Goal: Communication & Community: Answer question/provide support

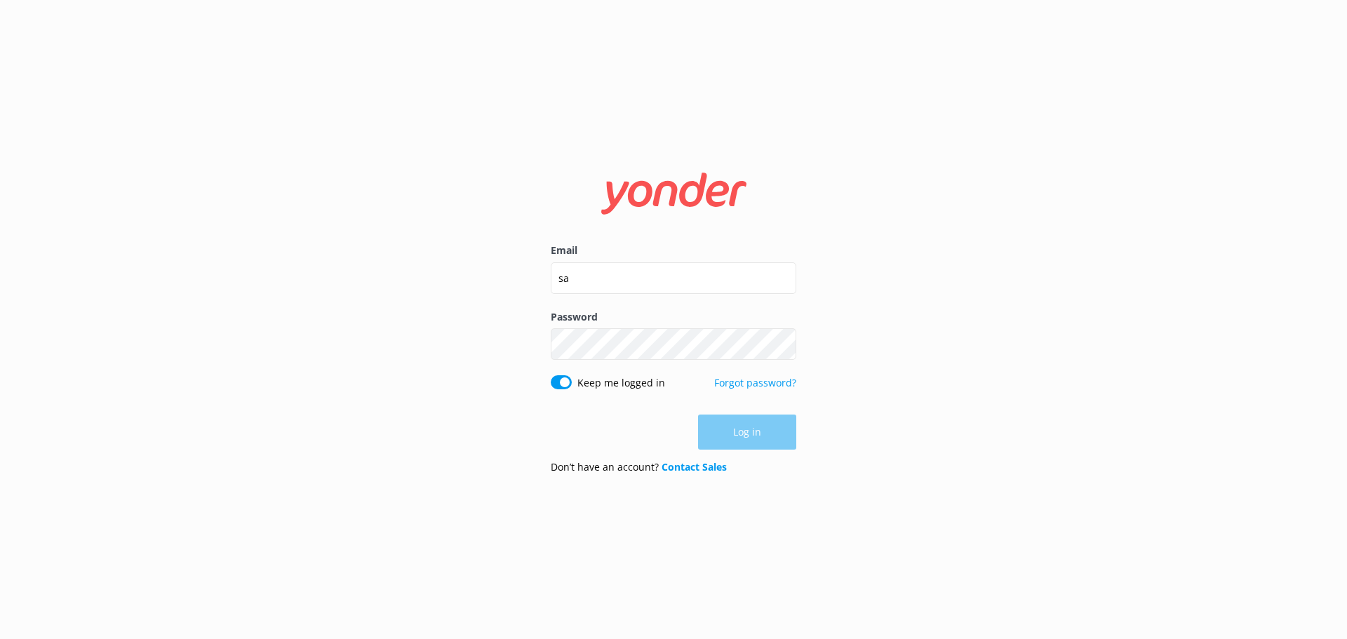
type input "[EMAIL_ADDRESS][DOMAIN_NAME]"
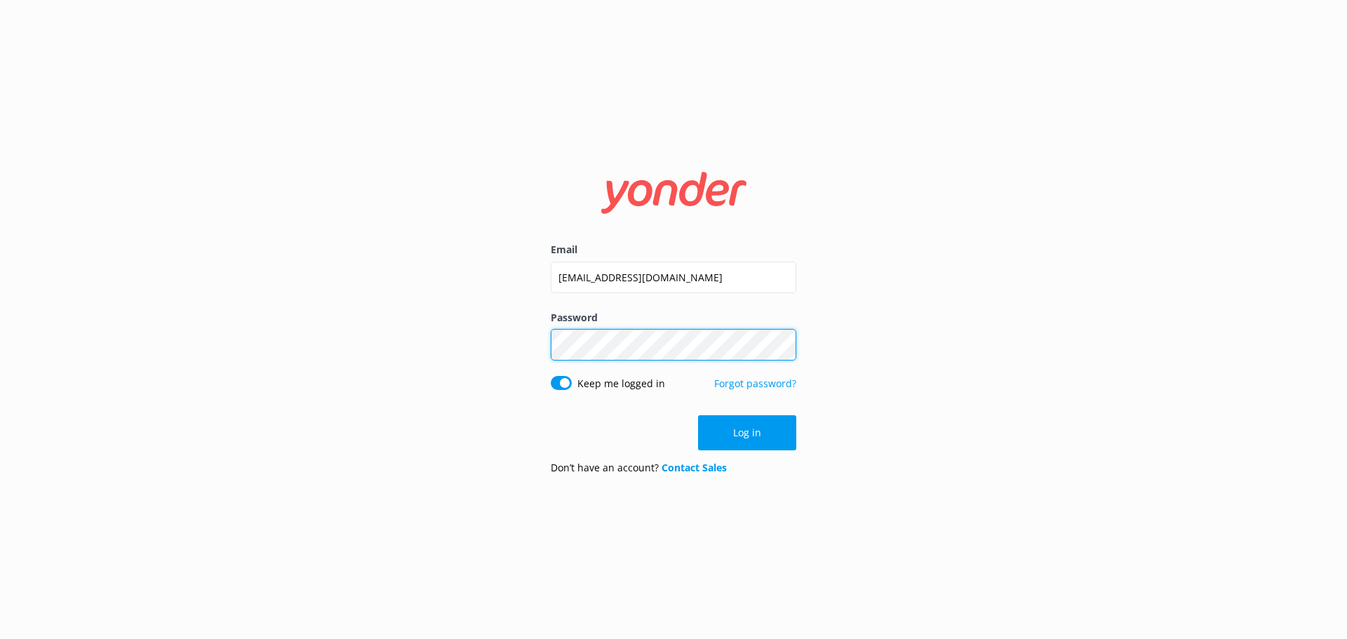
click button "Log in" at bounding box center [747, 432] width 98 height 35
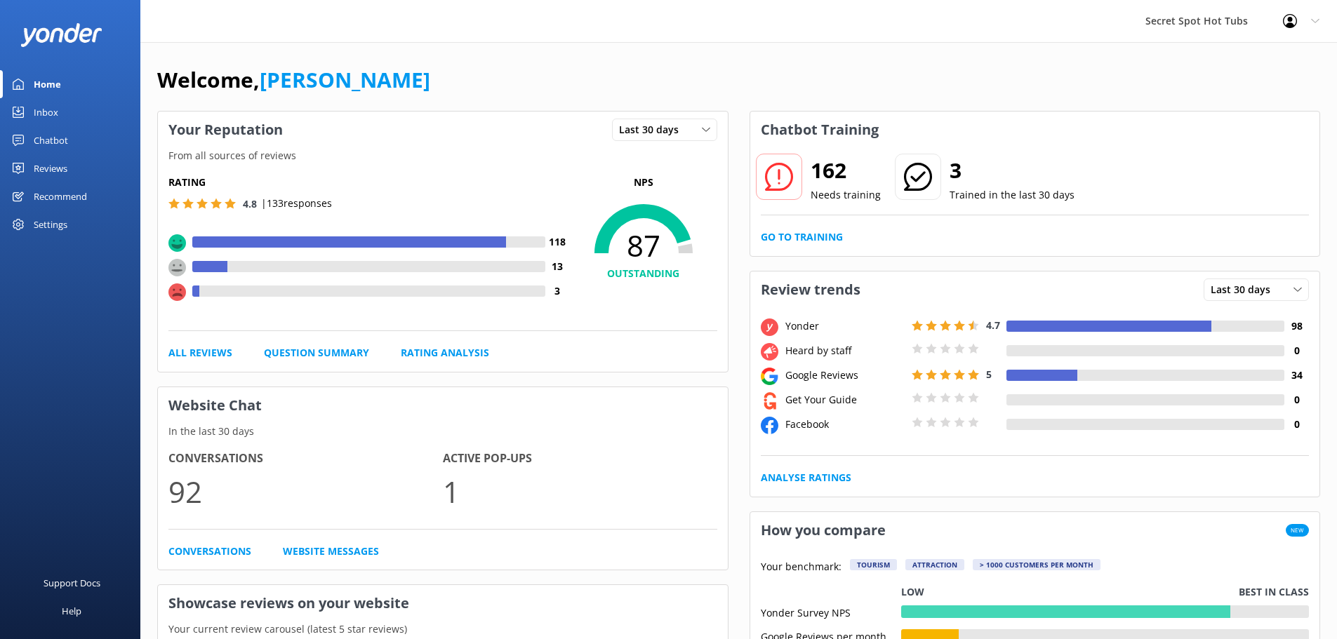
click at [57, 159] on div "Reviews" at bounding box center [51, 168] width 34 height 28
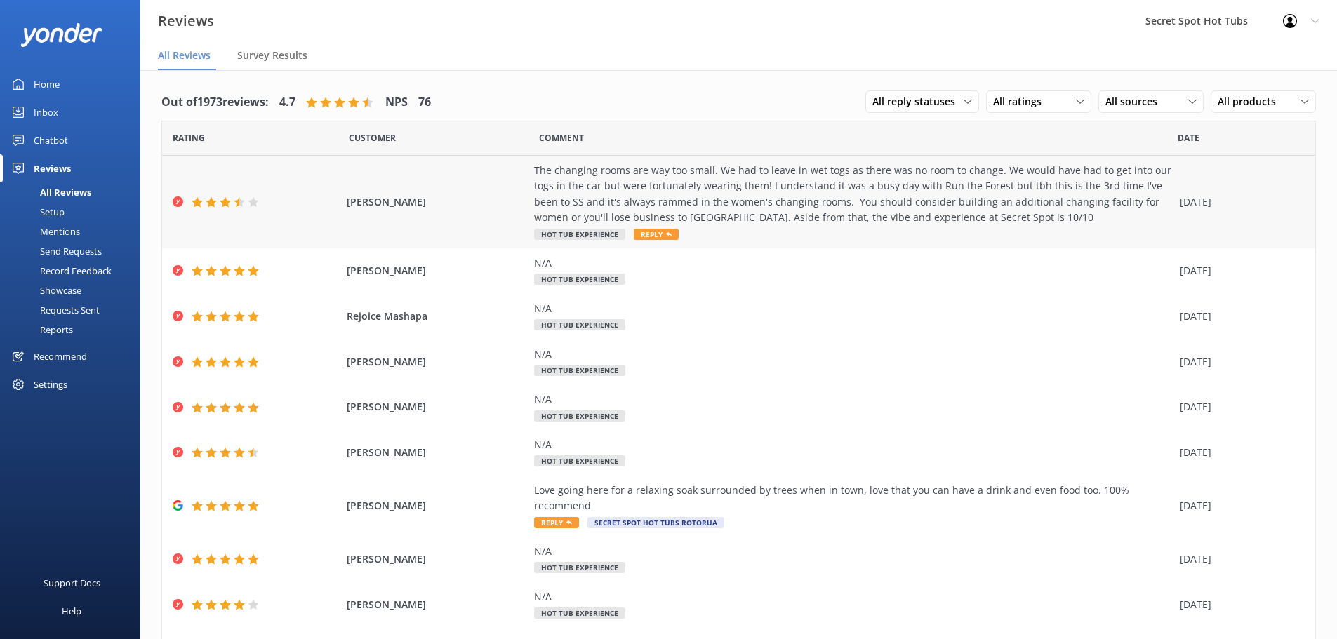
click at [643, 230] on span "Reply" at bounding box center [656, 234] width 45 height 11
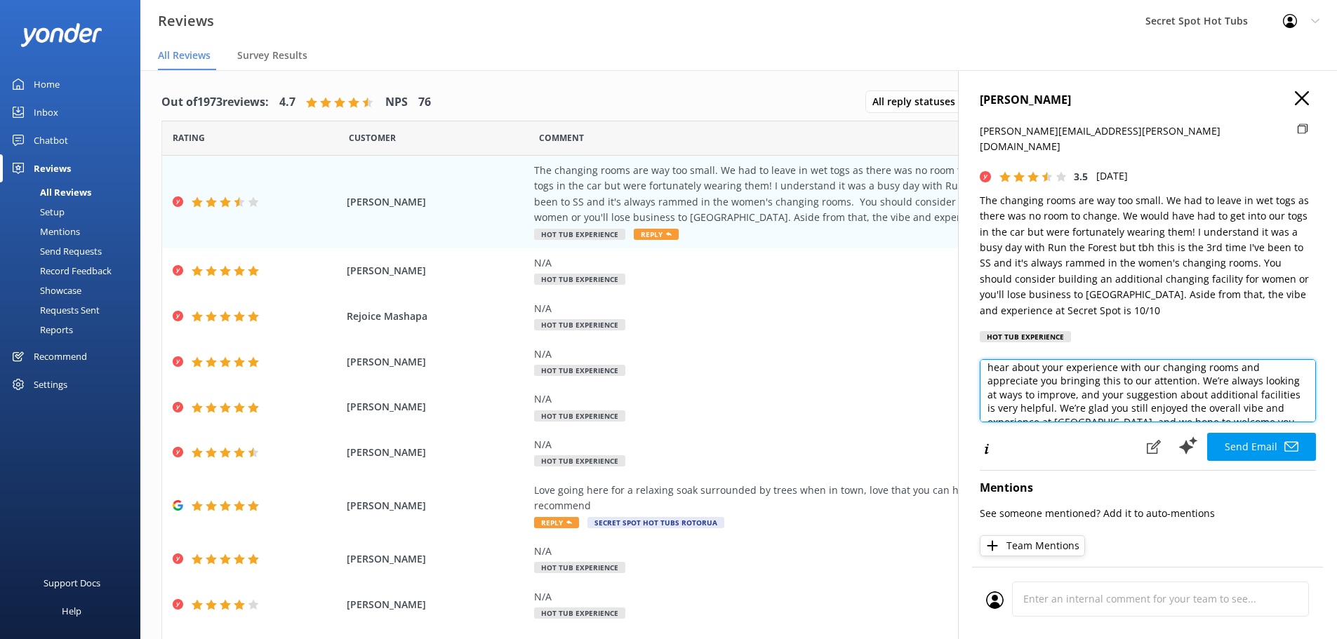
scroll to position [117, 0]
drag, startPoint x: 989, startPoint y: 384, endPoint x: 1247, endPoint y: 401, distance: 258.8
click at [1247, 401] on textarea "Hi [PERSON_NAME], Thank you so much for your honest feedback. We’re really sorr…" at bounding box center [1148, 390] width 336 height 63
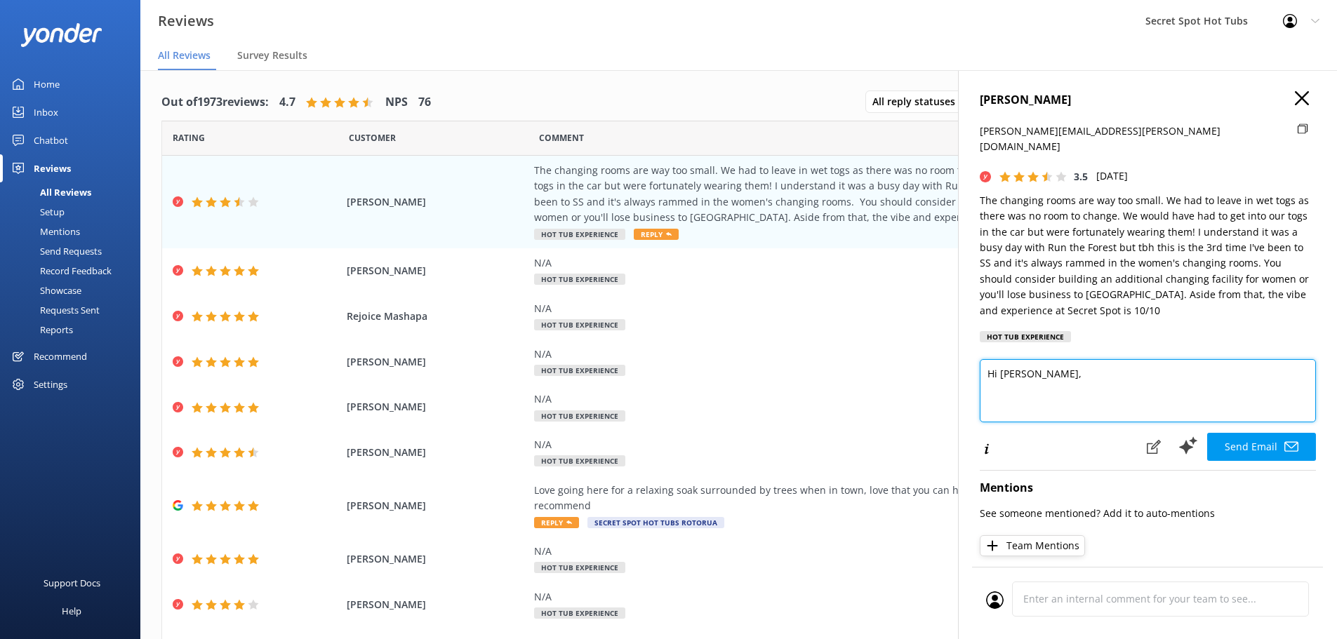
scroll to position [0, 0]
paste textarea "I just wanted to say thank you so much for visiting Secret Spot and leaving us …"
click at [980, 372] on textarea "Hi [PERSON_NAME], I just wanted to say thank you so much for visiting Secret Sp…" at bounding box center [1148, 390] width 336 height 63
click at [1171, 359] on textarea "Hi [PERSON_NAME], I just wanted to say thank you so much for visiting Secret Sp…" at bounding box center [1148, 390] width 336 height 63
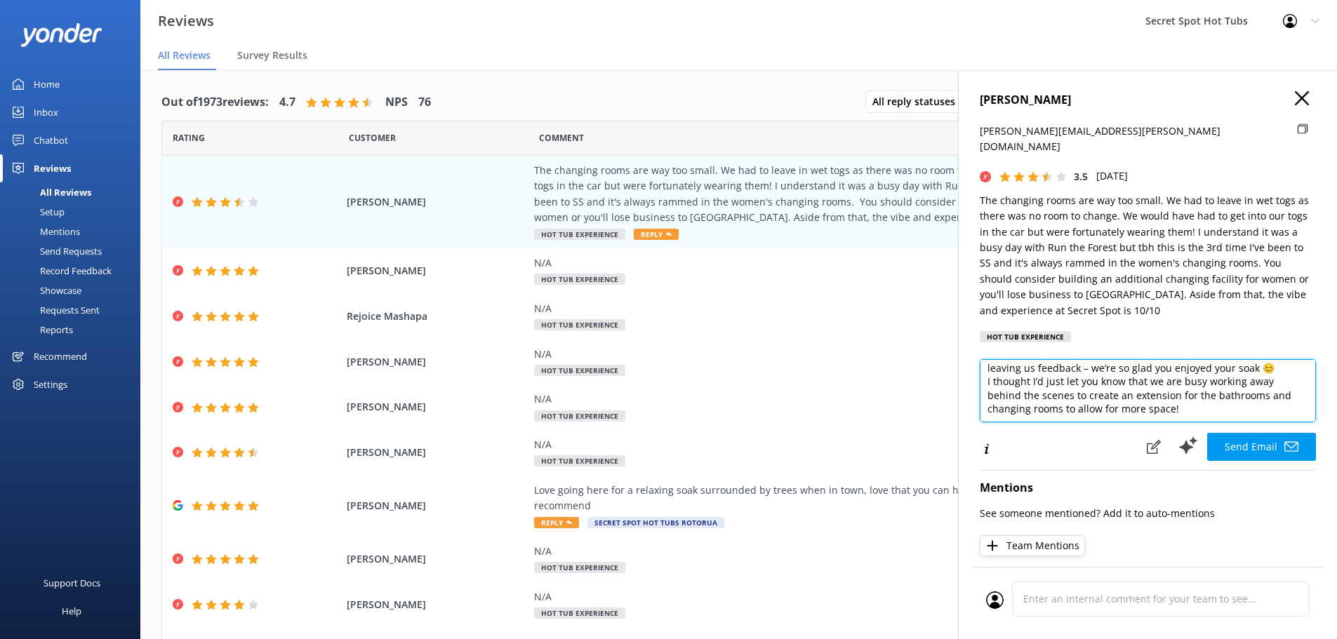
scroll to position [75, 0]
drag, startPoint x: 1104, startPoint y: 366, endPoint x: 1076, endPoint y: 364, distance: 28.1
click at [1076, 364] on textarea "Hi [PERSON_NAME], I just wanted to say thank you so much for visiting Secret Sp…" at bounding box center [1148, 390] width 336 height 63
click at [1165, 376] on textarea "Hi [PERSON_NAME], I just wanted to say thank you so much for visiting Secret Sp…" at bounding box center [1148, 390] width 336 height 63
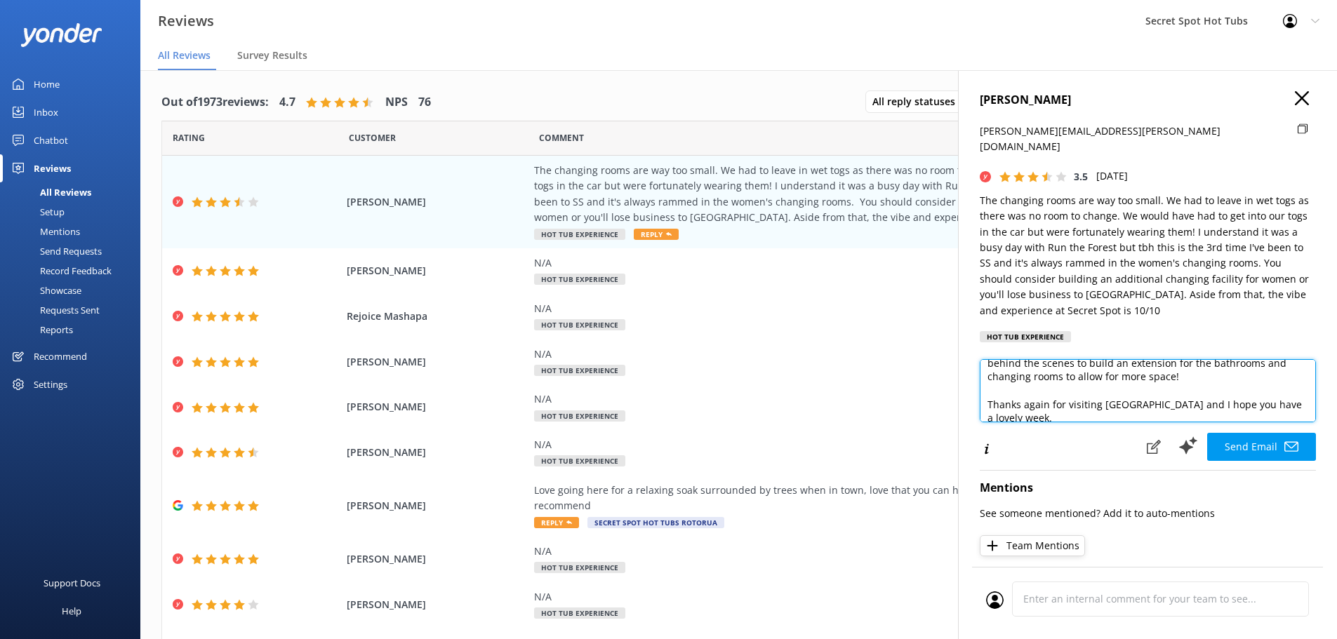
scroll to position [0, 0]
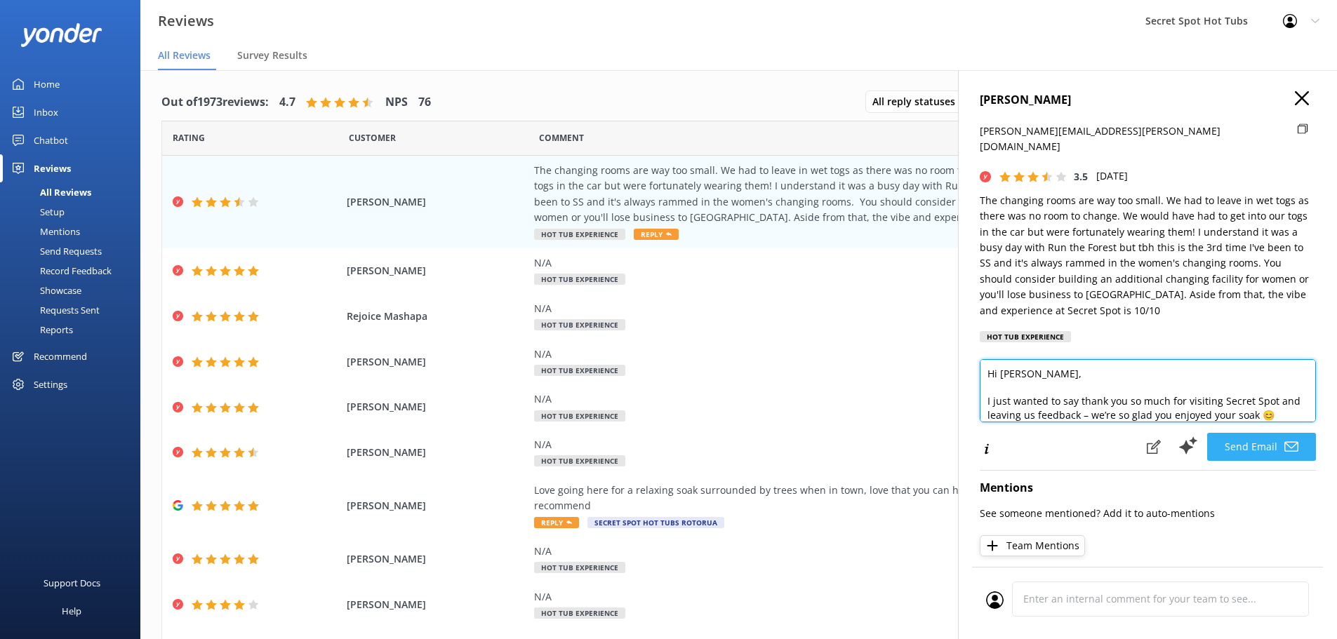
type textarea "Hi [PERSON_NAME], I just wanted to say thank you so much for visiting Secret Sp…"
click at [1228, 433] on button "Send Email" at bounding box center [1261, 447] width 109 height 28
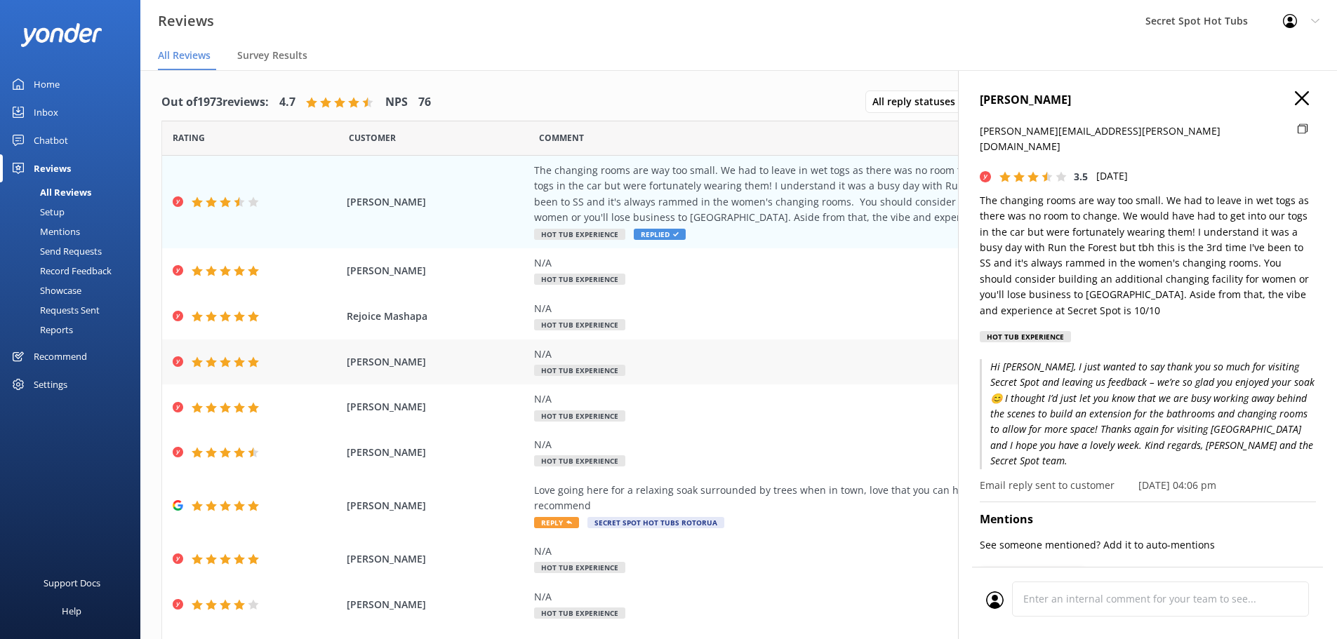
scroll to position [65, 0]
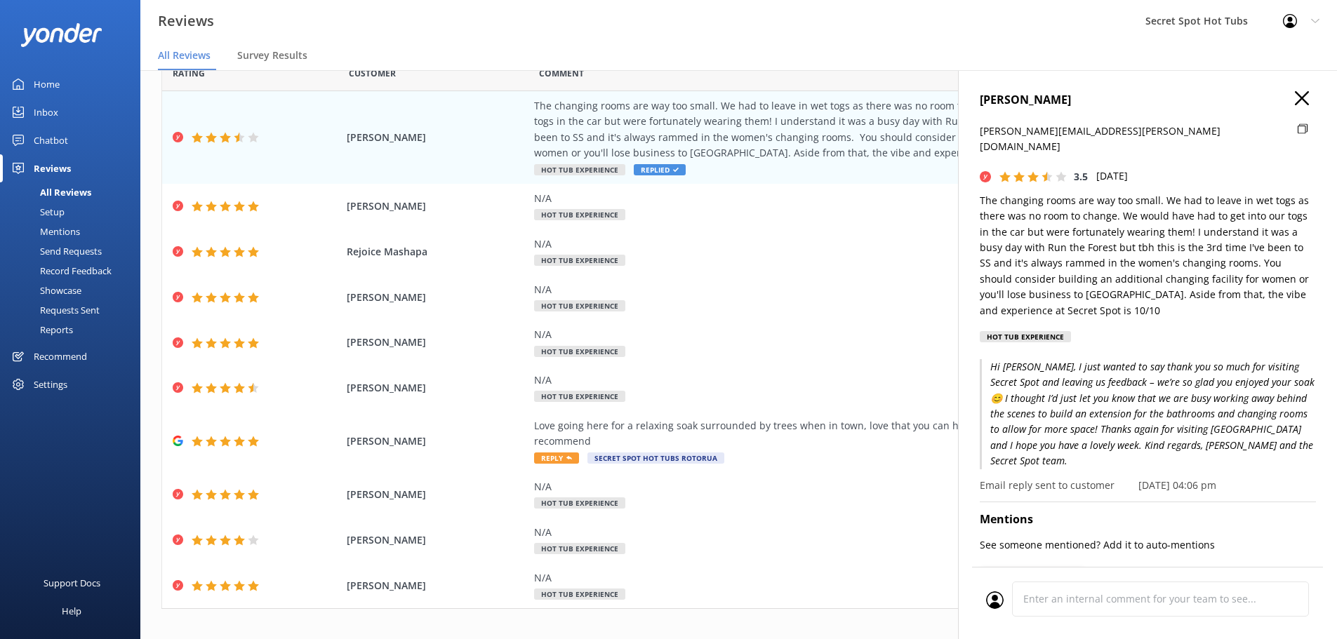
click at [1295, 93] on icon at bounding box center [1302, 98] width 14 height 14
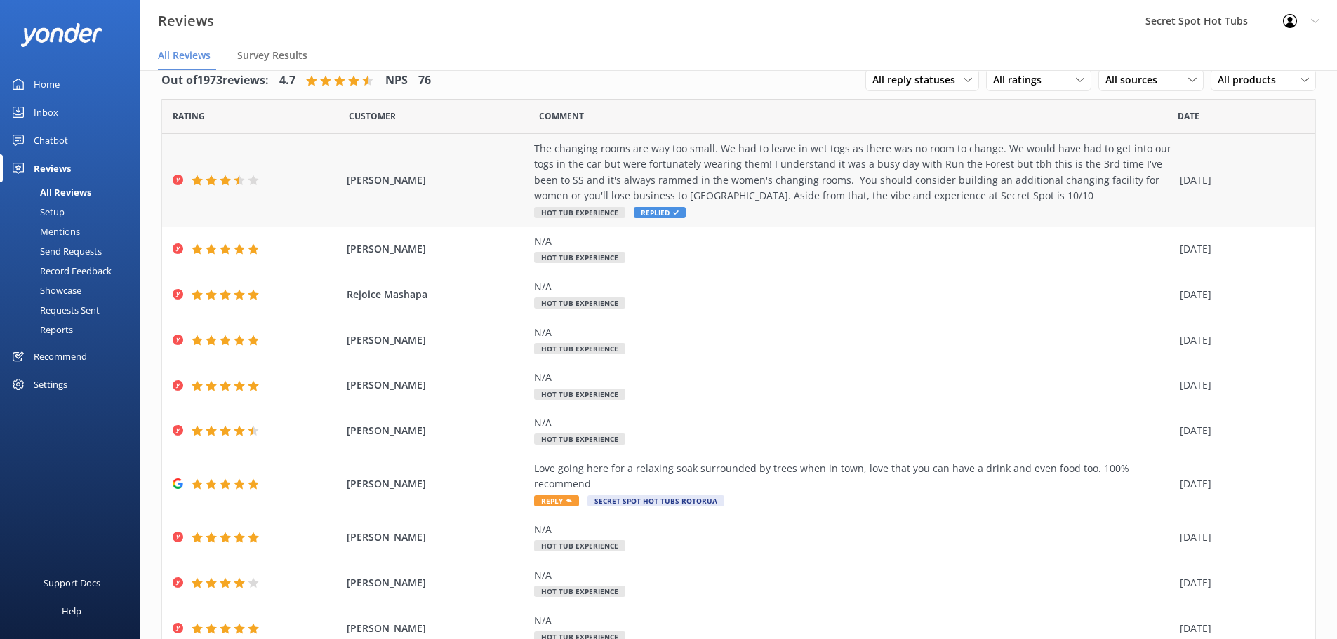
scroll to position [0, 0]
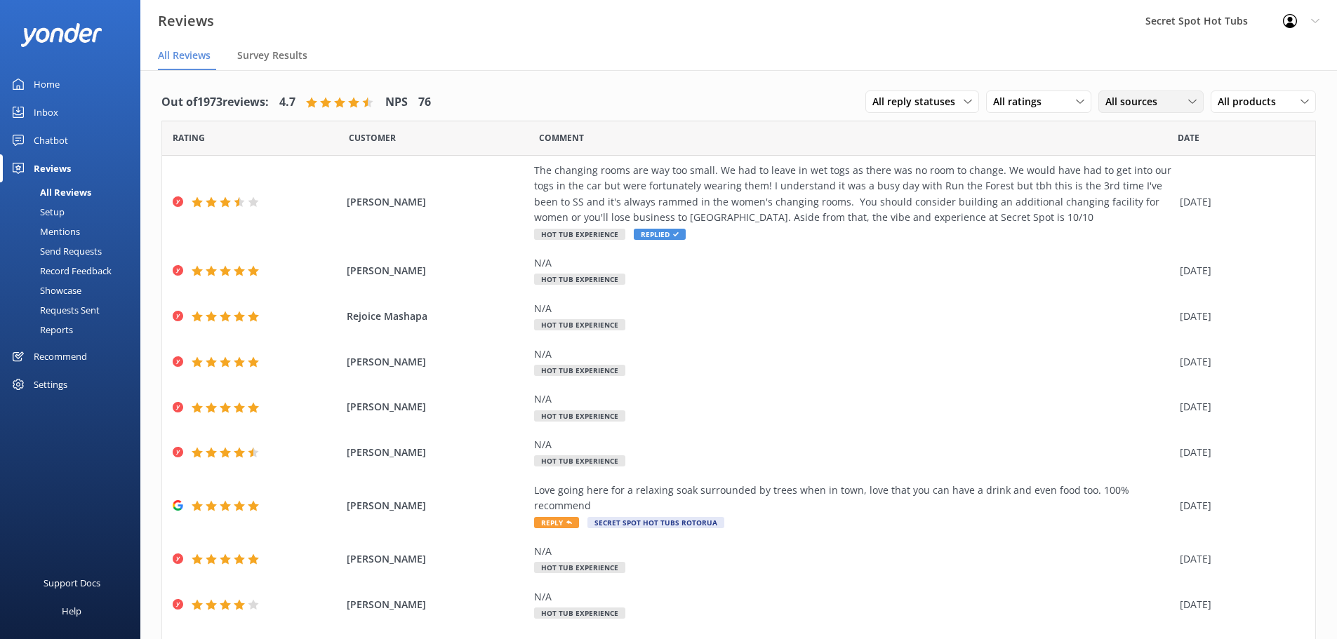
click at [1127, 97] on span "All sources" at bounding box center [1135, 101] width 60 height 15
click at [1149, 154] on div "Yonder survey" at bounding box center [1157, 159] width 79 height 14
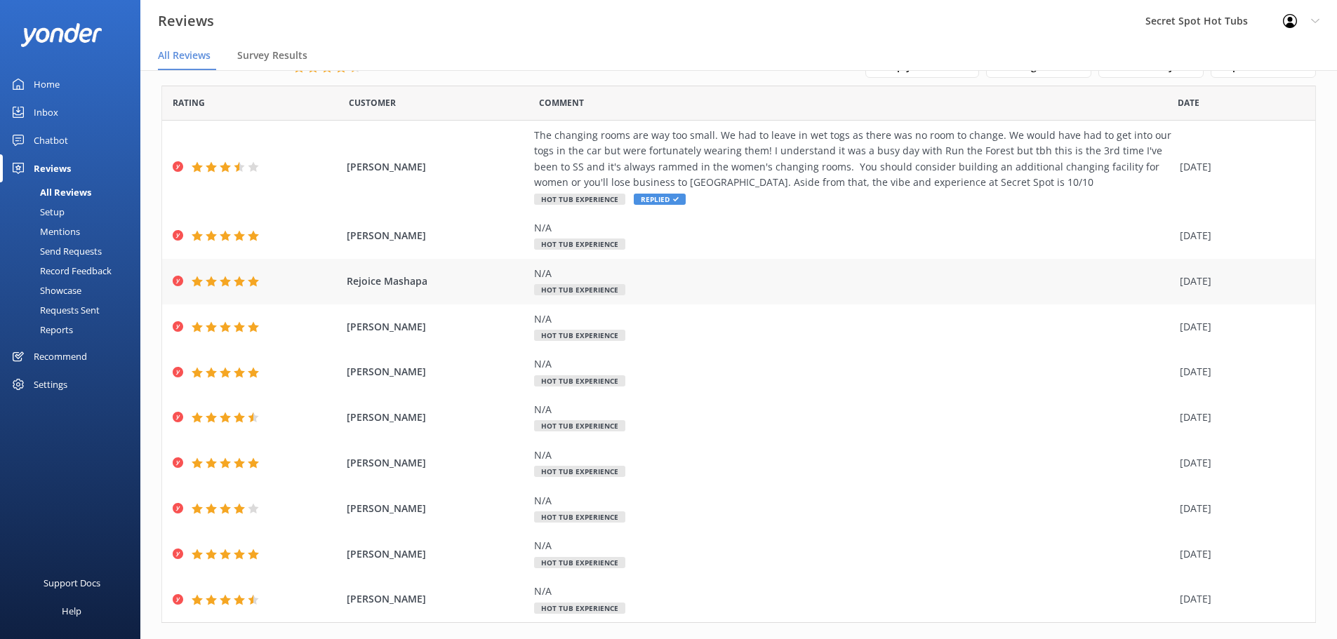
scroll to position [65, 0]
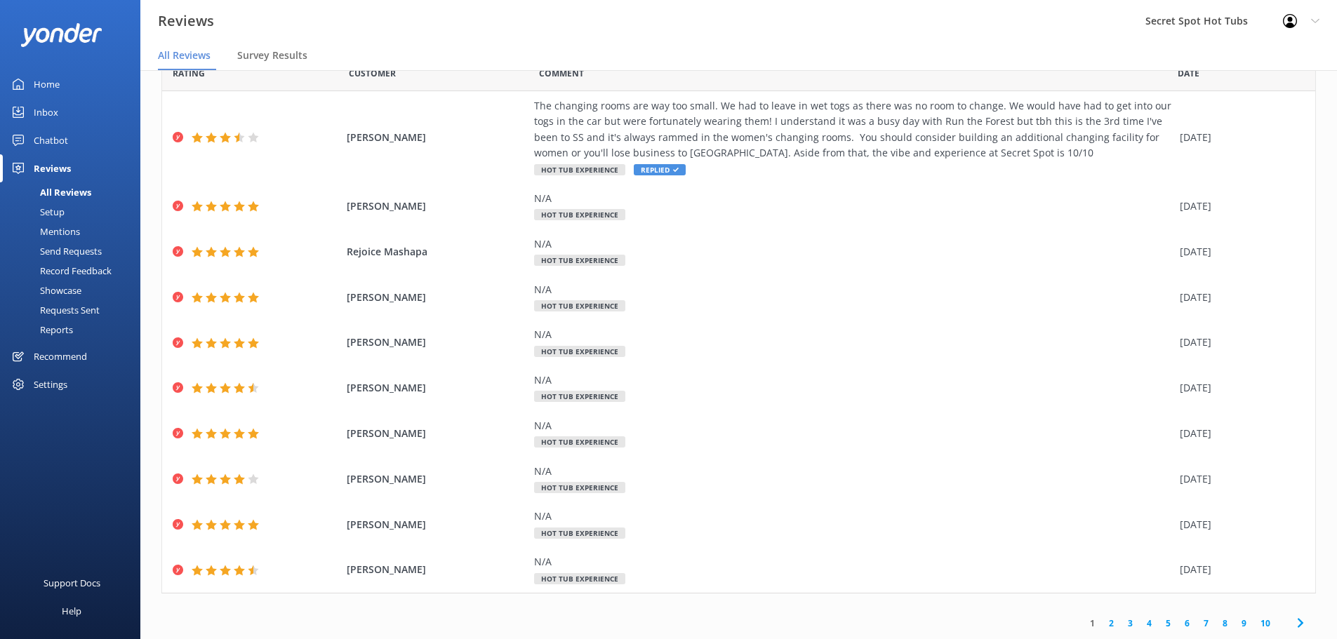
click at [1102, 623] on link "2" at bounding box center [1111, 623] width 19 height 13
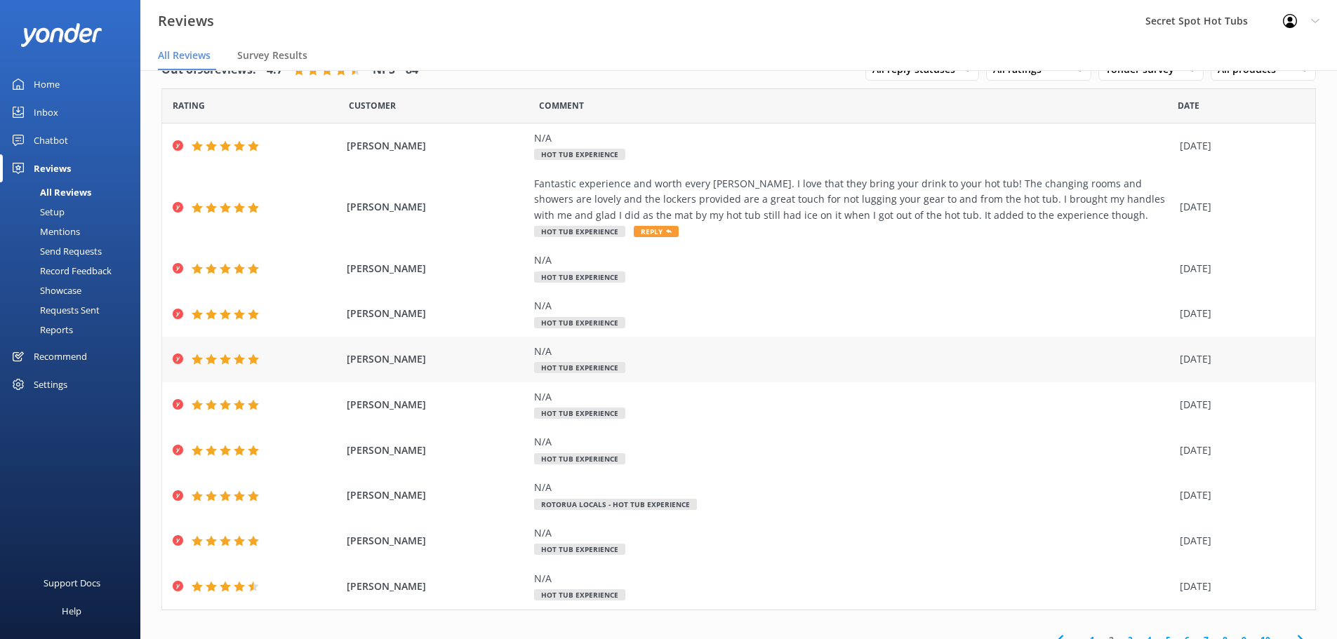
scroll to position [49, 0]
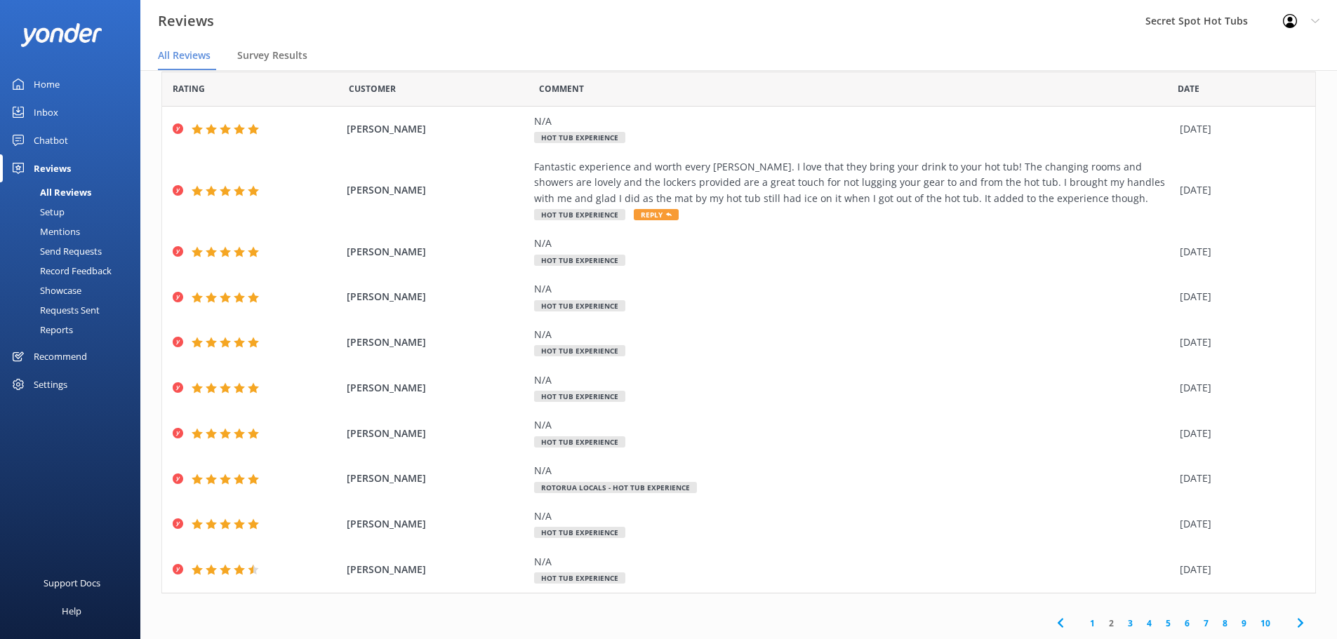
click at [1121, 622] on link "3" at bounding box center [1130, 623] width 19 height 13
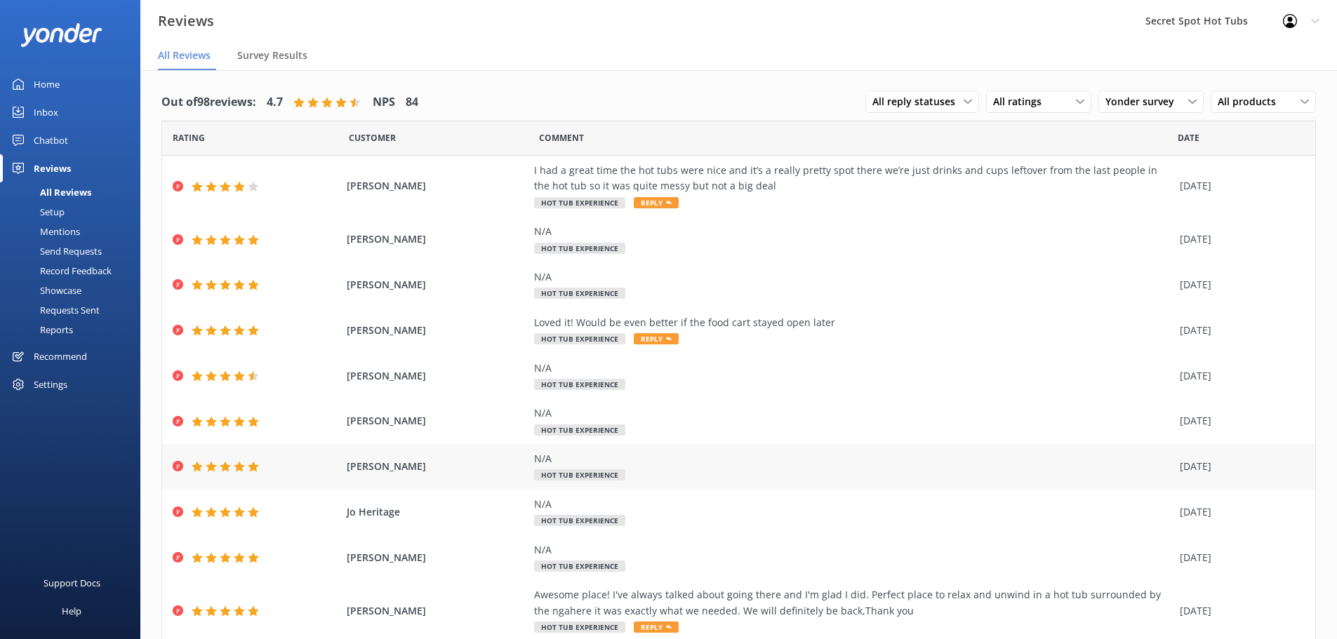
scroll to position [49, 0]
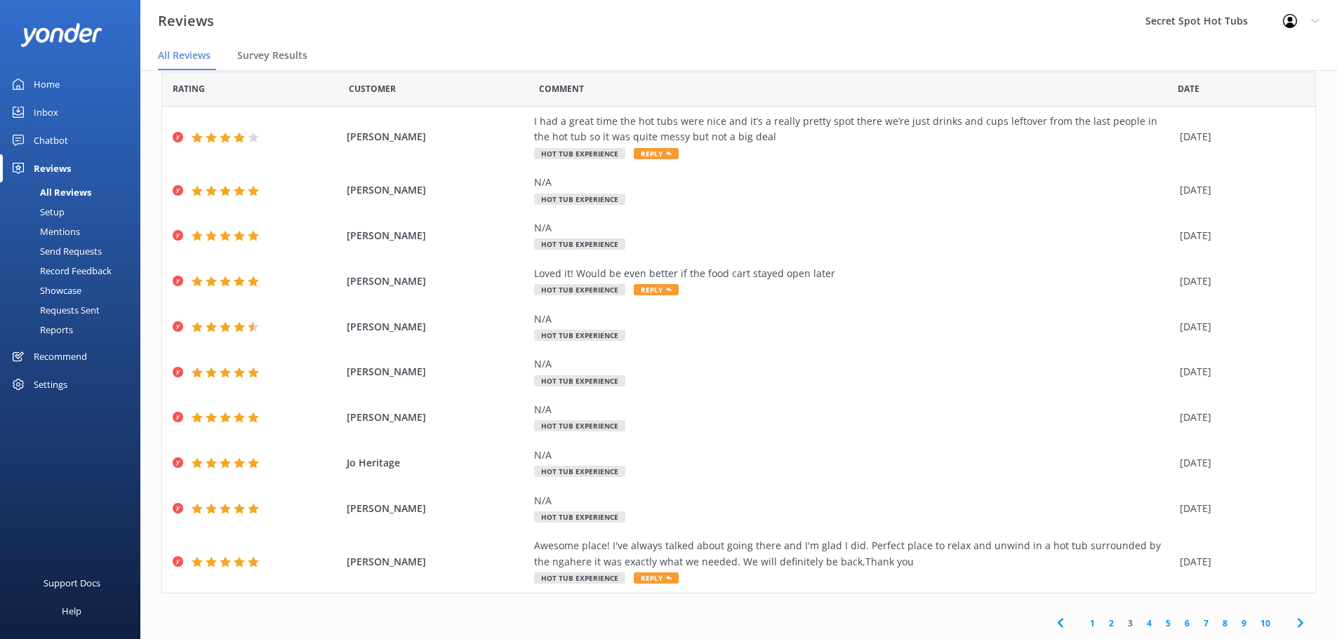
click at [1140, 620] on link "4" at bounding box center [1149, 623] width 19 height 13
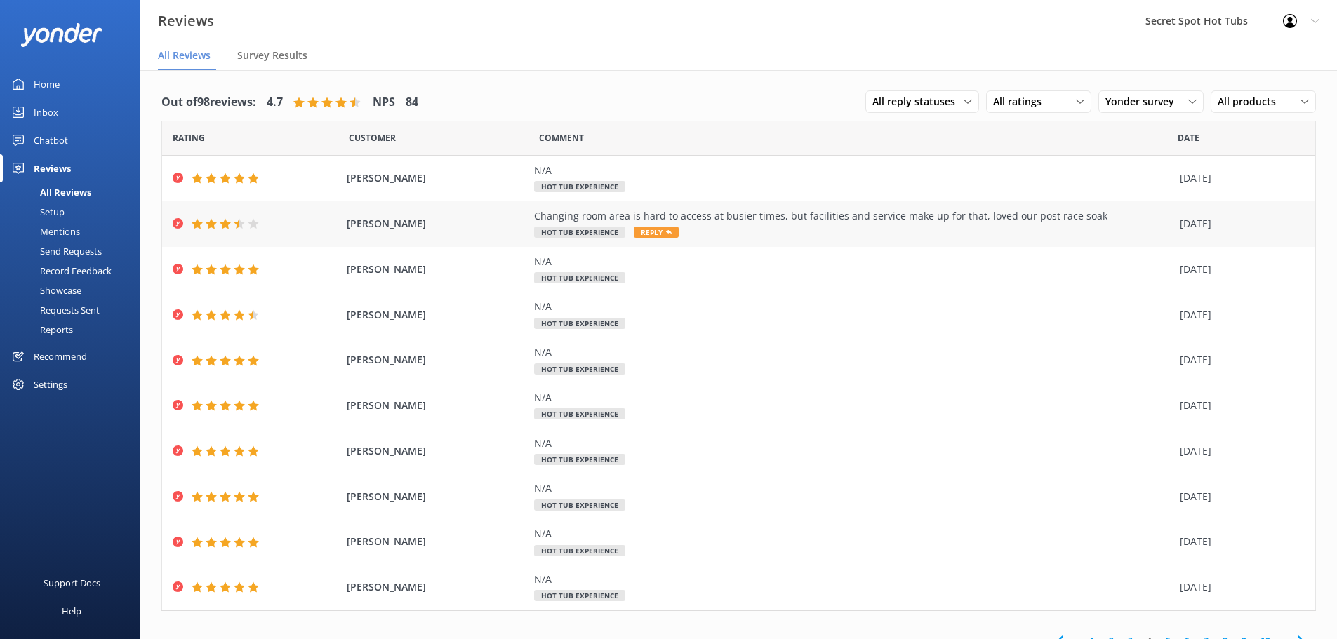
click at [802, 218] on div "Changing room area is hard to access at busier times, but facilities and servic…" at bounding box center [853, 215] width 639 height 15
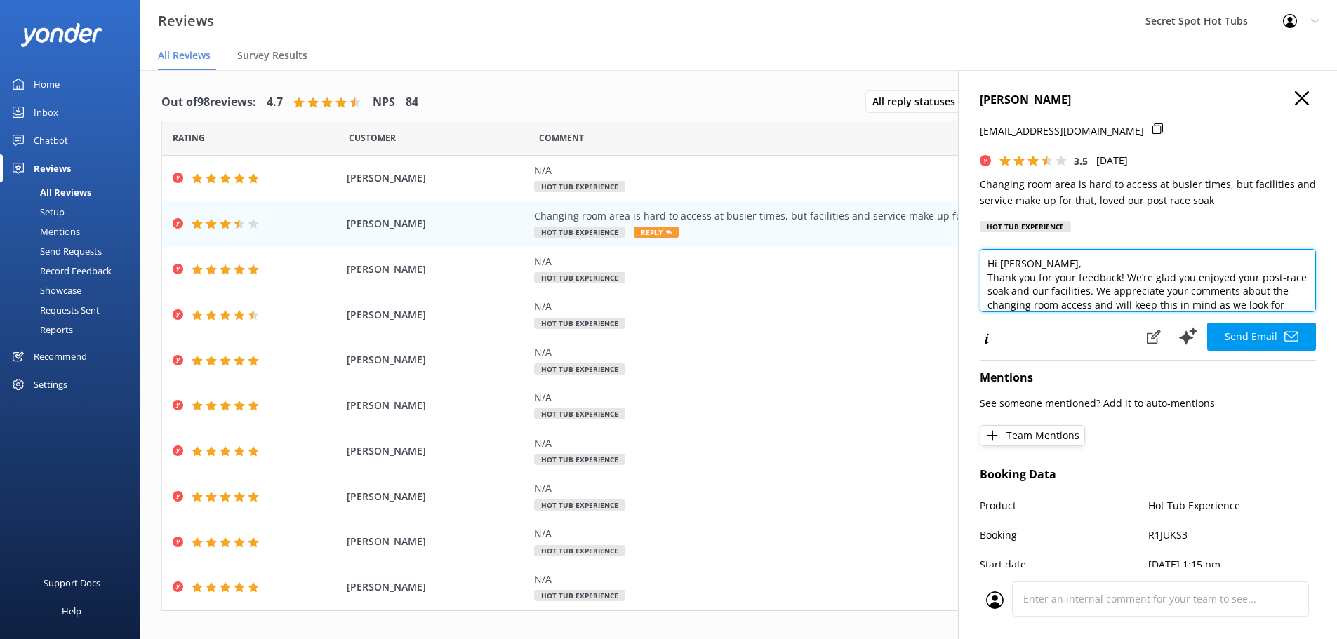
scroll to position [62, 0]
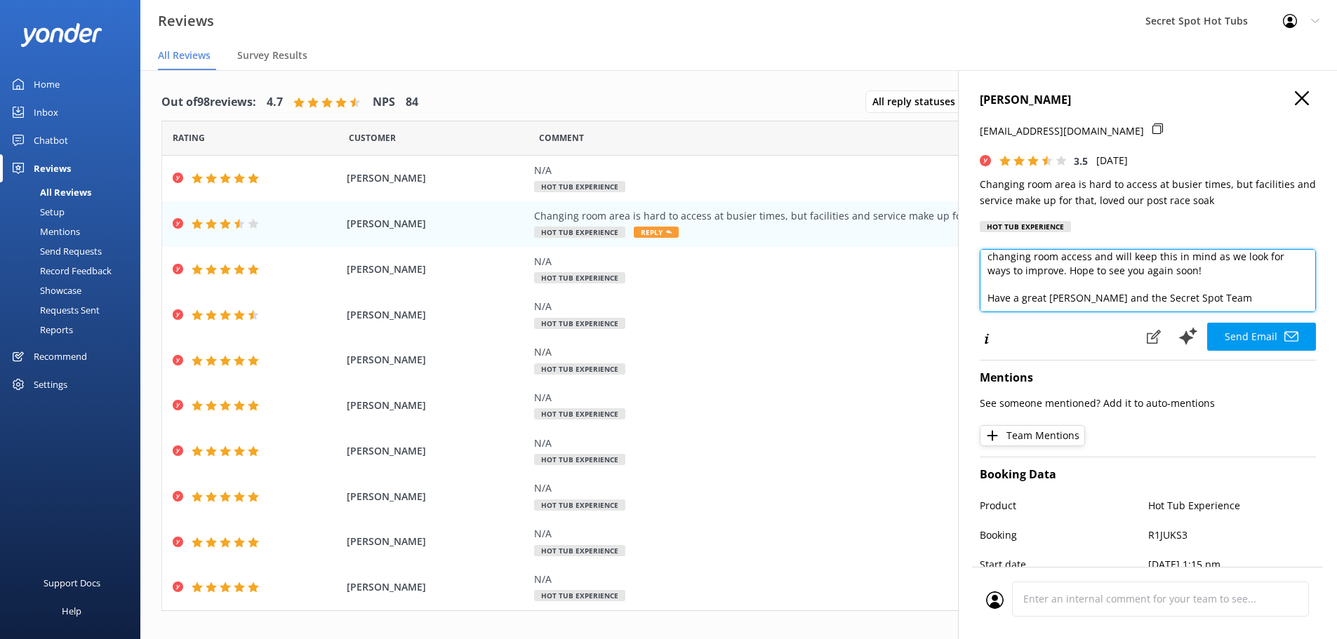
drag, startPoint x: 987, startPoint y: 279, endPoint x: 1172, endPoint y: 291, distance: 185.0
click at [1172, 291] on textarea "Hi [PERSON_NAME], Thank you for your feedback! We’re glad you enjoyed your post…" at bounding box center [1148, 280] width 336 height 63
paste textarea "I just wanted to say thank you so much for visiting Secret Spot and leaving us …"
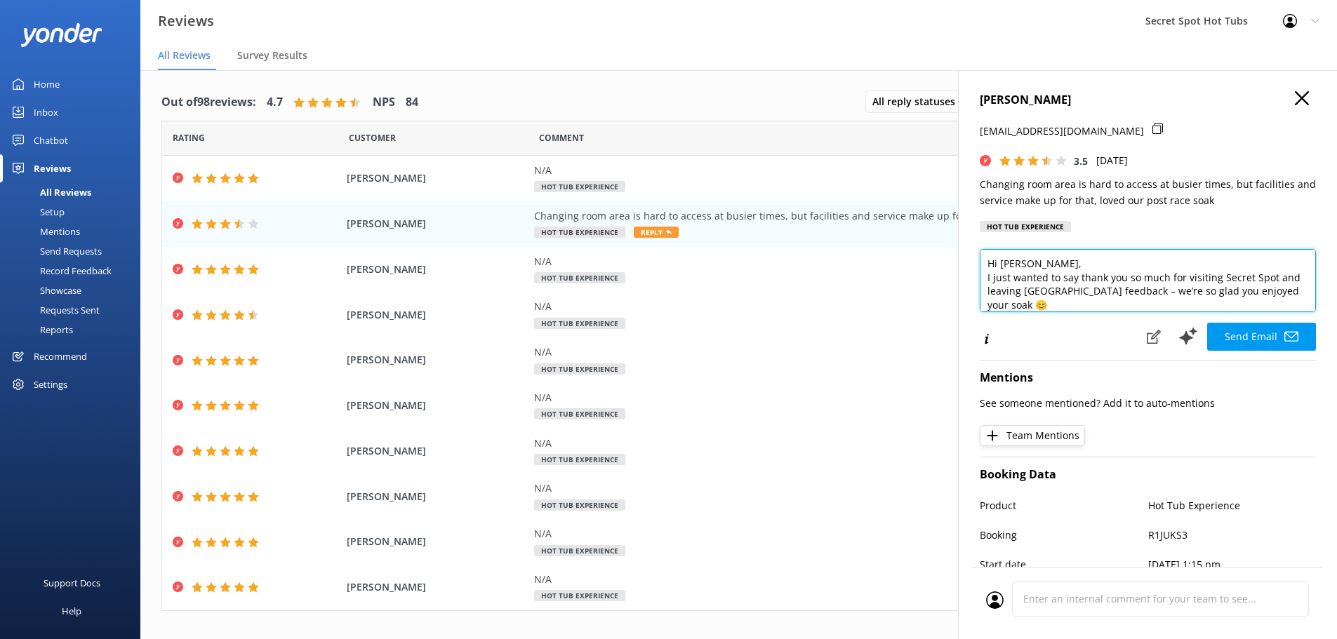
scroll to position [97, 0]
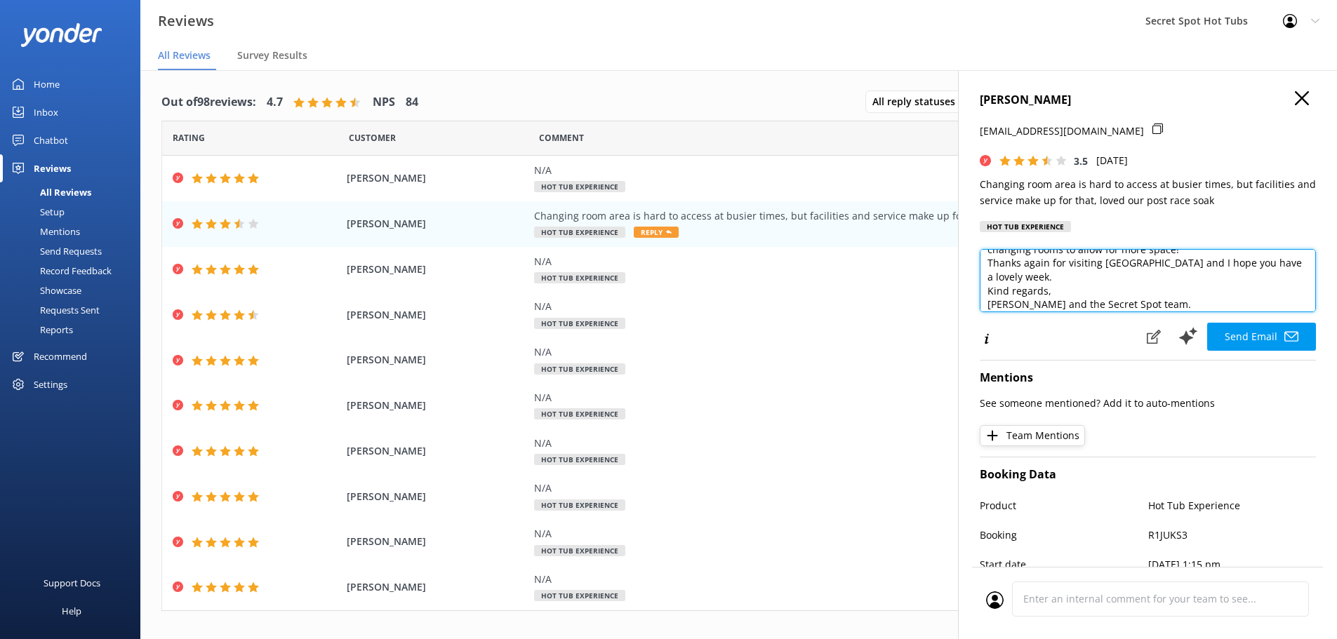
click at [1280, 263] on textarea "Hi [PERSON_NAME], I just wanted to say thank you so much for visiting Secret Sp…" at bounding box center [1148, 280] width 336 height 63
click at [1197, 253] on textarea "Hi [PERSON_NAME], I just wanted to say thank you so much for visiting Secret Sp…" at bounding box center [1148, 280] width 336 height 63
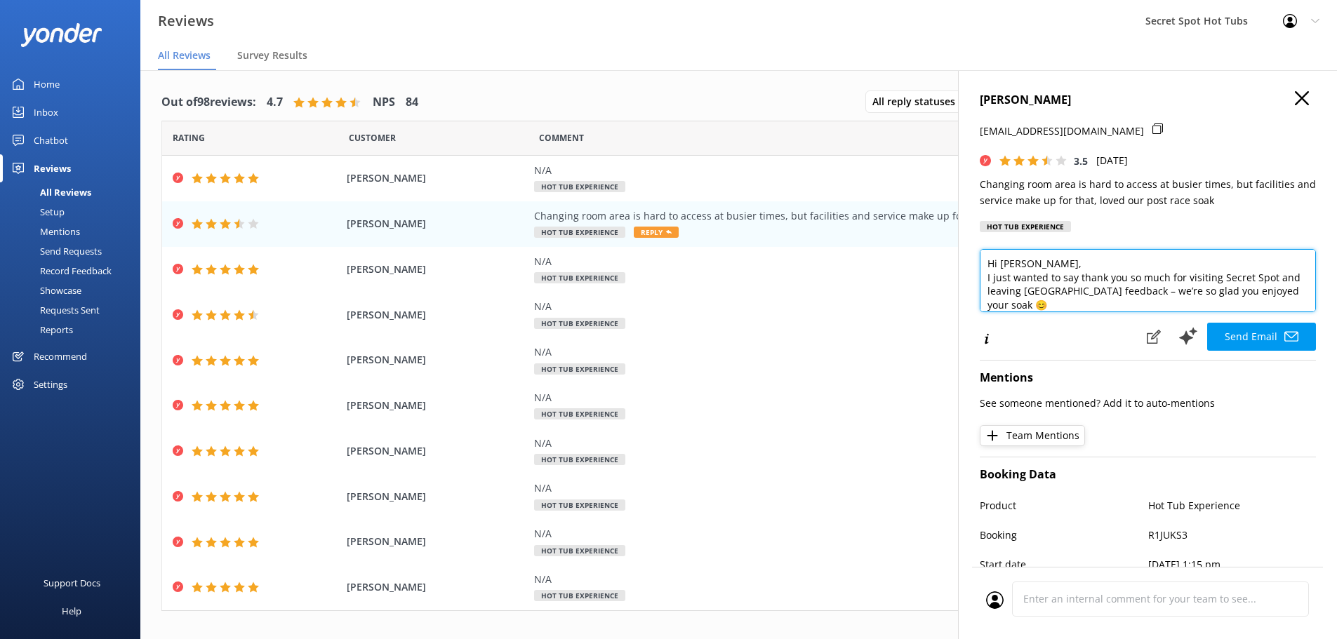
click at [1054, 264] on textarea "Hi [PERSON_NAME], I just wanted to say thank you so much for visiting Secret Sp…" at bounding box center [1148, 280] width 336 height 63
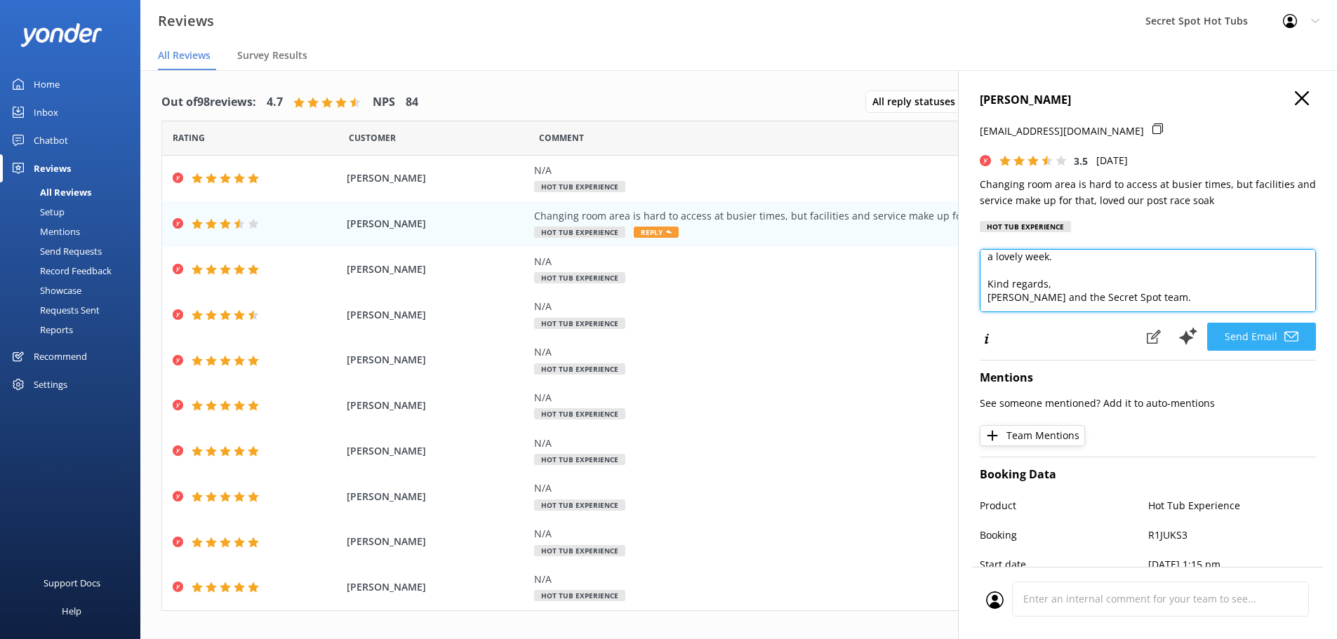
type textarea "Hi [PERSON_NAME], I just wanted to say thank you so much for visiting Secret Sp…"
click at [1262, 341] on button "Send Email" at bounding box center [1261, 337] width 109 height 28
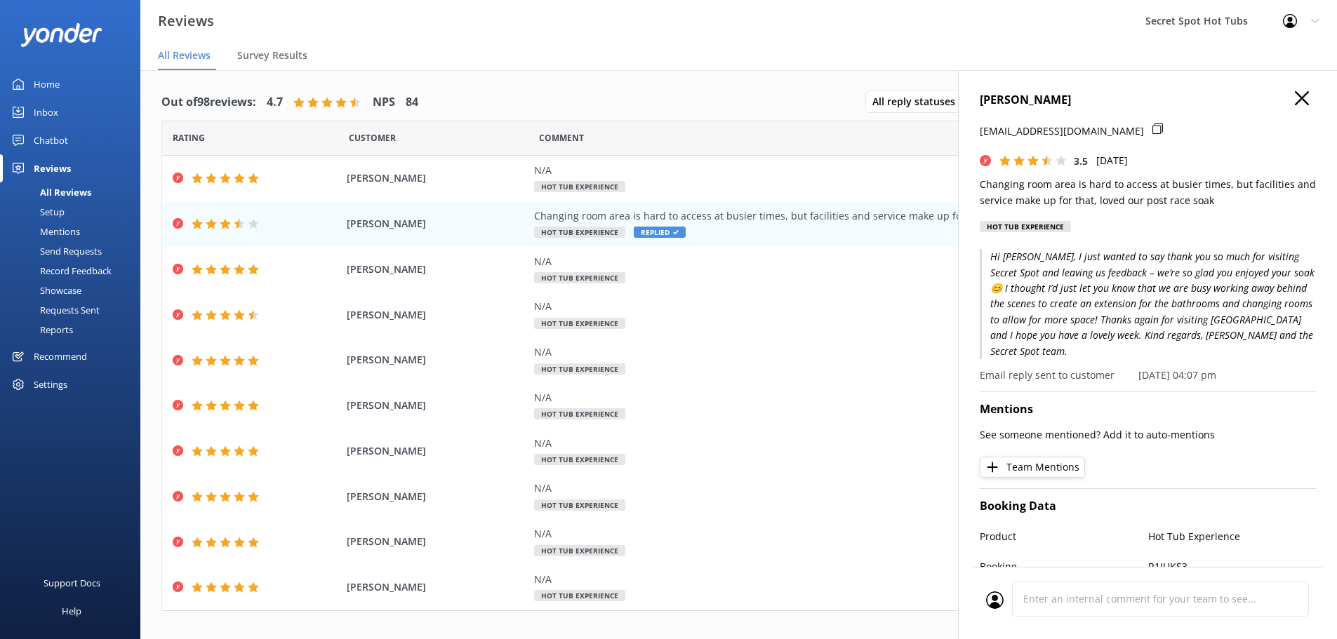
click at [1295, 95] on icon at bounding box center [1302, 98] width 14 height 14
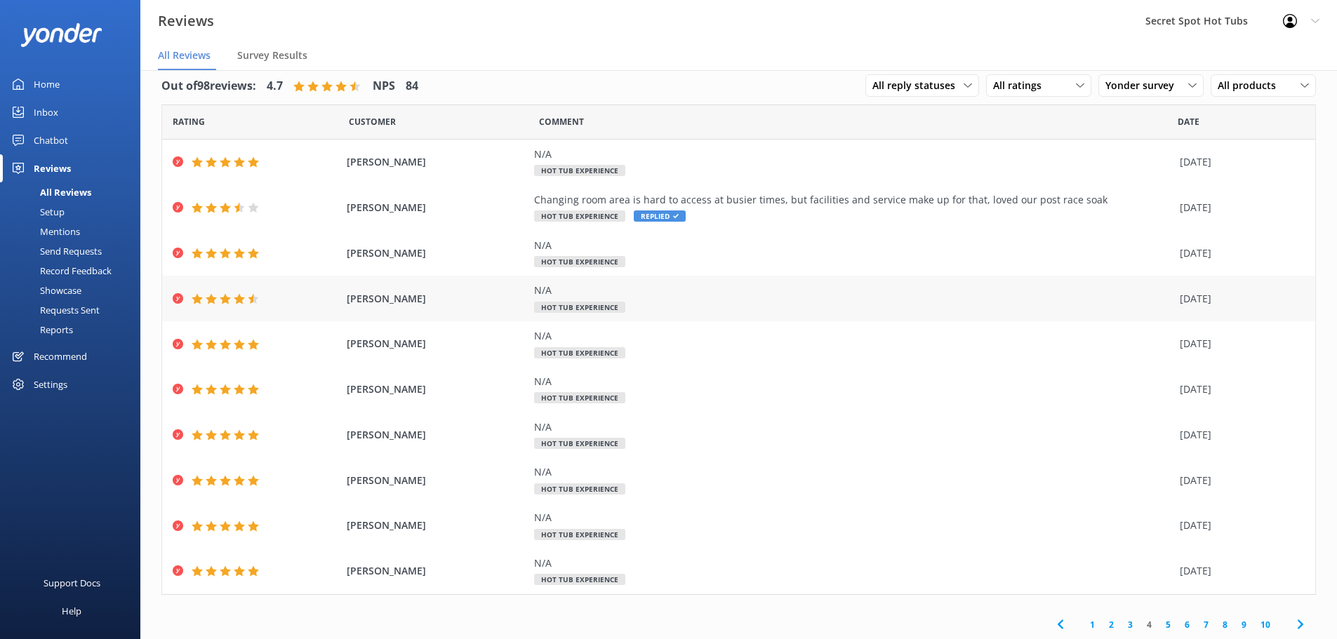
scroll to position [18, 0]
click at [1159, 618] on link "5" at bounding box center [1167, 623] width 19 height 13
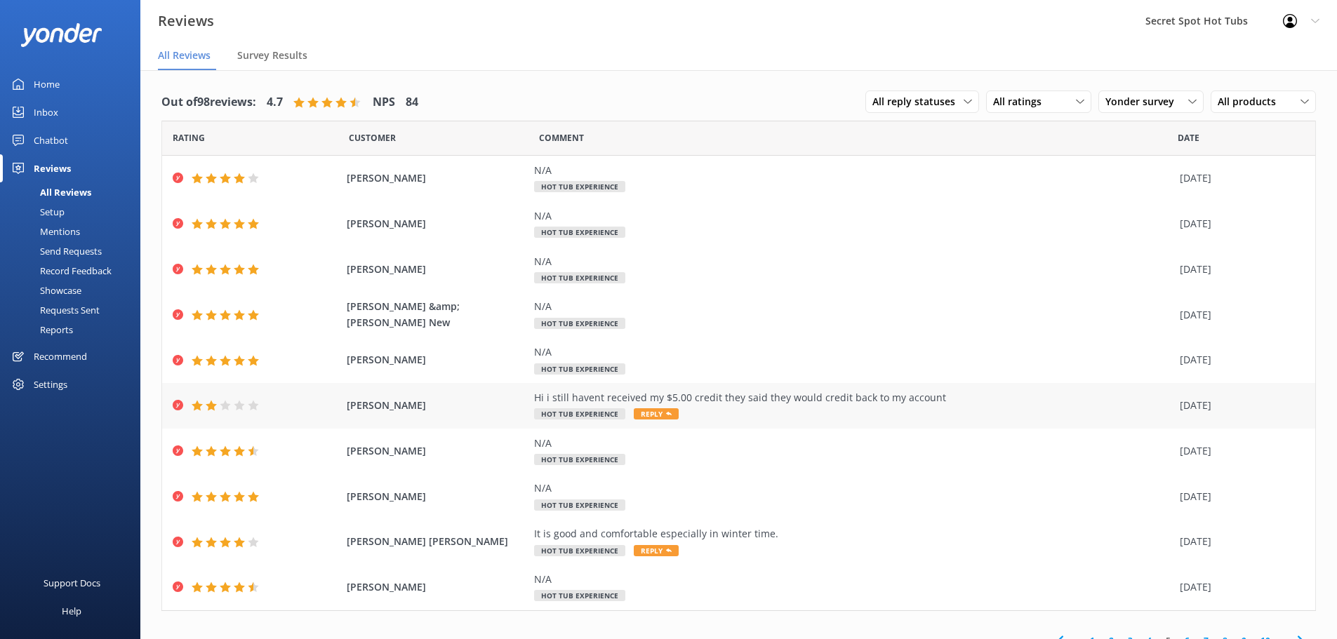
click at [657, 410] on span "Reply" at bounding box center [656, 413] width 45 height 11
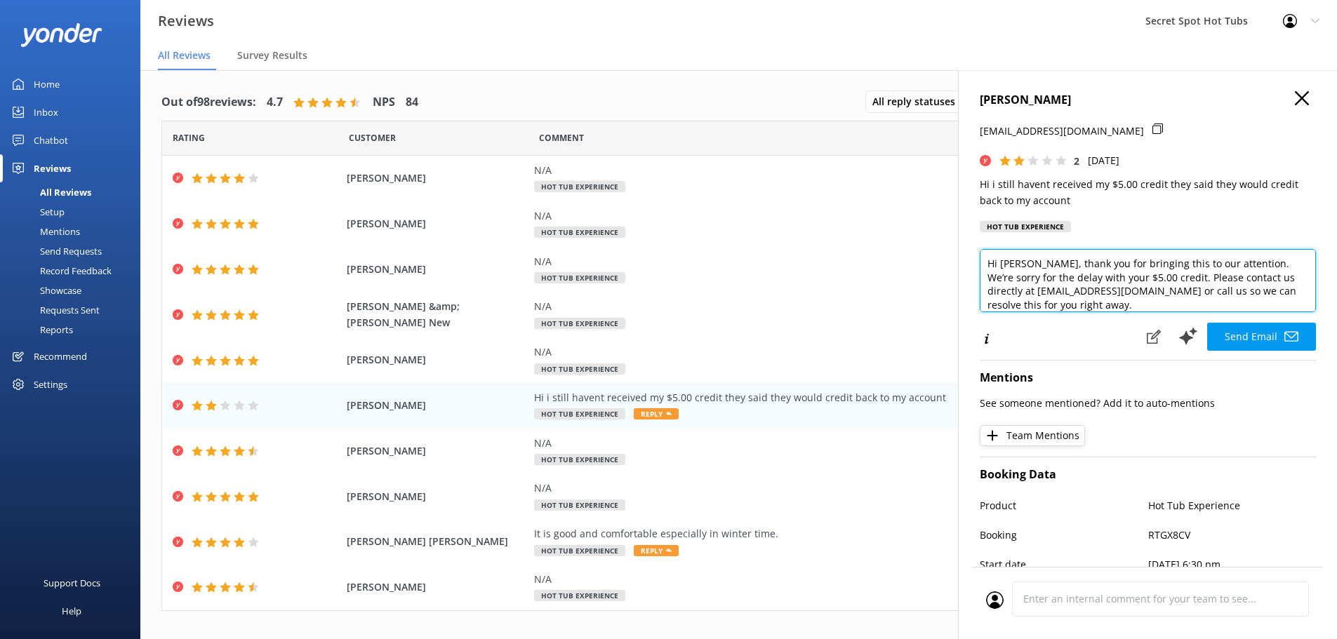
drag, startPoint x: 1027, startPoint y: 265, endPoint x: 1105, endPoint y: 262, distance: 77.9
click at [1105, 262] on textarea "Hi [PERSON_NAME], thank you for bringing this to our attention. We’re sorry for…" at bounding box center [1148, 280] width 336 height 63
drag, startPoint x: 1136, startPoint y: 265, endPoint x: 1107, endPoint y: 264, distance: 29.5
click at [1136, 265] on textarea "Hi [PERSON_NAME], thank you for bringing this to our attention. We’re sorry for…" at bounding box center [1148, 280] width 336 height 63
drag, startPoint x: 1092, startPoint y: 262, endPoint x: 1222, endPoint y: 263, distance: 129.8
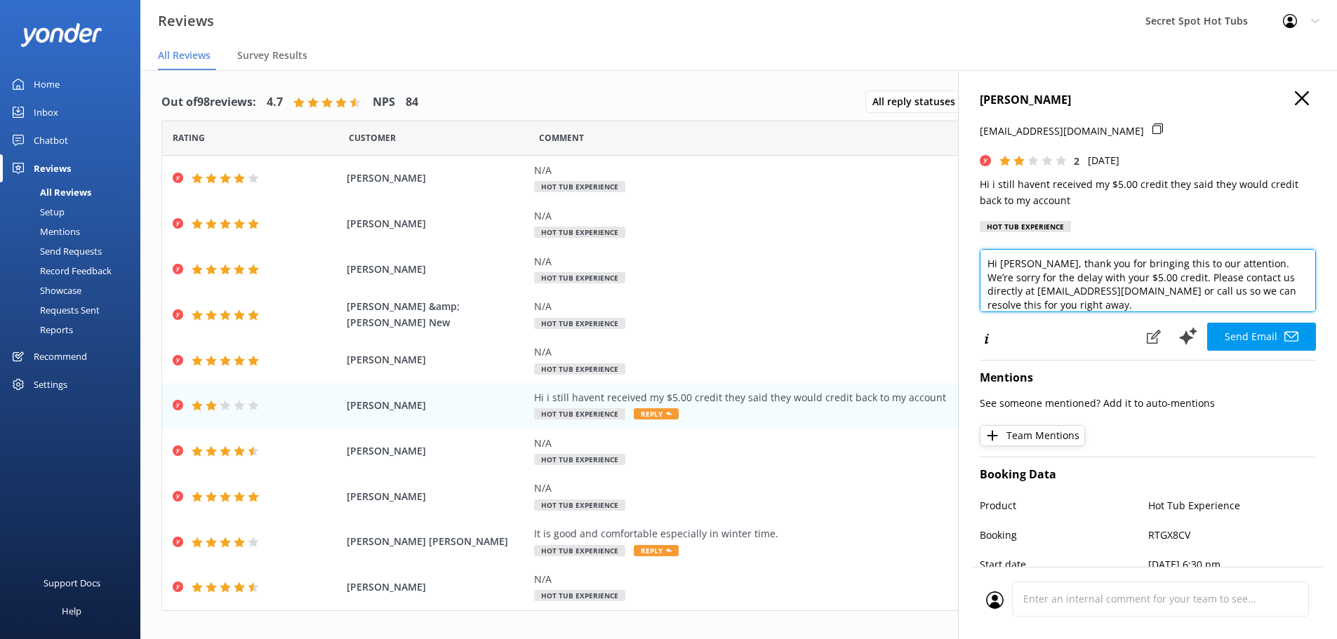
click at [1222, 263] on textarea "Hi [PERSON_NAME], thank you for bringing this to our attention. We’re sorry for…" at bounding box center [1148, 280] width 336 height 63
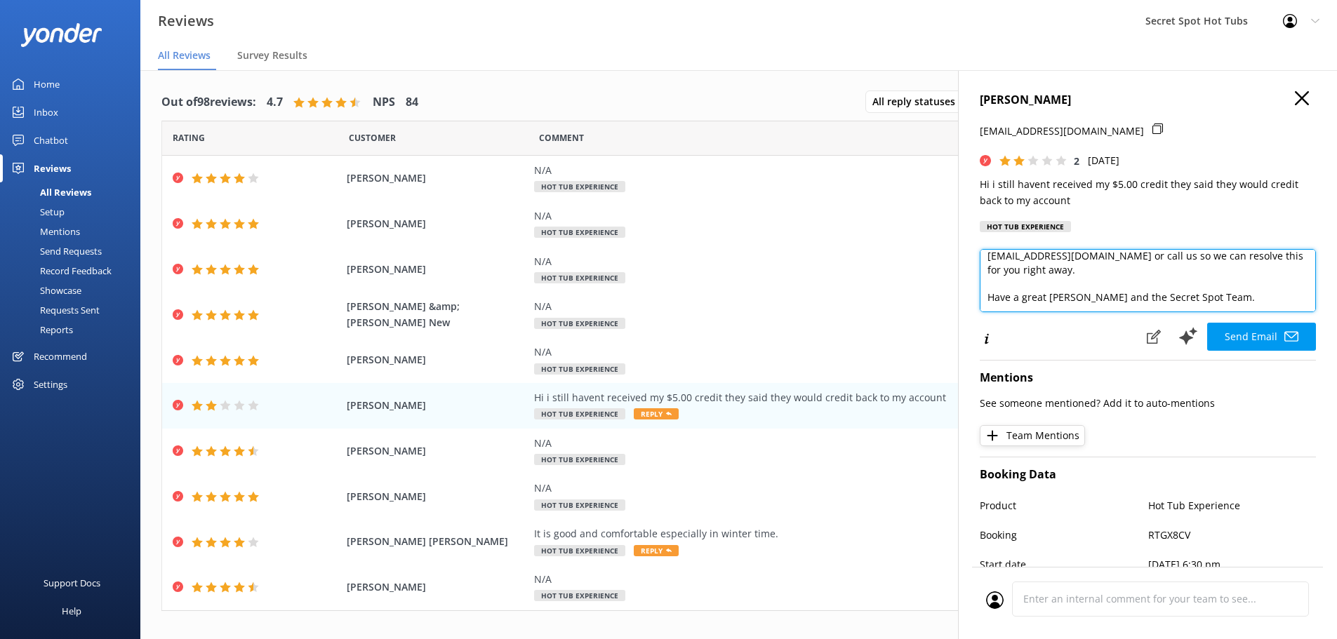
drag, startPoint x: 1162, startPoint y: 265, endPoint x: 1075, endPoint y: 272, distance: 87.3
click at [1075, 272] on textarea "Hi [PERSON_NAME], thank you for your feedback. We’re sorry for the delay with y…" at bounding box center [1148, 280] width 336 height 63
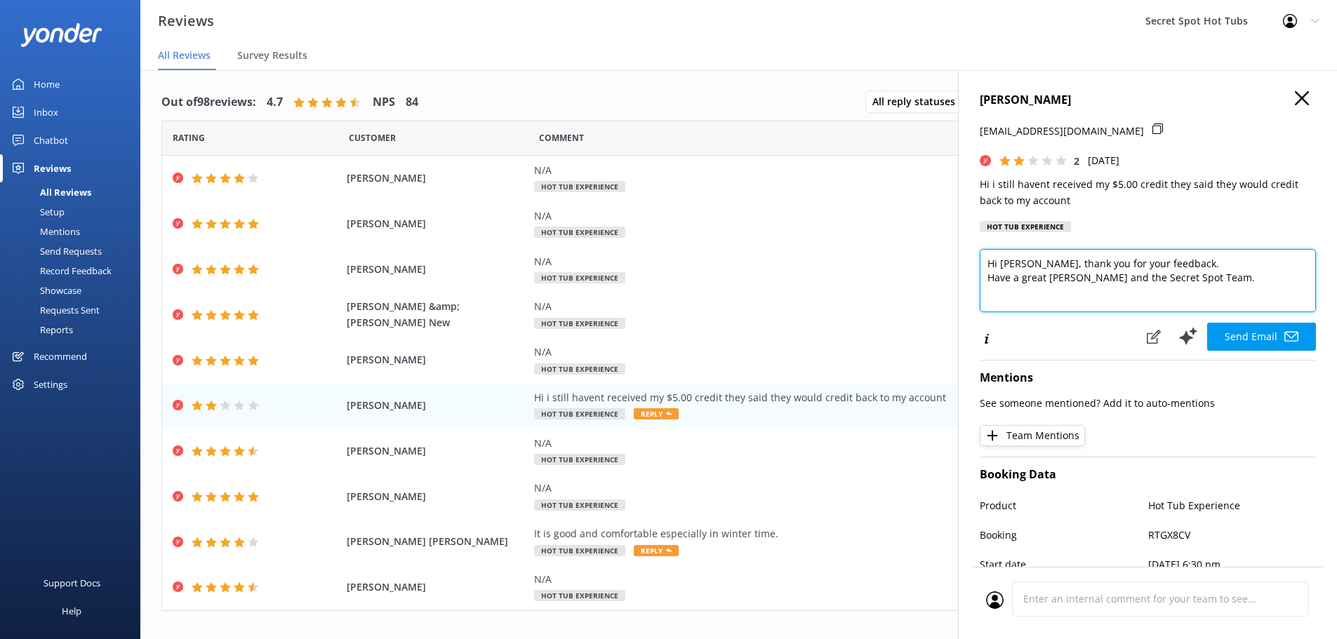
click at [1032, 266] on textarea "Hi [PERSON_NAME], thank you for your feedback. Have a great [PERSON_NAME] and t…" at bounding box center [1148, 280] width 336 height 63
click at [1061, 262] on textarea "Hi [PERSON_NAME], Thank you for your feedback. Have a great [PERSON_NAME] and t…" at bounding box center [1148, 280] width 336 height 63
click at [1141, 278] on textarea "Hi [PERSON_NAME], Thank you for your feedback. Have a great [PERSON_NAME] and t…" at bounding box center [1148, 280] width 336 height 63
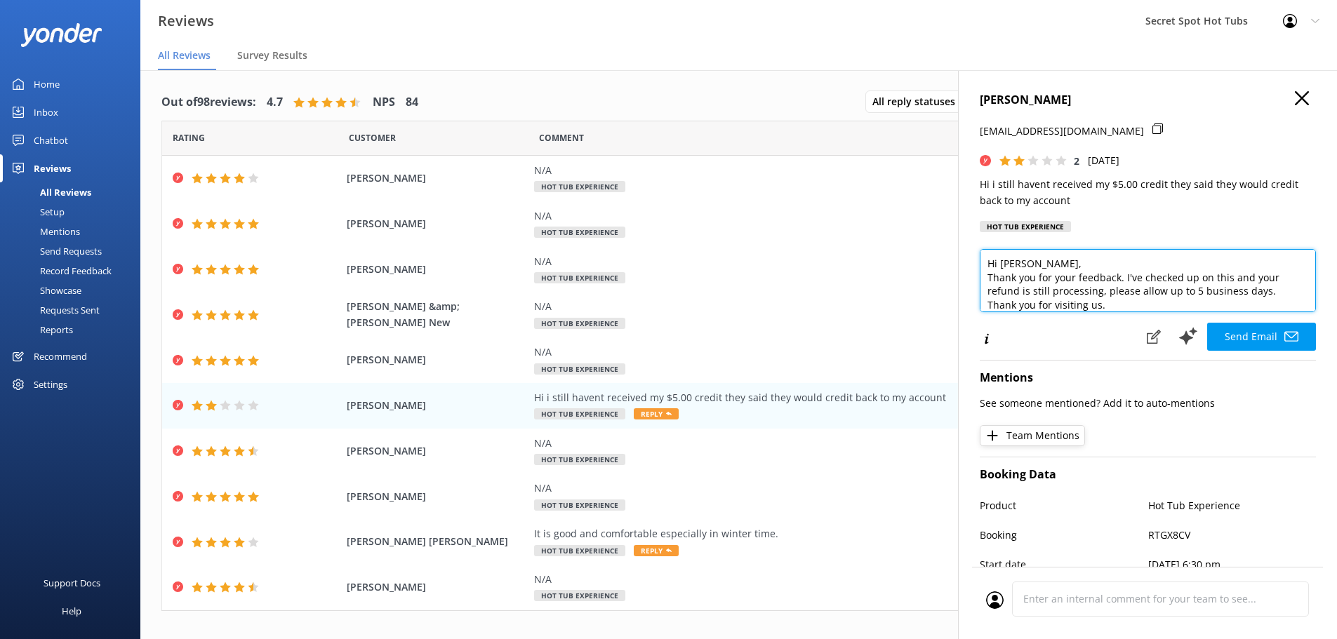
scroll to position [14, 0]
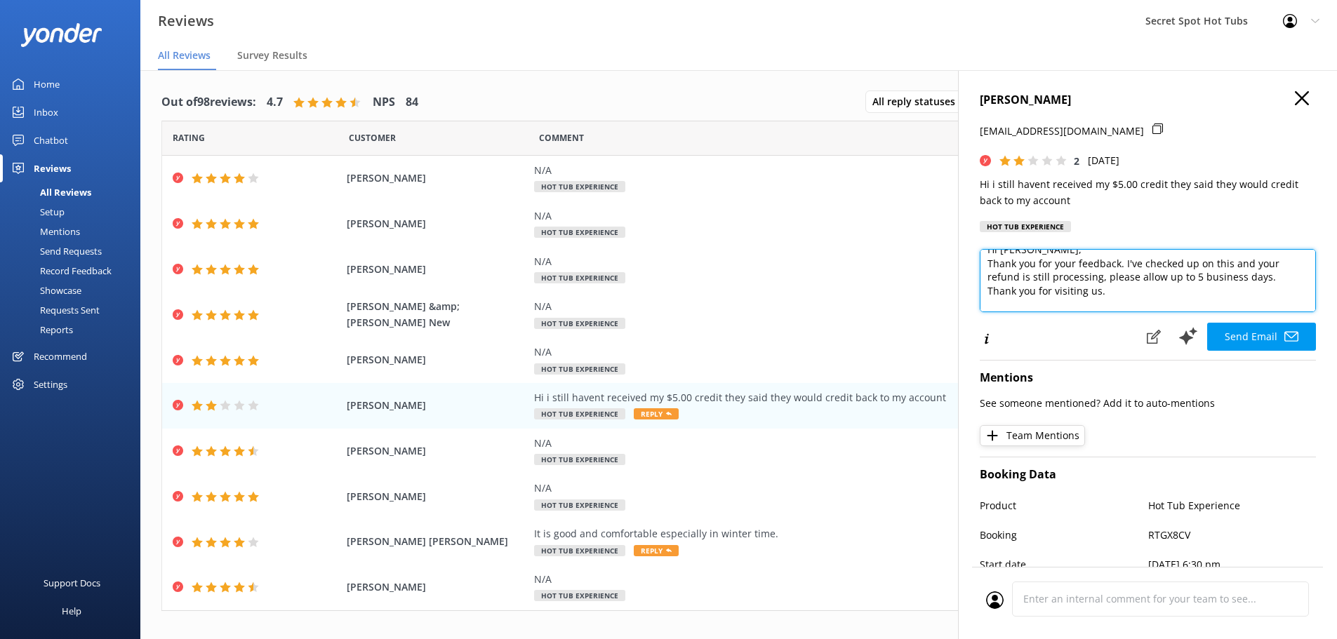
click at [1051, 251] on textarea "Hi [PERSON_NAME], Thank you for your feedback. I've checked up on this and your…" at bounding box center [1148, 280] width 336 height 63
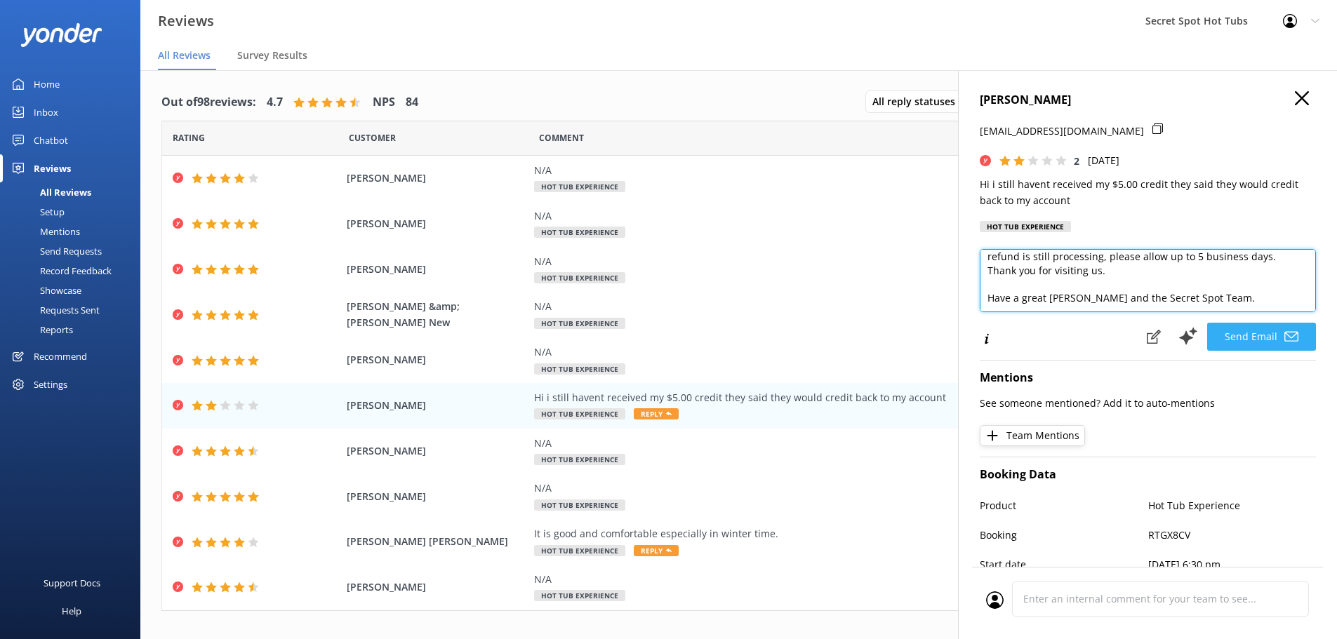
type textarea "Hi [PERSON_NAME], Thank you for your feedback. I've checked up on this and your…"
click at [1259, 330] on button "Send Email" at bounding box center [1261, 337] width 109 height 28
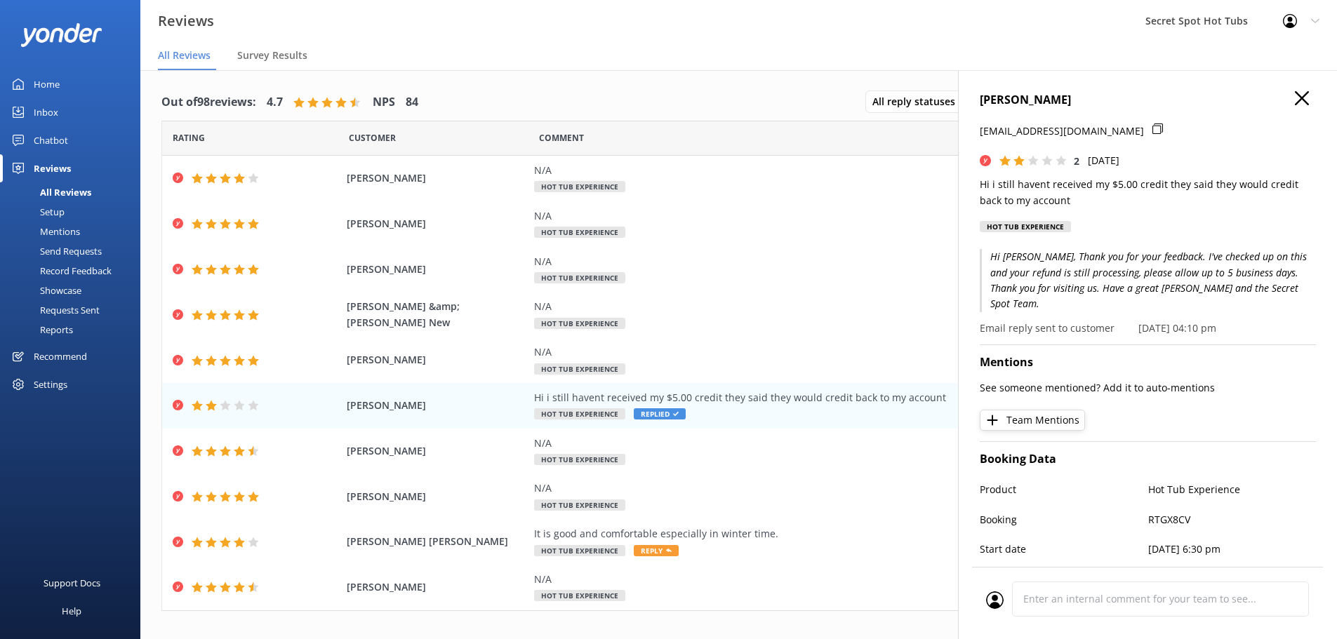
click at [1295, 98] on icon at bounding box center [1302, 98] width 14 height 14
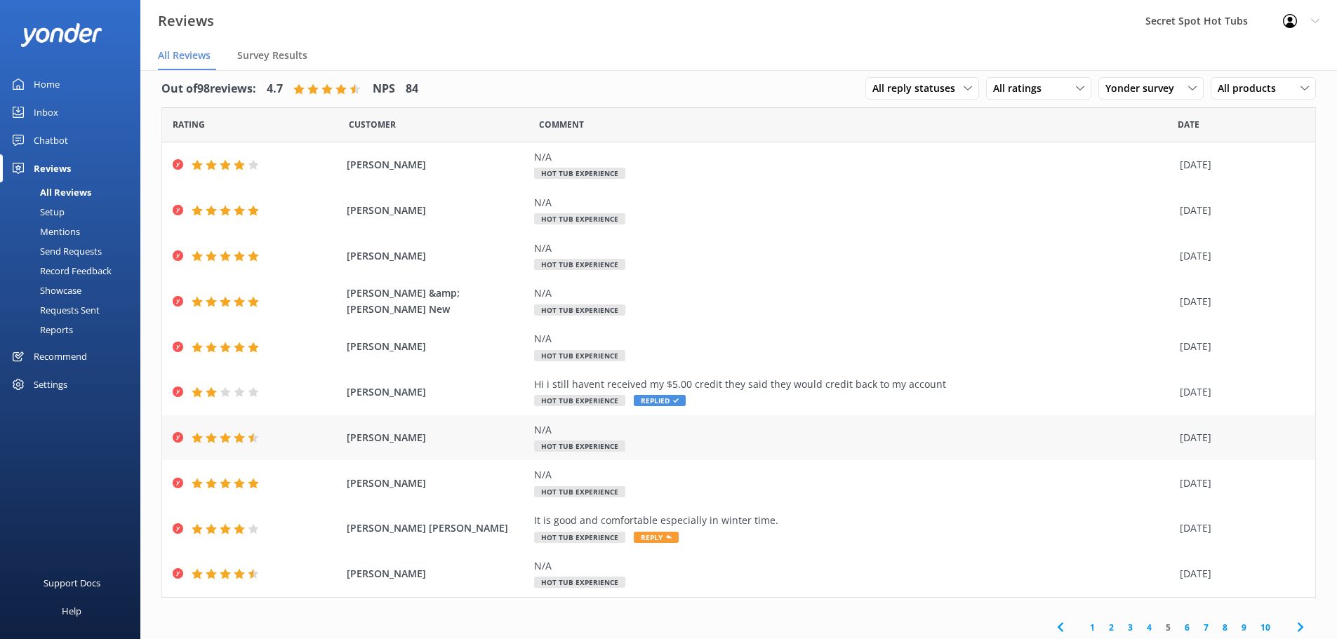
scroll to position [18, 0]
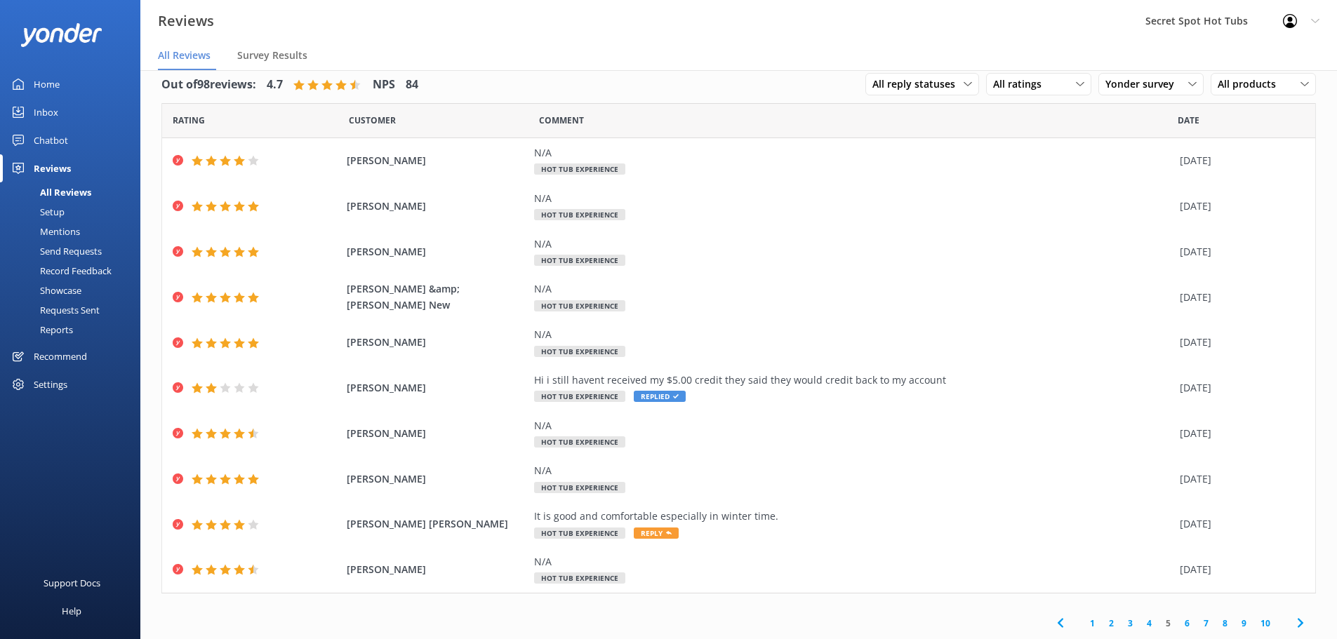
click at [1179, 622] on link "6" at bounding box center [1186, 623] width 19 height 13
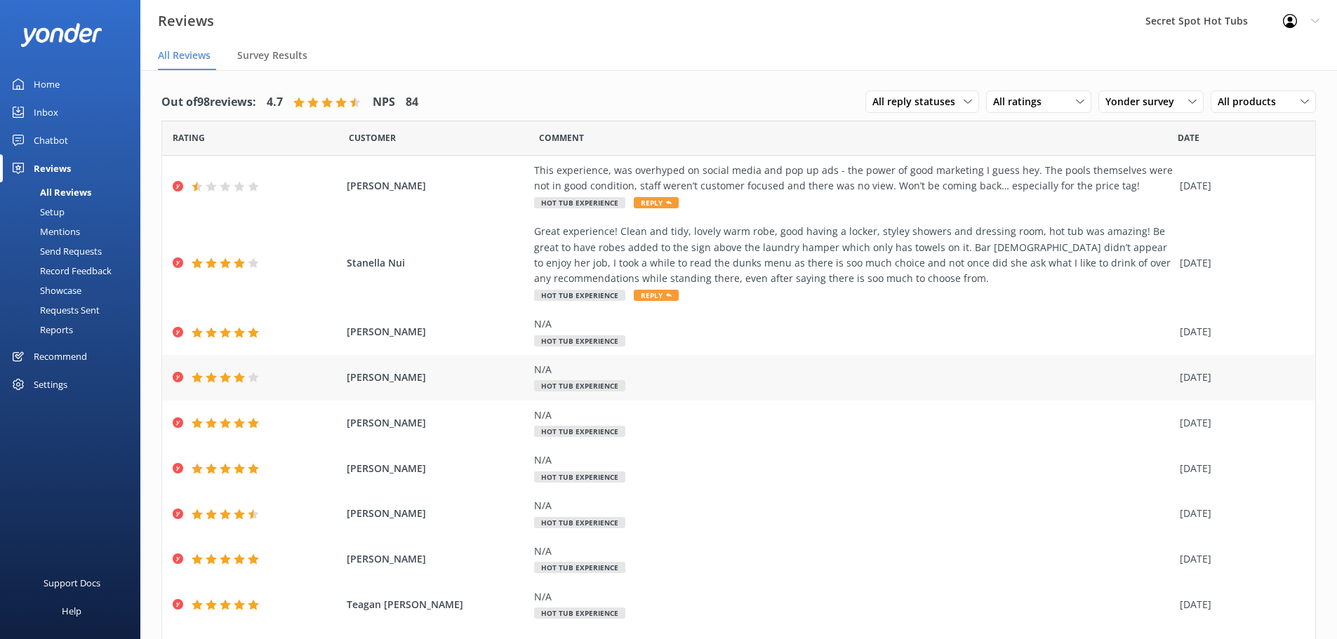
scroll to position [80, 0]
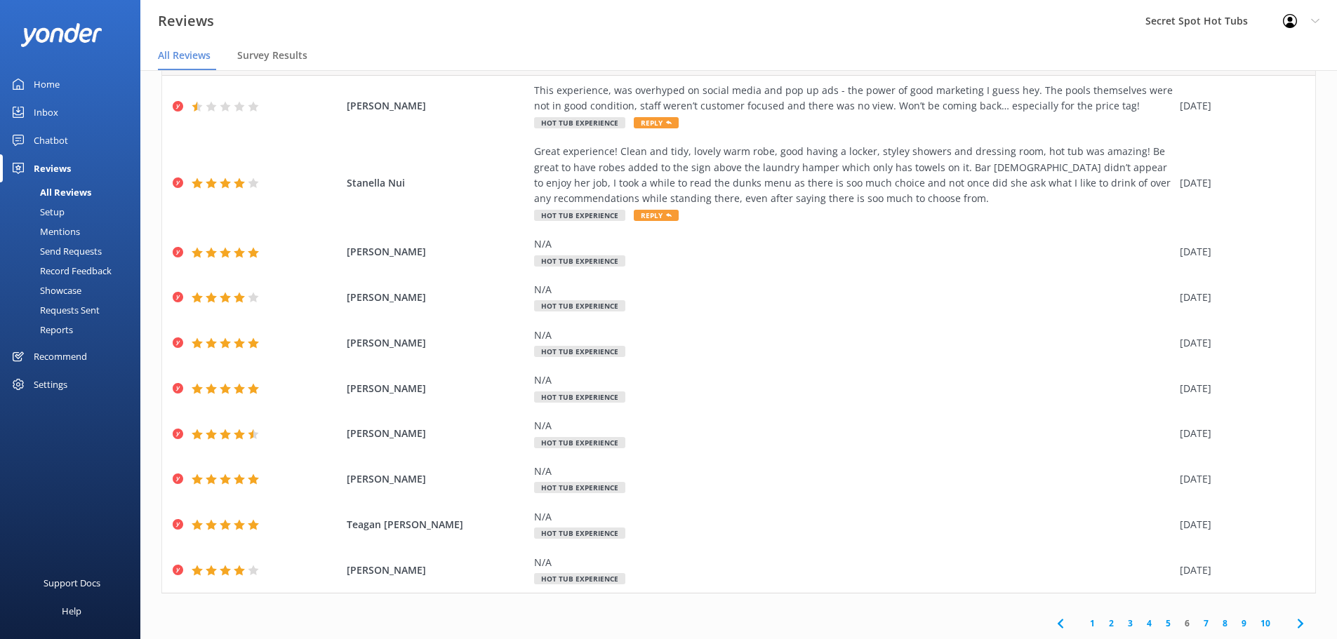
click at [1196, 622] on link "7" at bounding box center [1205, 623] width 19 height 13
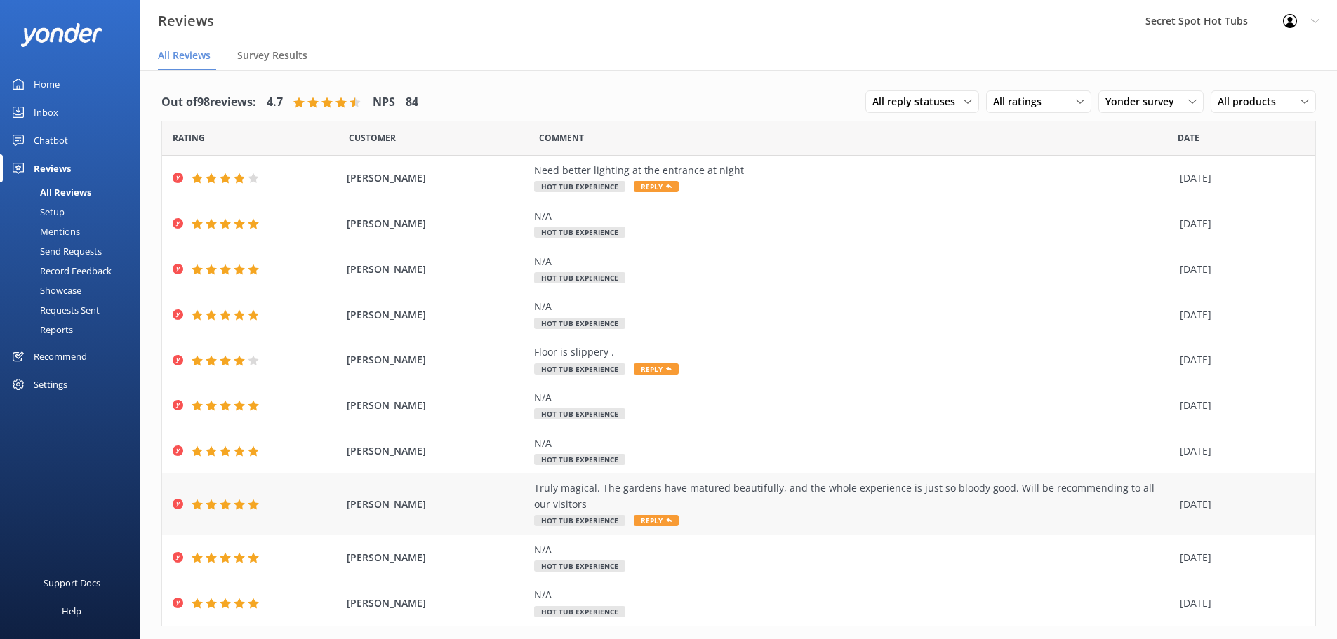
scroll to position [33, 0]
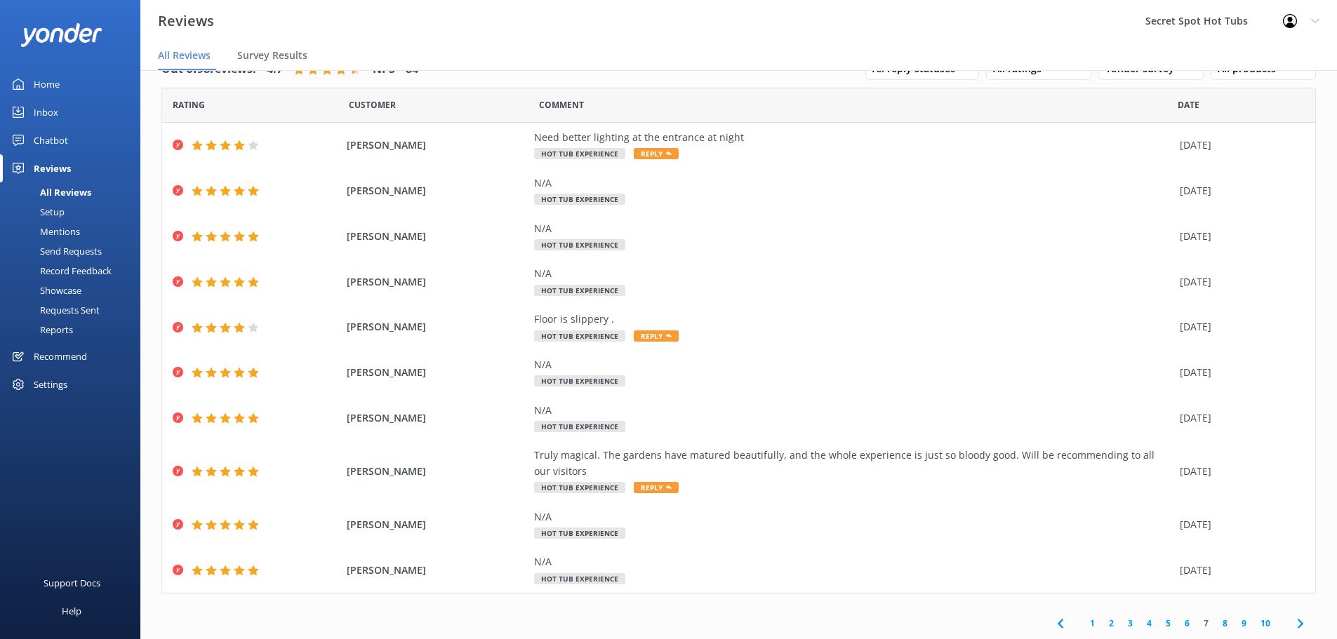
click at [1215, 623] on link "8" at bounding box center [1224, 623] width 19 height 13
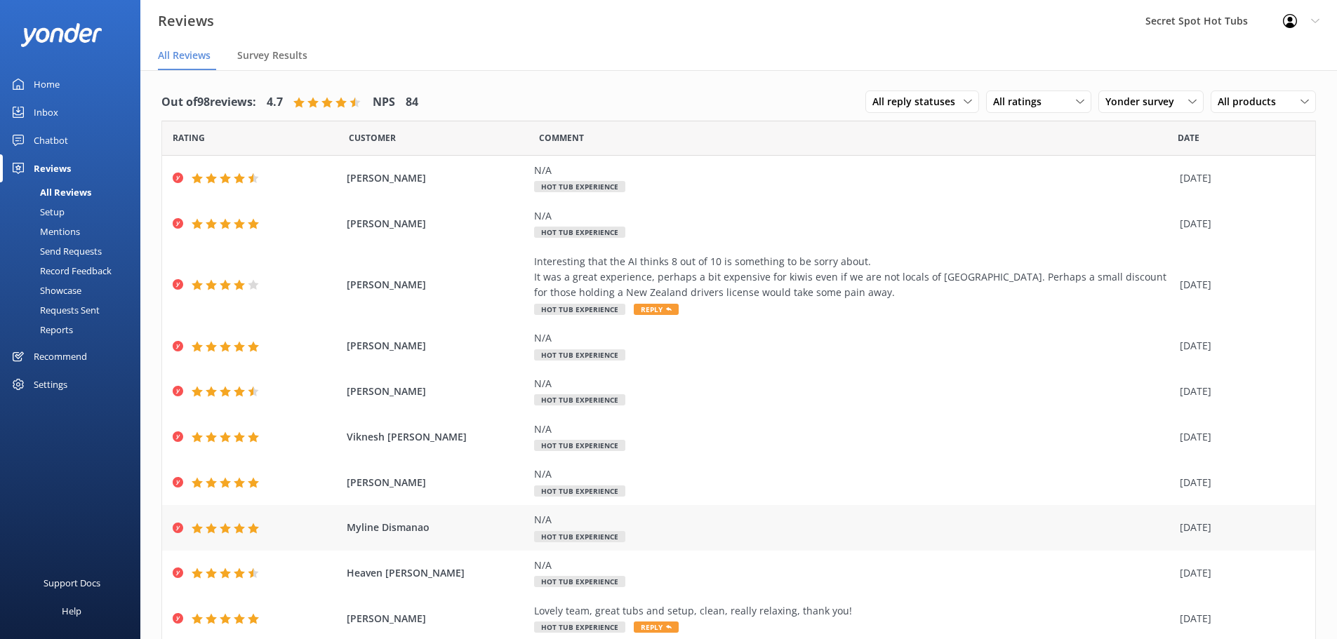
scroll to position [49, 0]
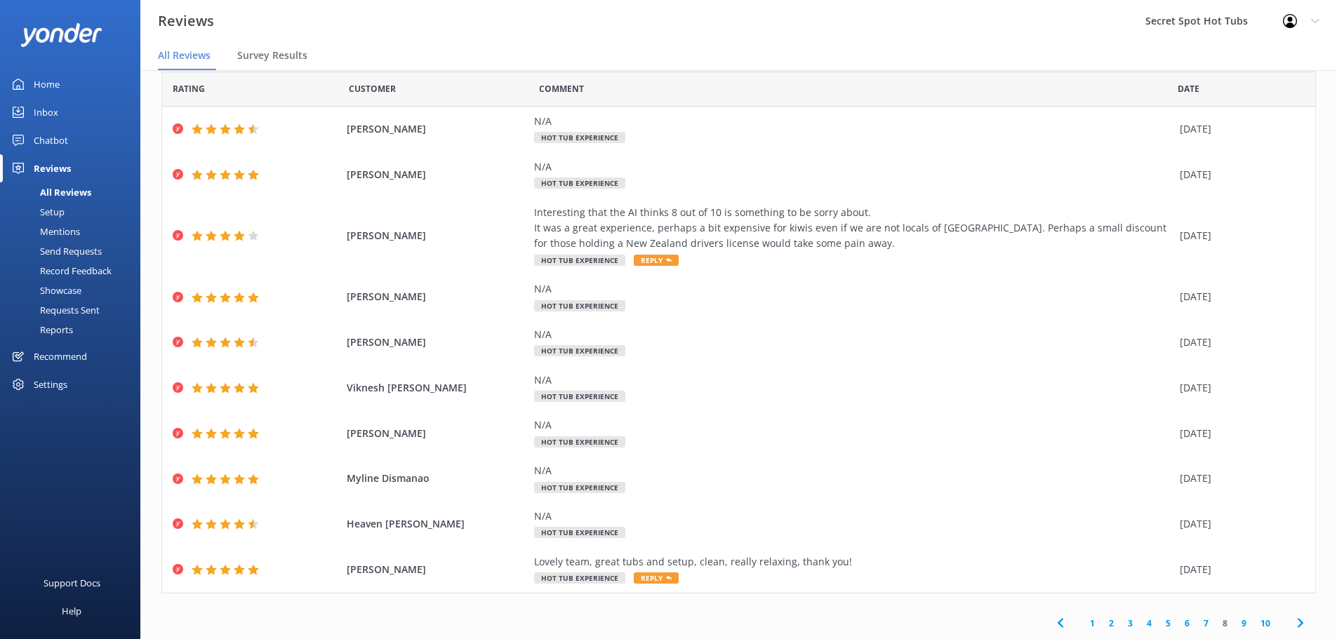
click at [1234, 621] on link "9" at bounding box center [1243, 623] width 19 height 13
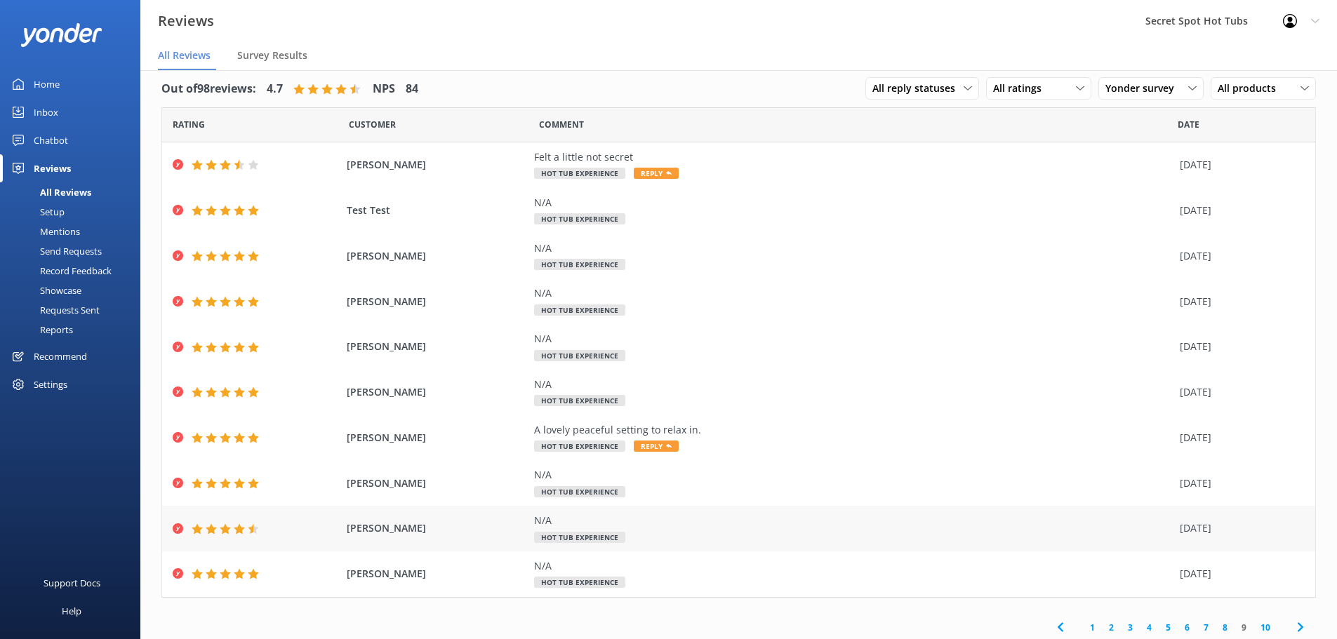
scroll to position [18, 0]
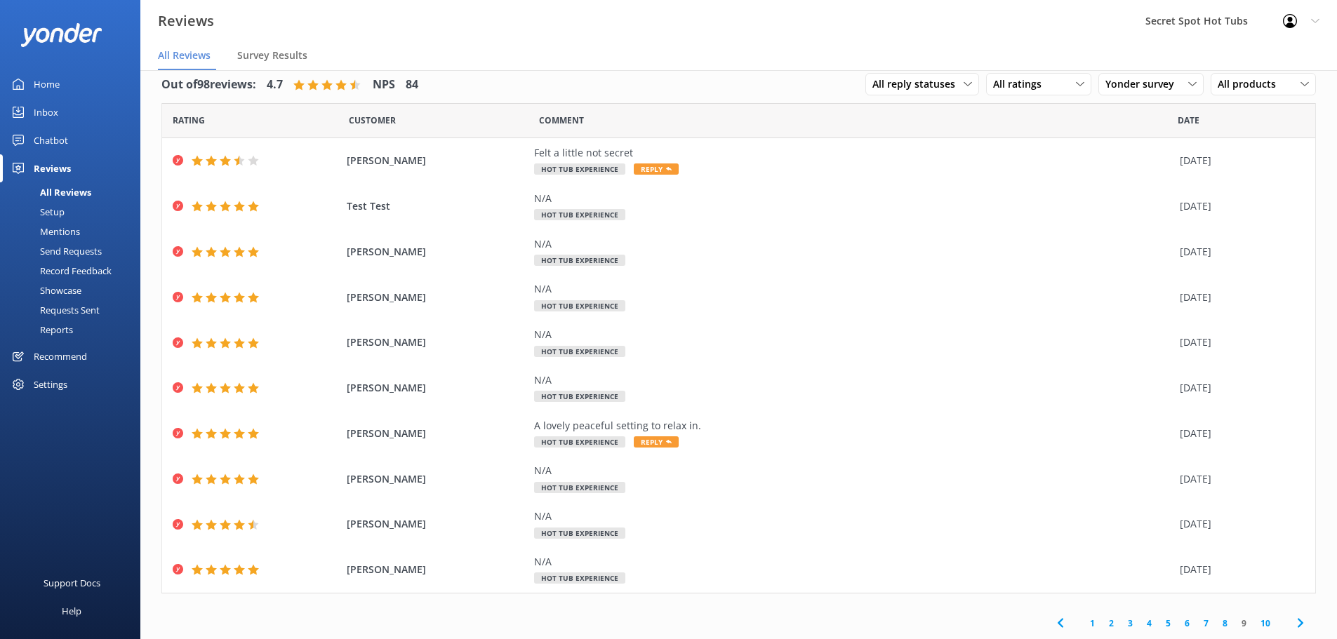
click at [1254, 624] on link "10" at bounding box center [1265, 623] width 24 height 13
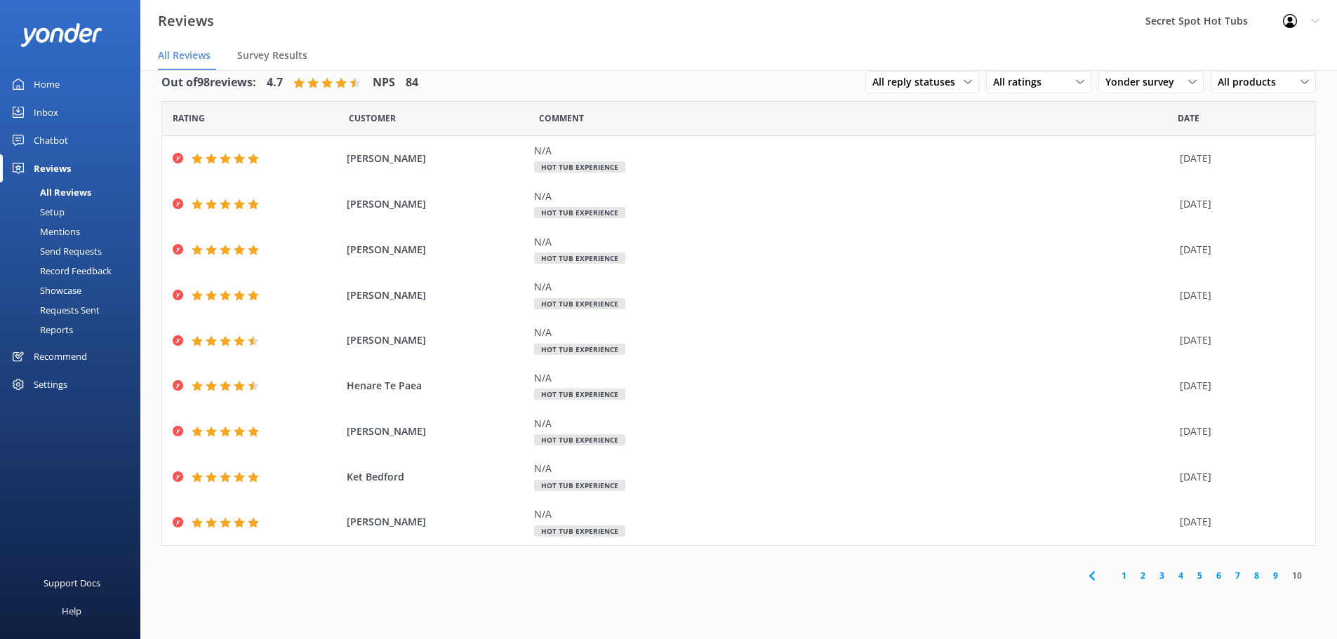
scroll to position [28, 0]
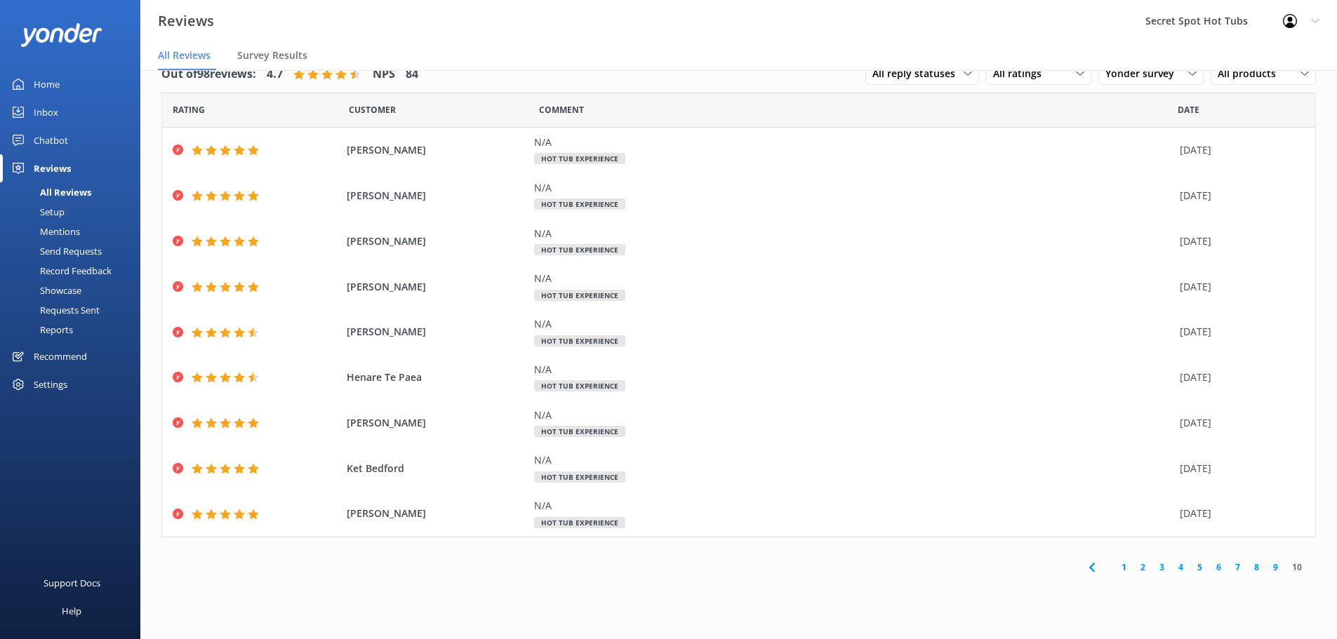
click at [1274, 568] on link "9" at bounding box center [1275, 567] width 19 height 13
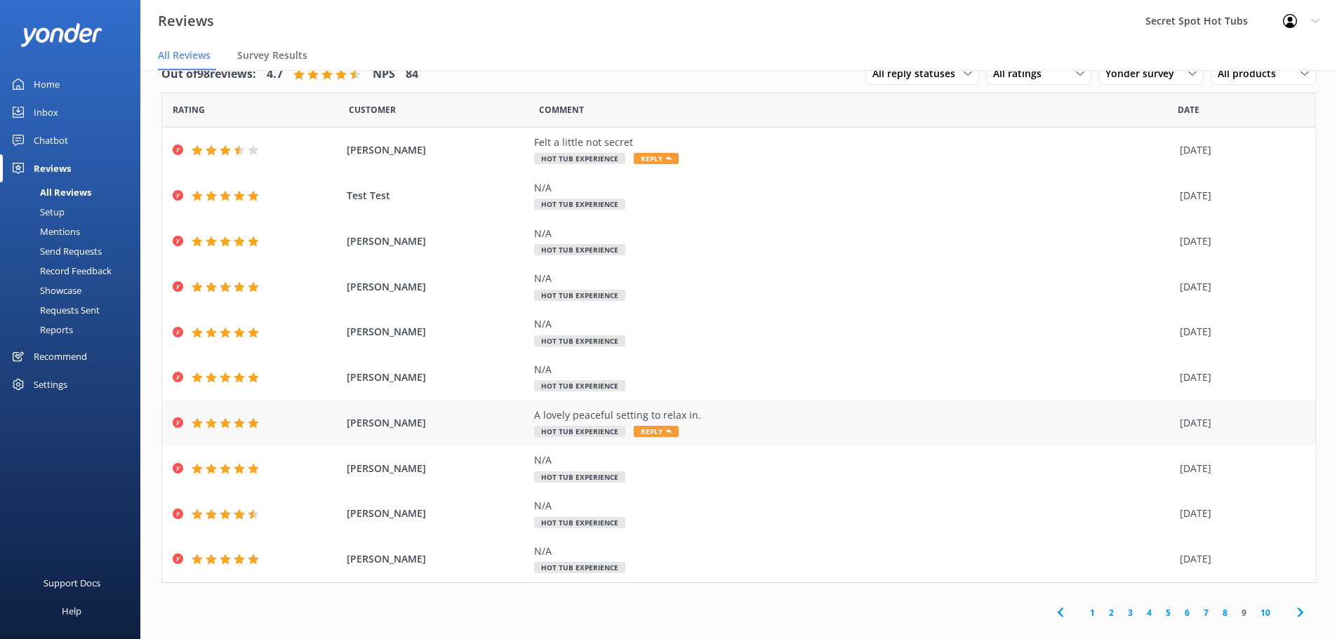
click at [650, 430] on span "Reply" at bounding box center [656, 431] width 45 height 11
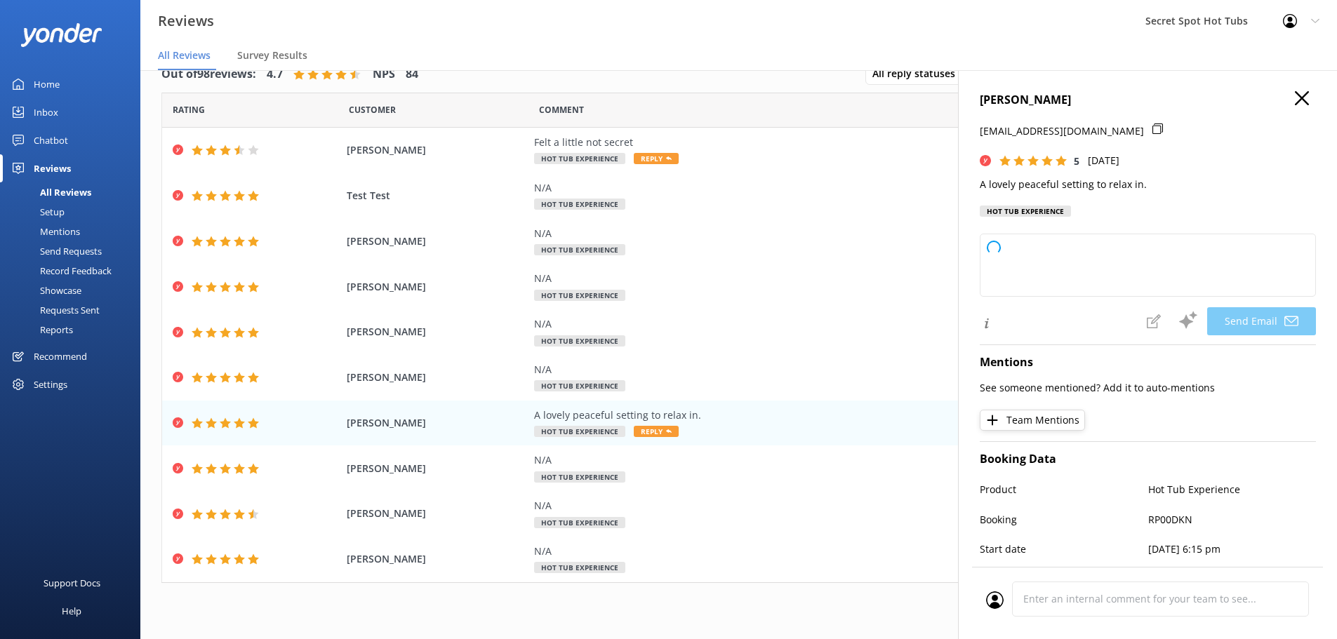
type textarea "Thank you so much, [PERSON_NAME]! We're delighted you enjoyed the peaceful atmo…"
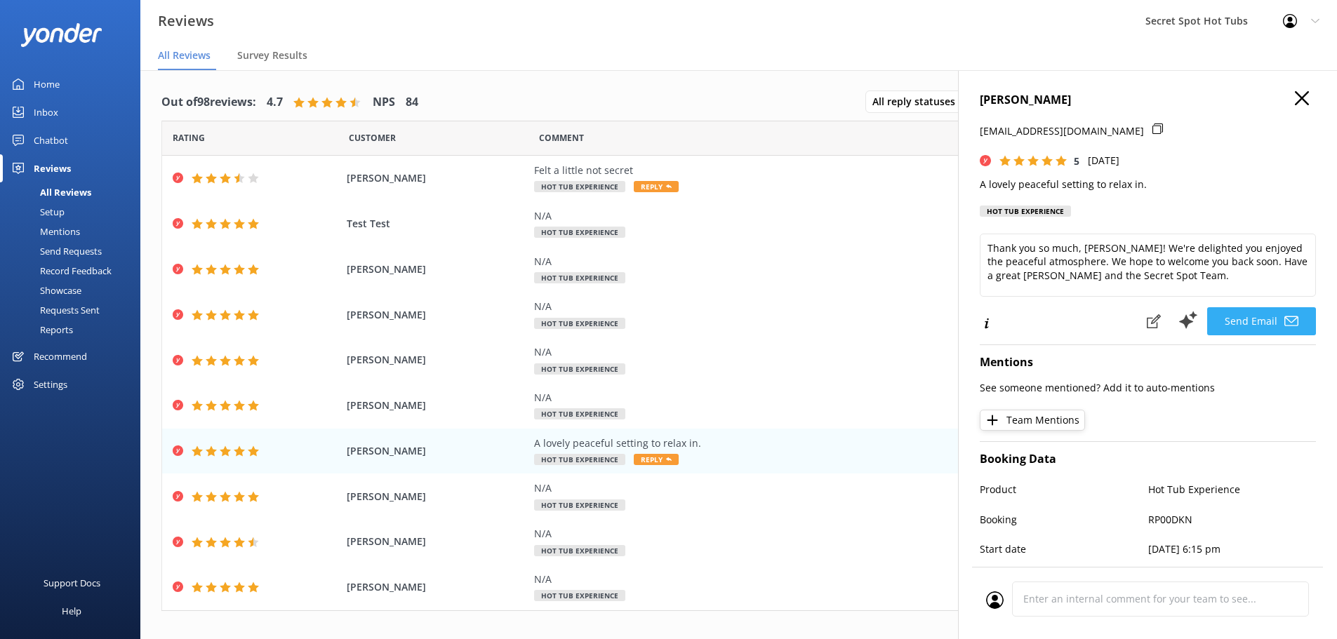
click at [1260, 322] on button "Send Email" at bounding box center [1261, 321] width 109 height 28
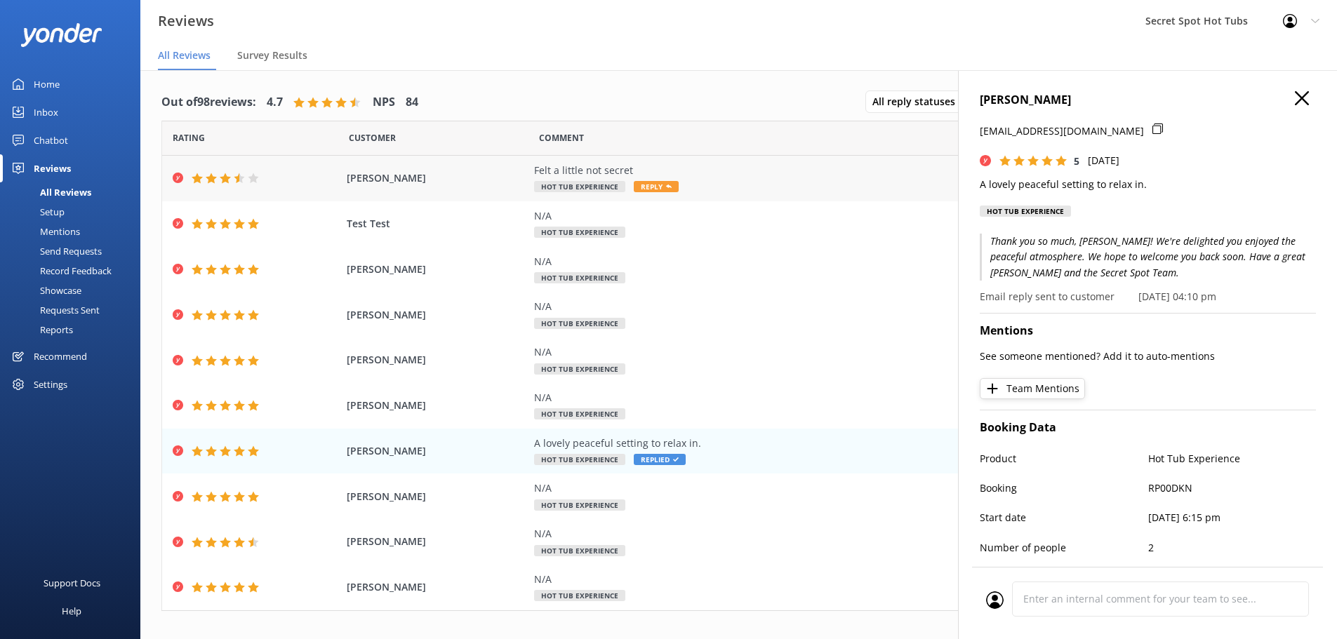
click at [646, 184] on span "Reply" at bounding box center [656, 186] width 45 height 11
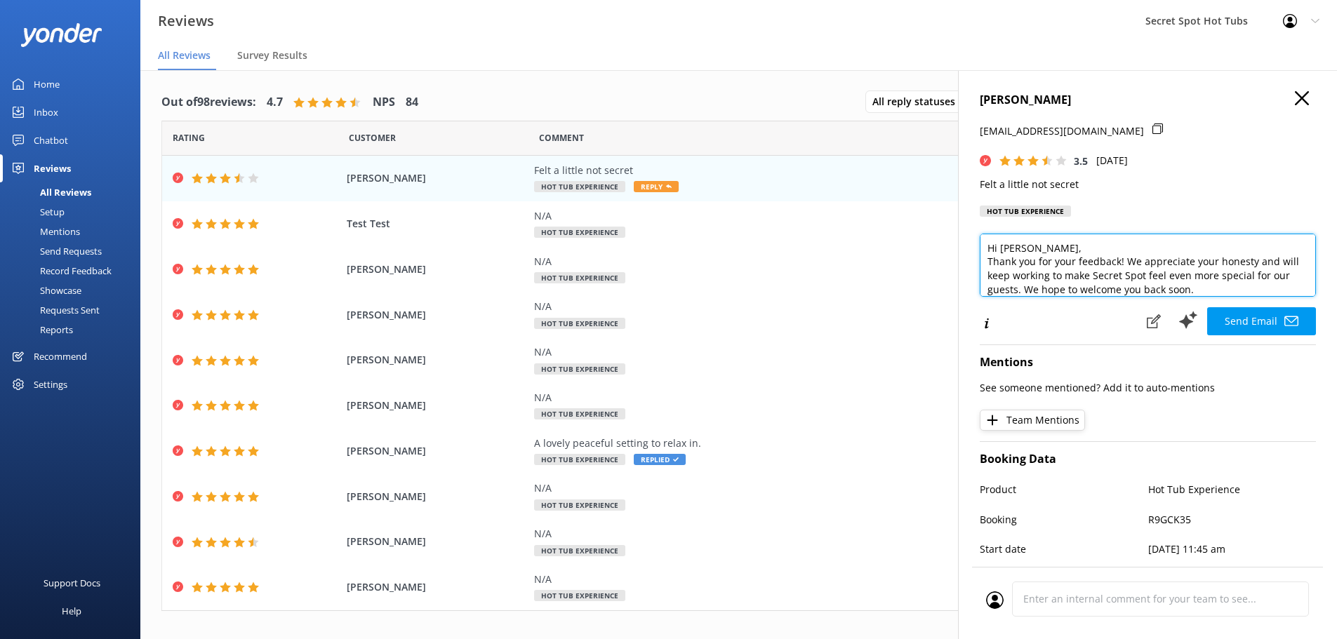
scroll to position [28, 0]
click at [1267, 248] on textarea "Hi [PERSON_NAME], Thank you for your feedback! We appreciate your honesty and w…" at bounding box center [1148, 265] width 336 height 63
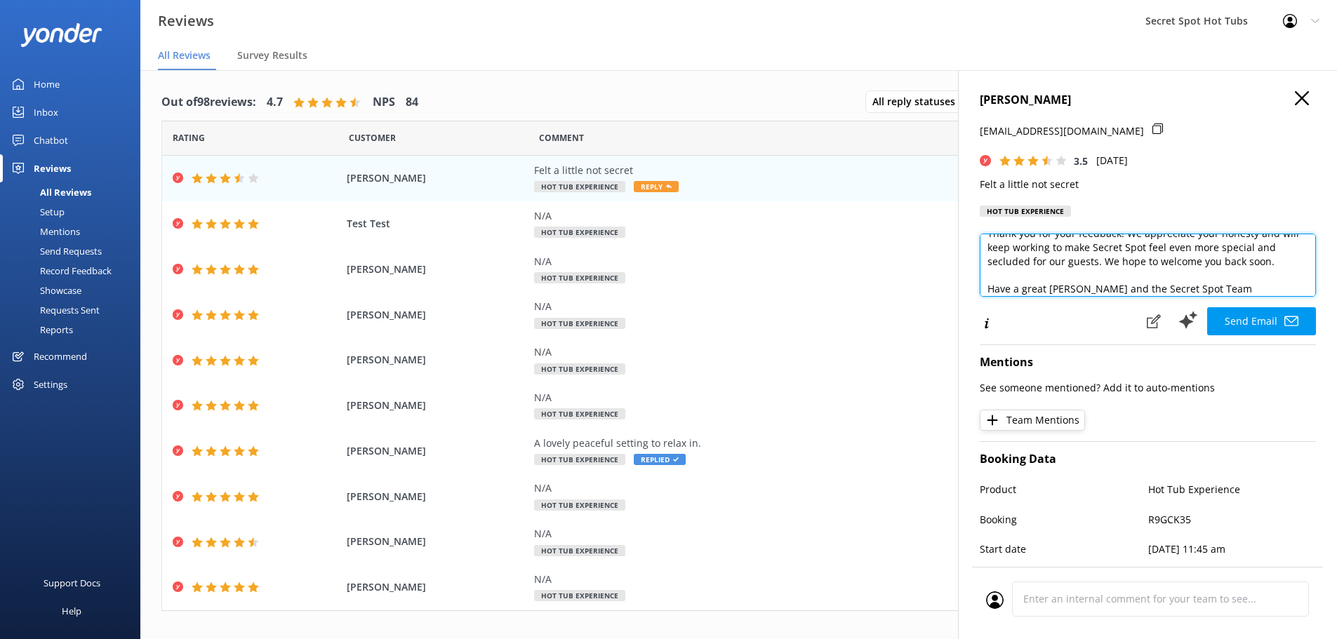
scroll to position [48, 0]
type textarea "Hi [PERSON_NAME], Thank you for your feedback! We appreciate your honesty and w…"
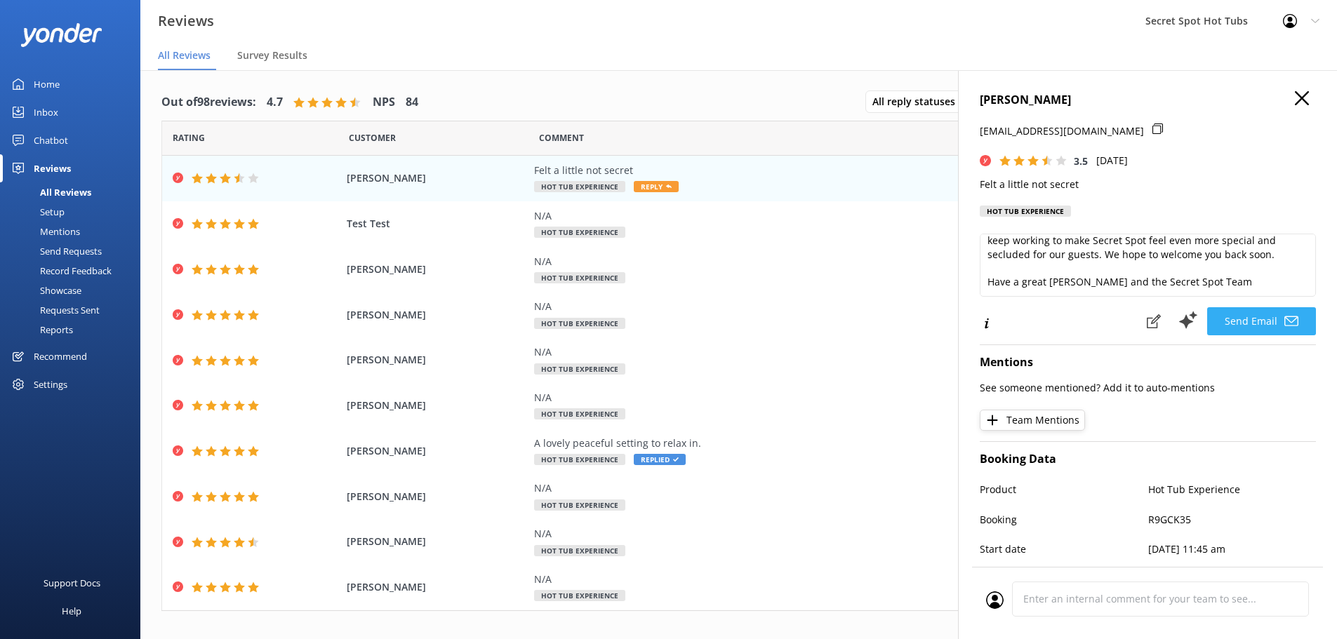
click at [1271, 323] on button "Send Email" at bounding box center [1261, 321] width 109 height 28
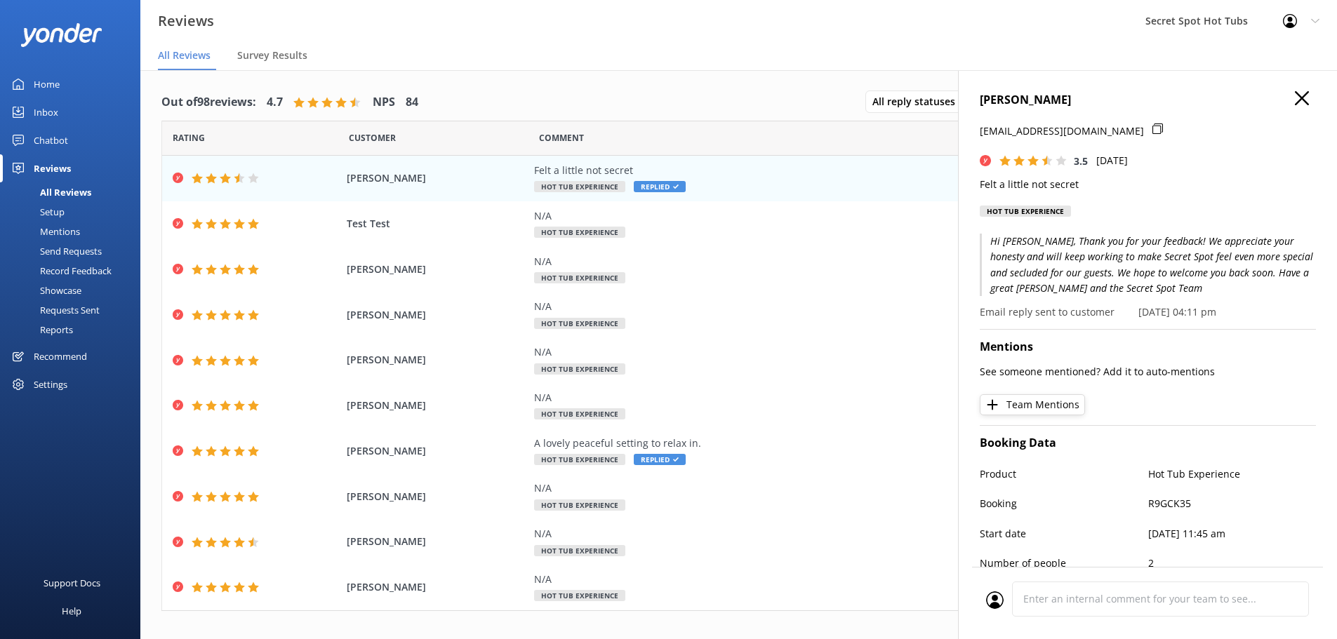
click at [1295, 95] on use at bounding box center [1302, 98] width 14 height 14
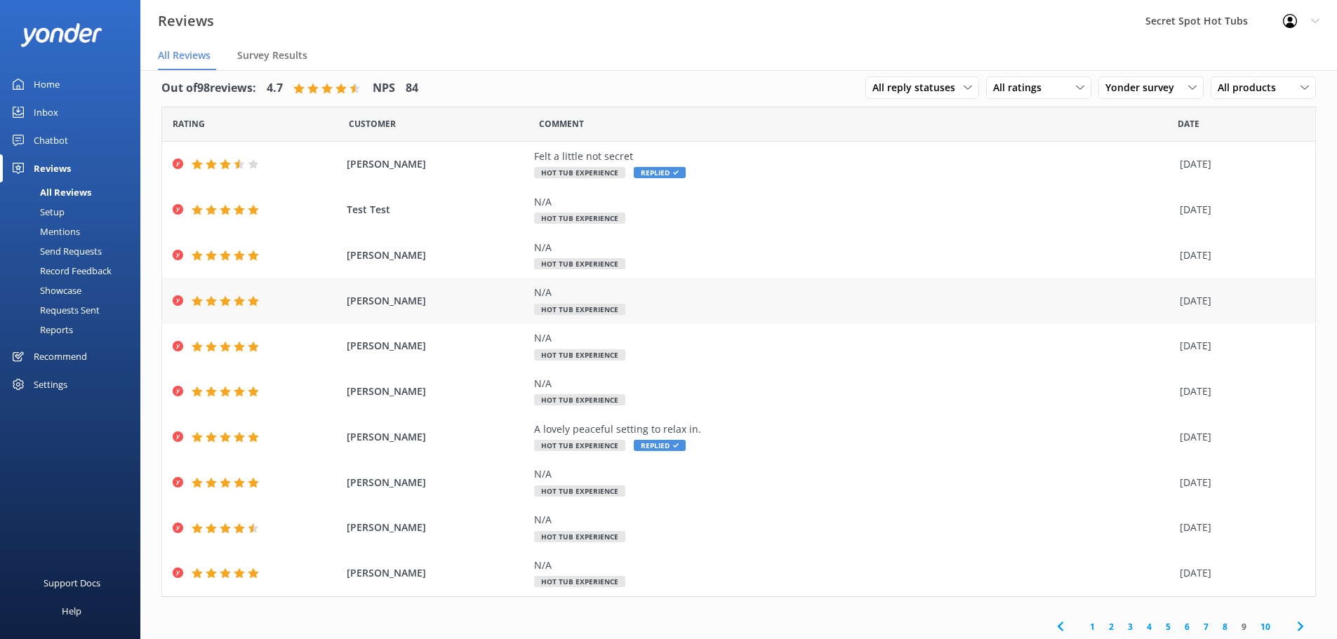
scroll to position [18, 0]
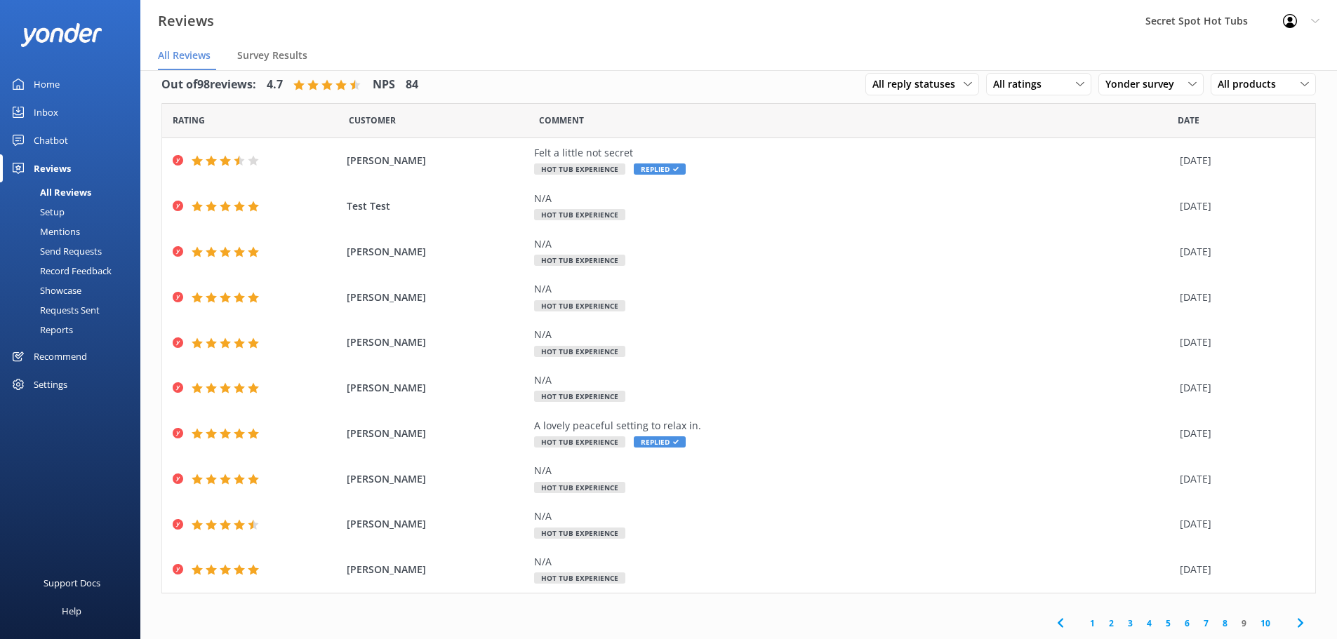
click at [1215, 624] on link "8" at bounding box center [1224, 623] width 19 height 13
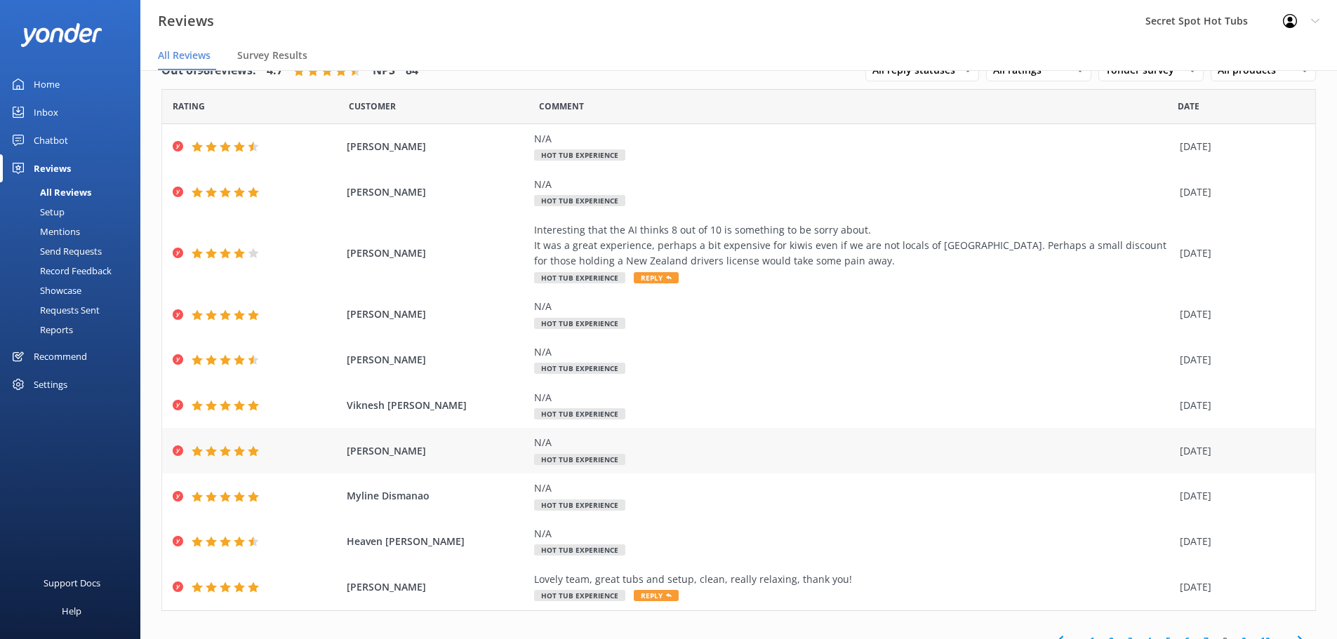
scroll to position [49, 0]
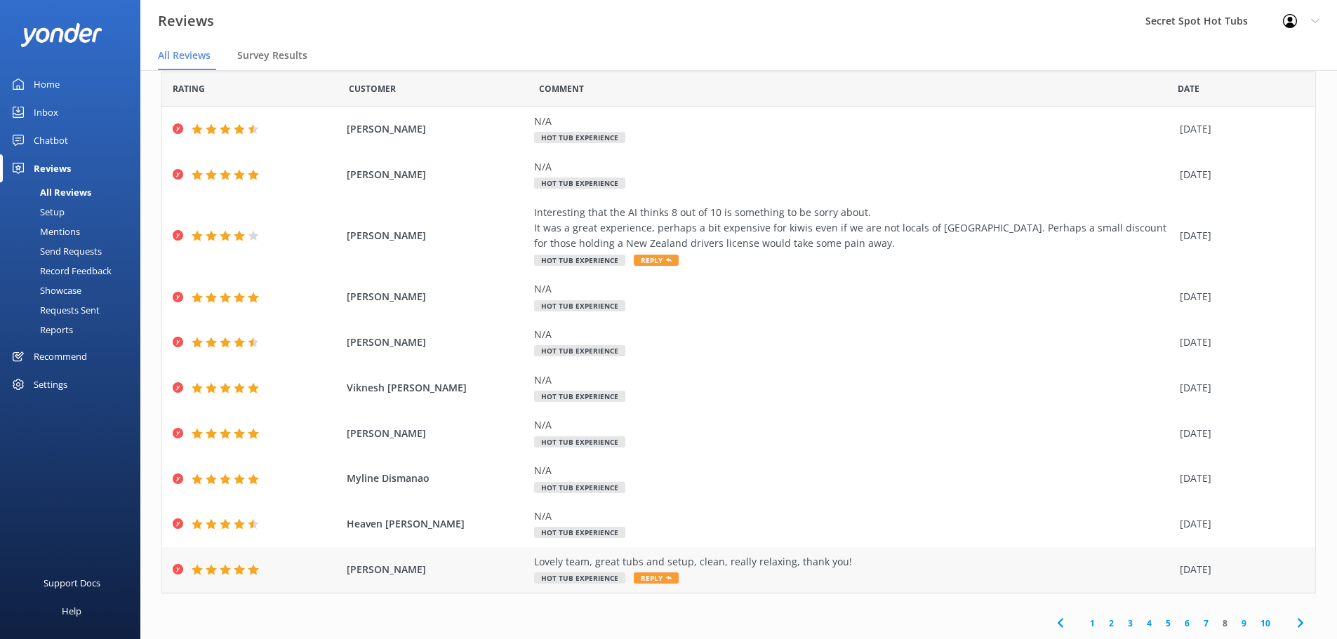
click at [654, 574] on span "Reply" at bounding box center [656, 578] width 45 height 11
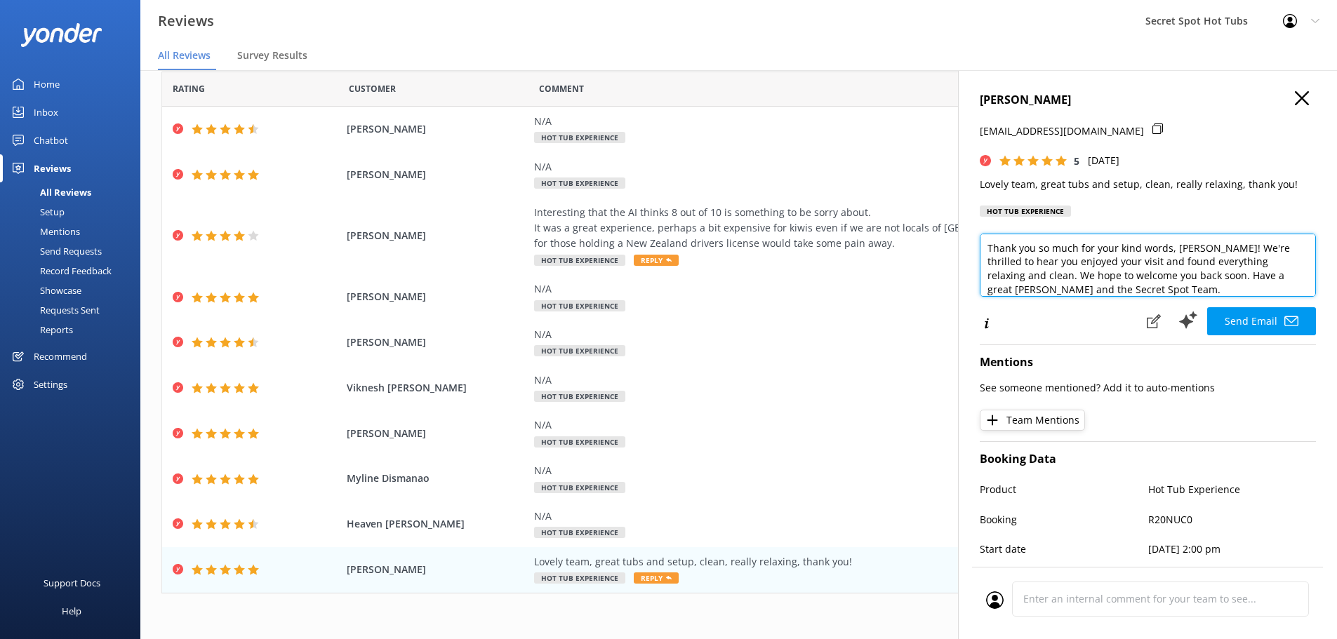
click at [1189, 276] on textarea "Thank you so much for your kind words, [PERSON_NAME]! We're thrilled to hear yo…" at bounding box center [1148, 265] width 336 height 63
click at [1211, 248] on textarea "Thank you so much for your kind words, [PERSON_NAME]! We're thrilled to hear yo…" at bounding box center [1148, 265] width 336 height 63
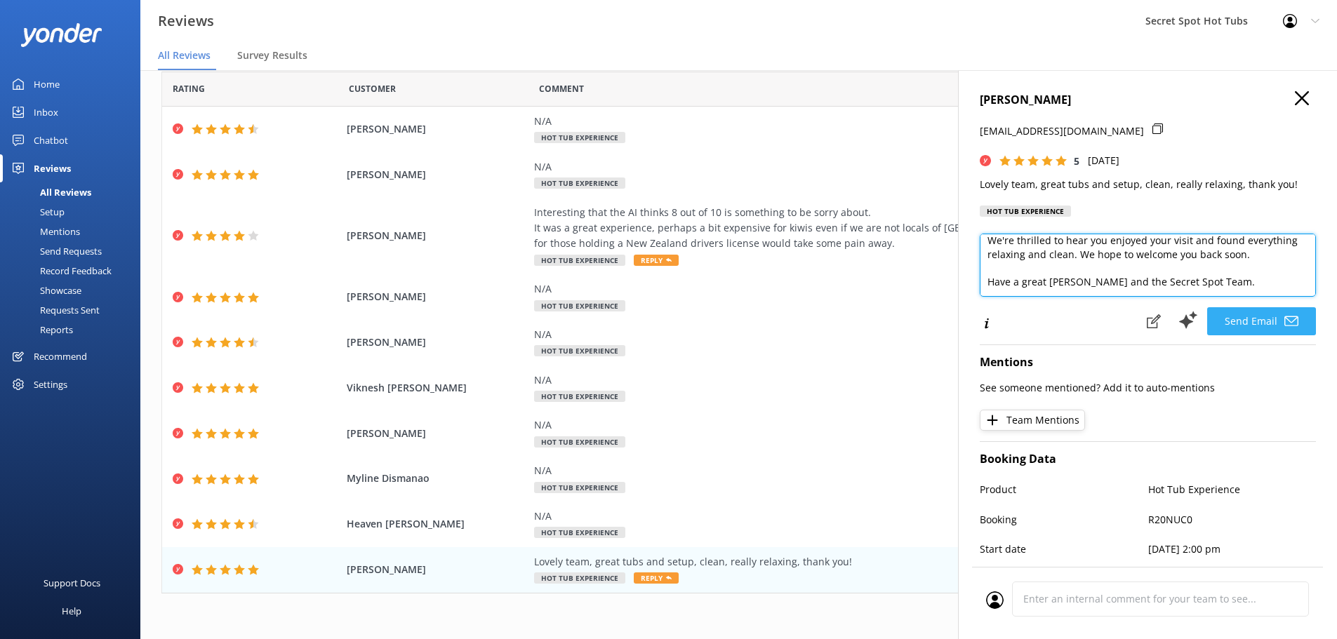
type textarea "Thank you so much for your kind words, [PERSON_NAME]! We're thrilled to hear yo…"
click at [1255, 320] on button "Send Email" at bounding box center [1261, 321] width 109 height 28
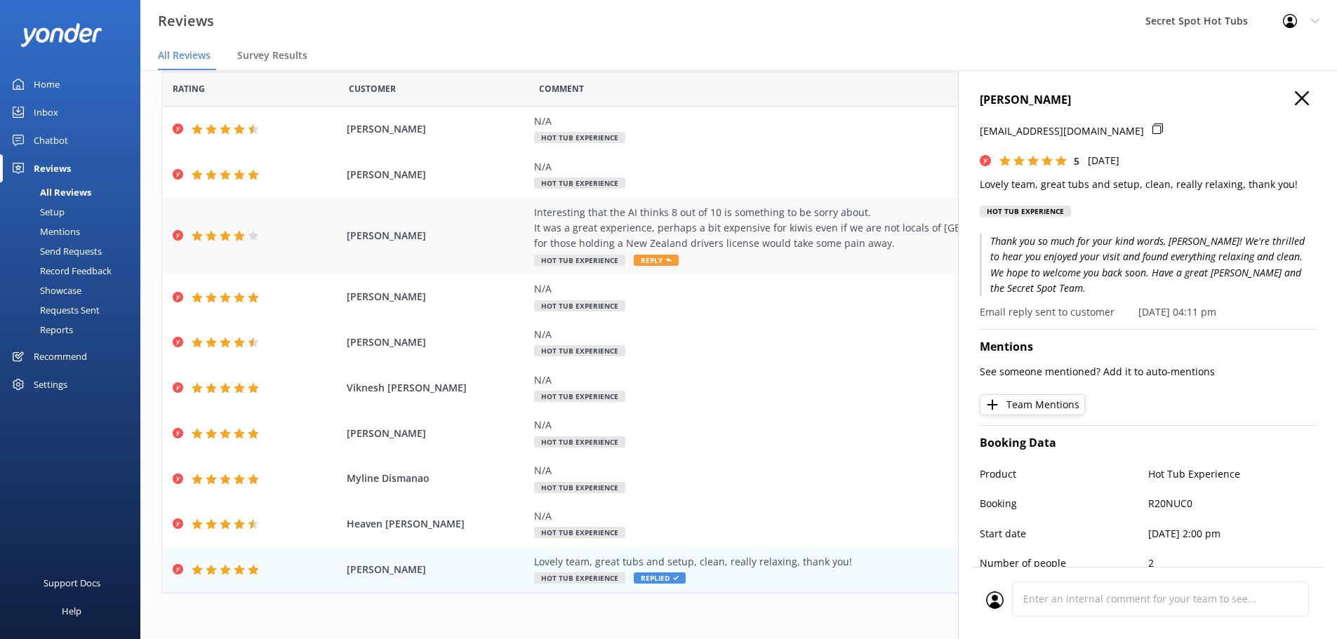
click at [654, 258] on span "Reply" at bounding box center [656, 260] width 45 height 11
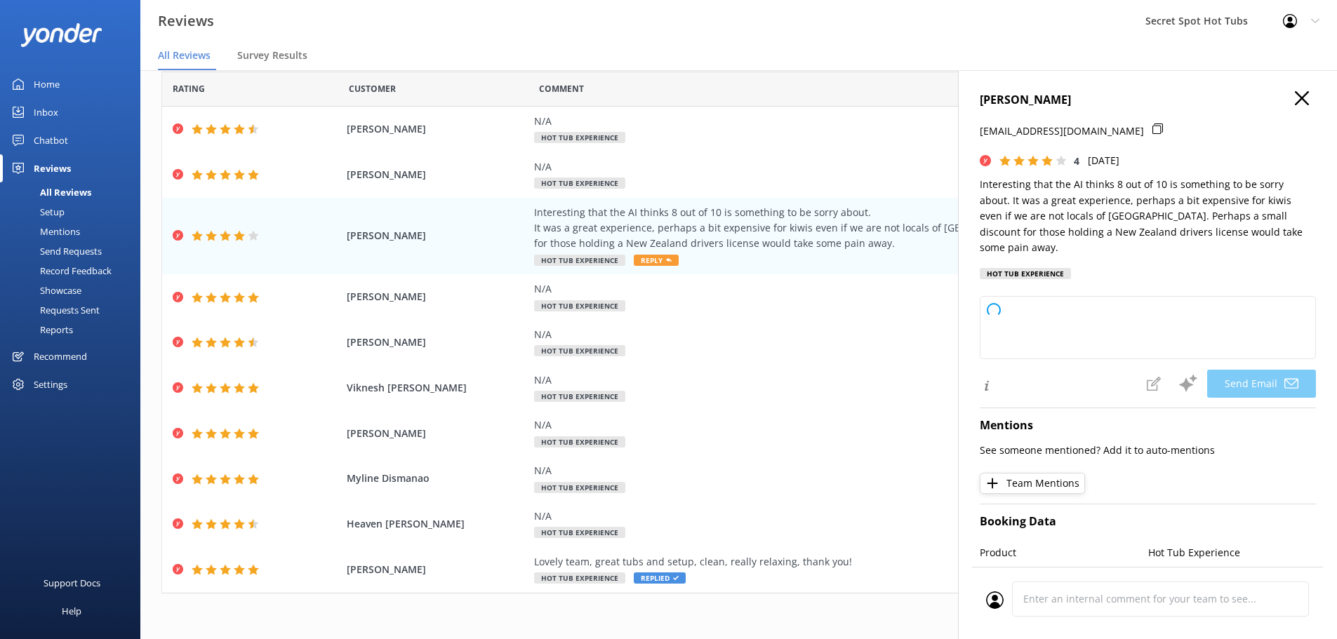
type textarea "Hi [PERSON_NAME], Thank you so much for your thoughtful feedback and for visiti…"
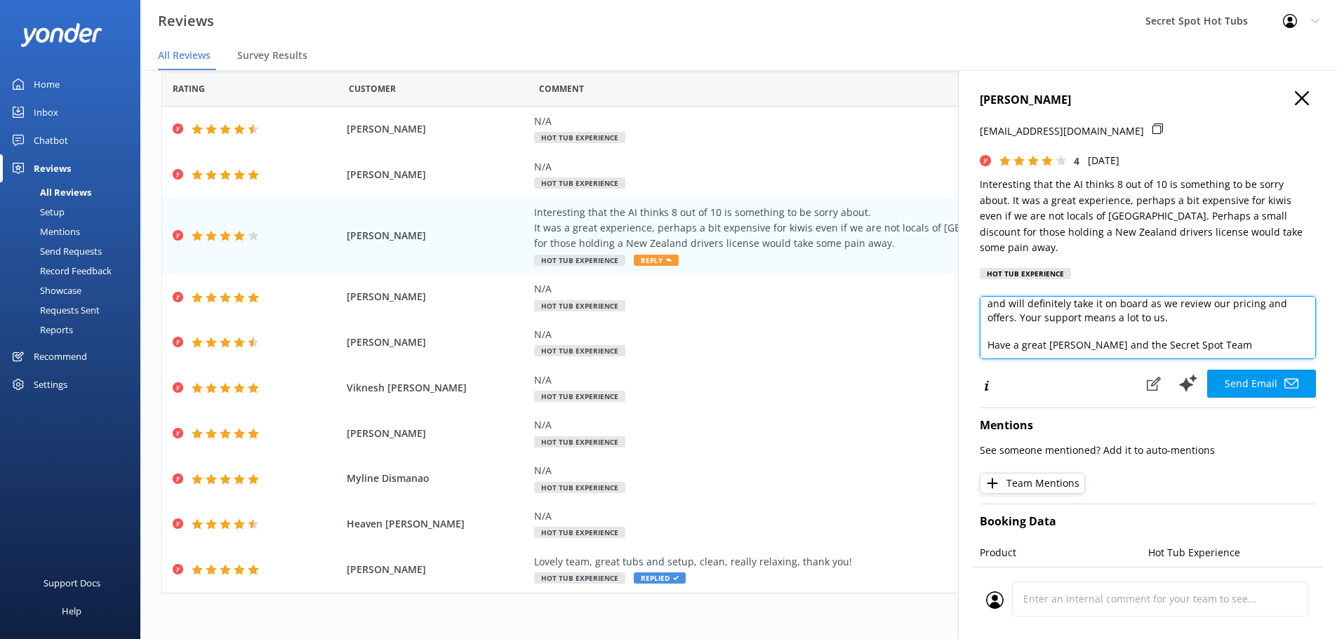
scroll to position [90, 0]
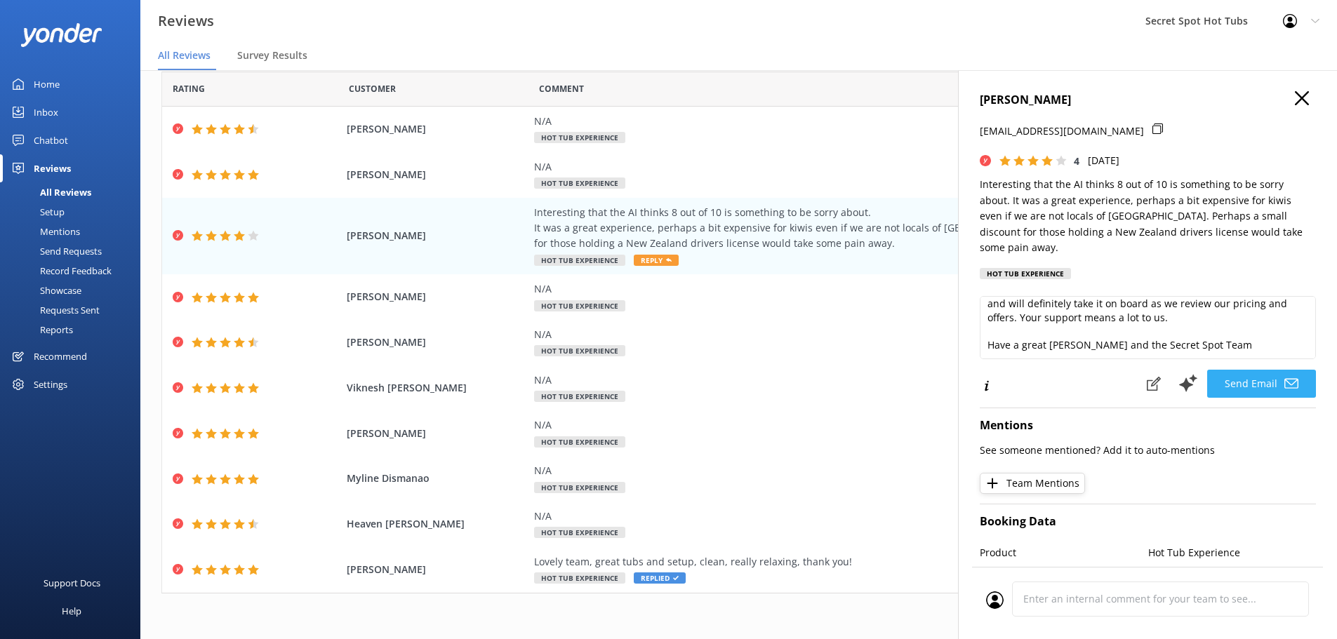
click at [1250, 370] on button "Send Email" at bounding box center [1261, 384] width 109 height 28
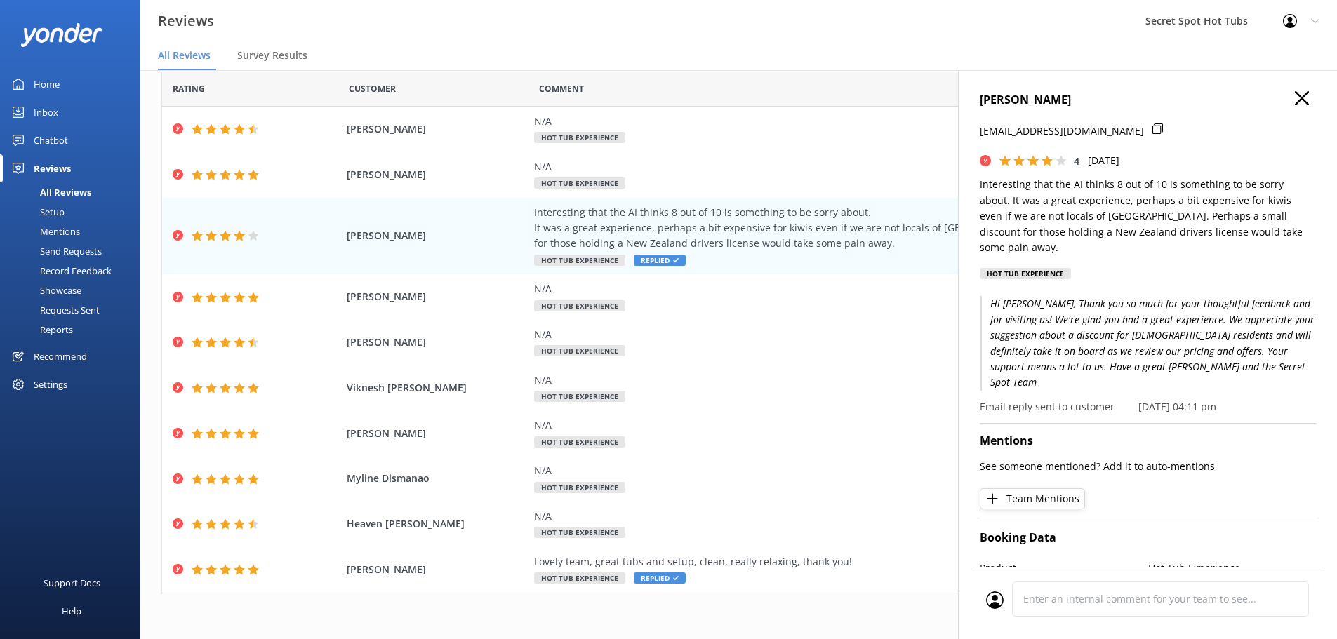
click at [1295, 95] on icon at bounding box center [1302, 98] width 14 height 14
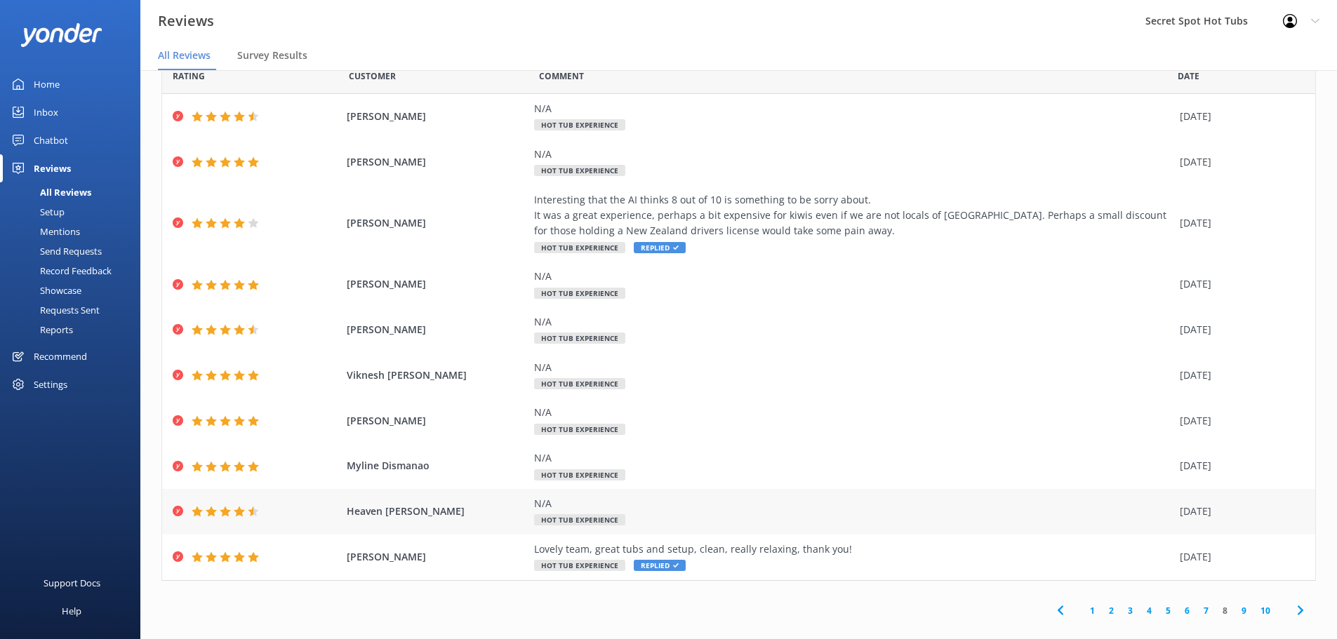
scroll to position [49, 0]
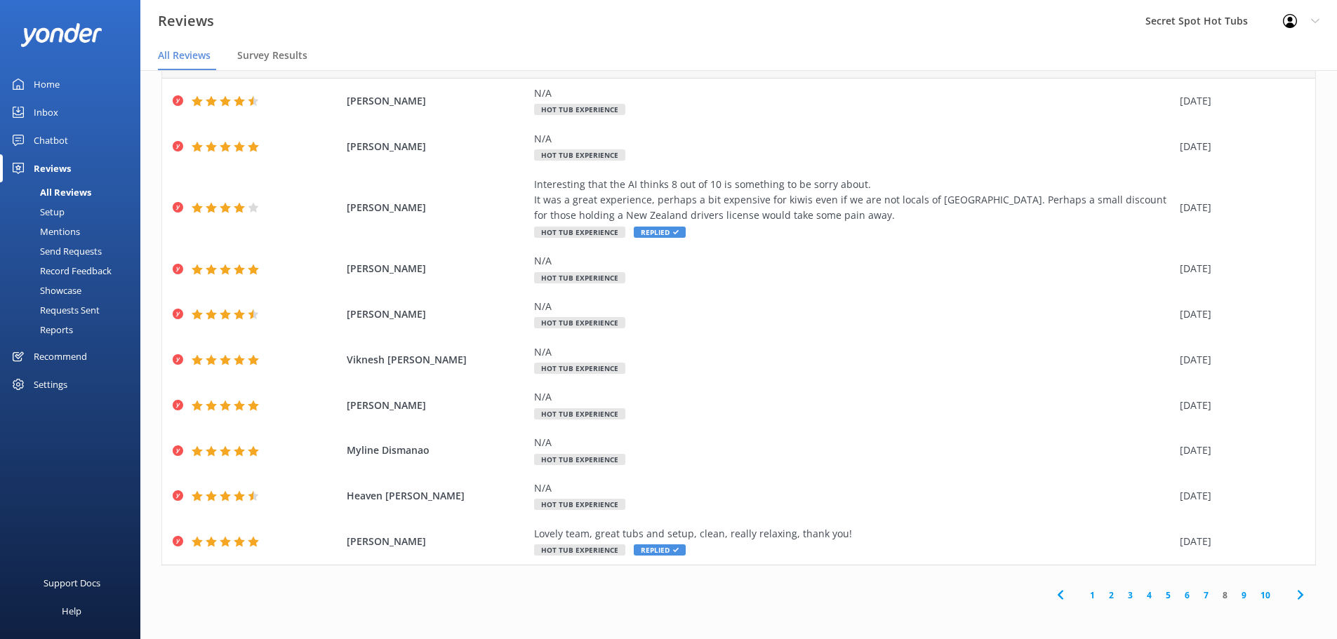
click at [1196, 594] on link "7" at bounding box center [1205, 595] width 19 height 13
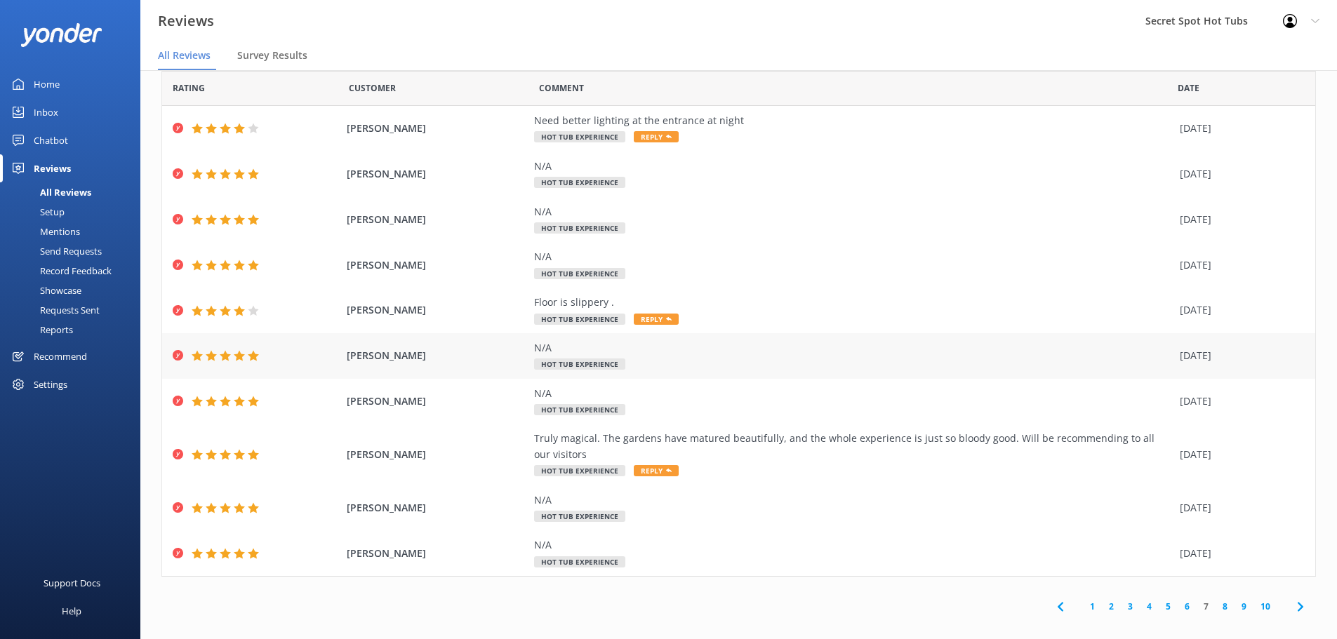
scroll to position [33, 0]
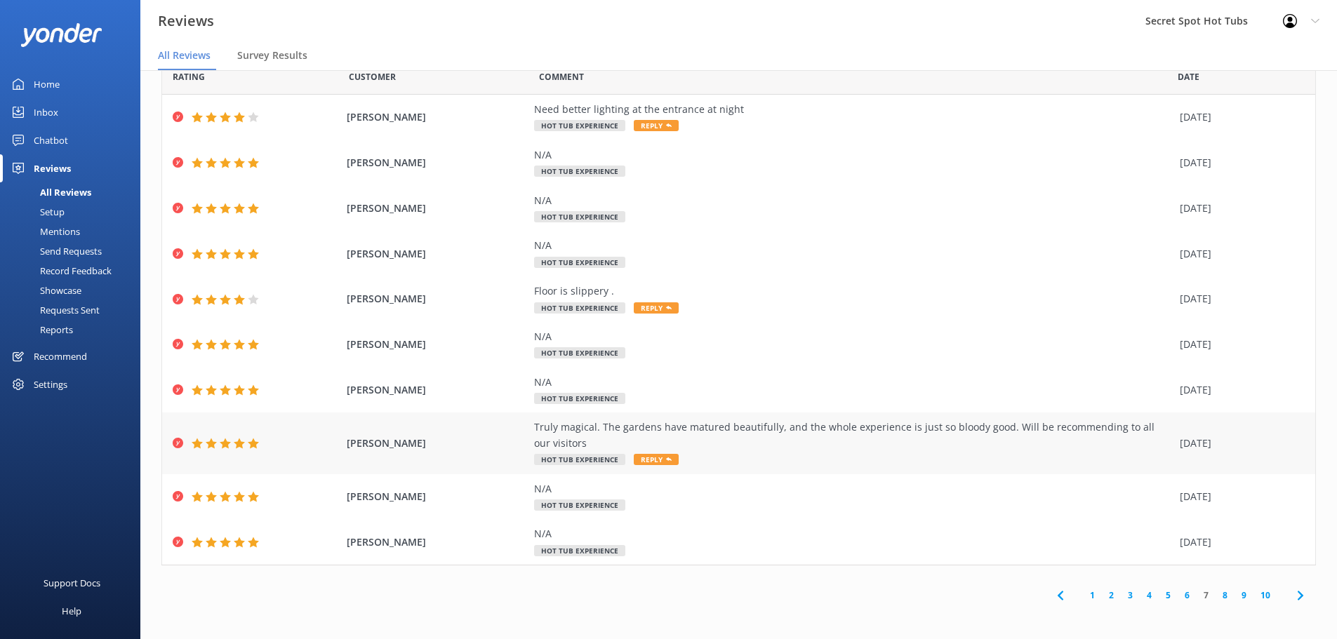
click at [633, 432] on div "Truly magical. The gardens have matured beautifully, and the whole experience i…" at bounding box center [853, 436] width 639 height 32
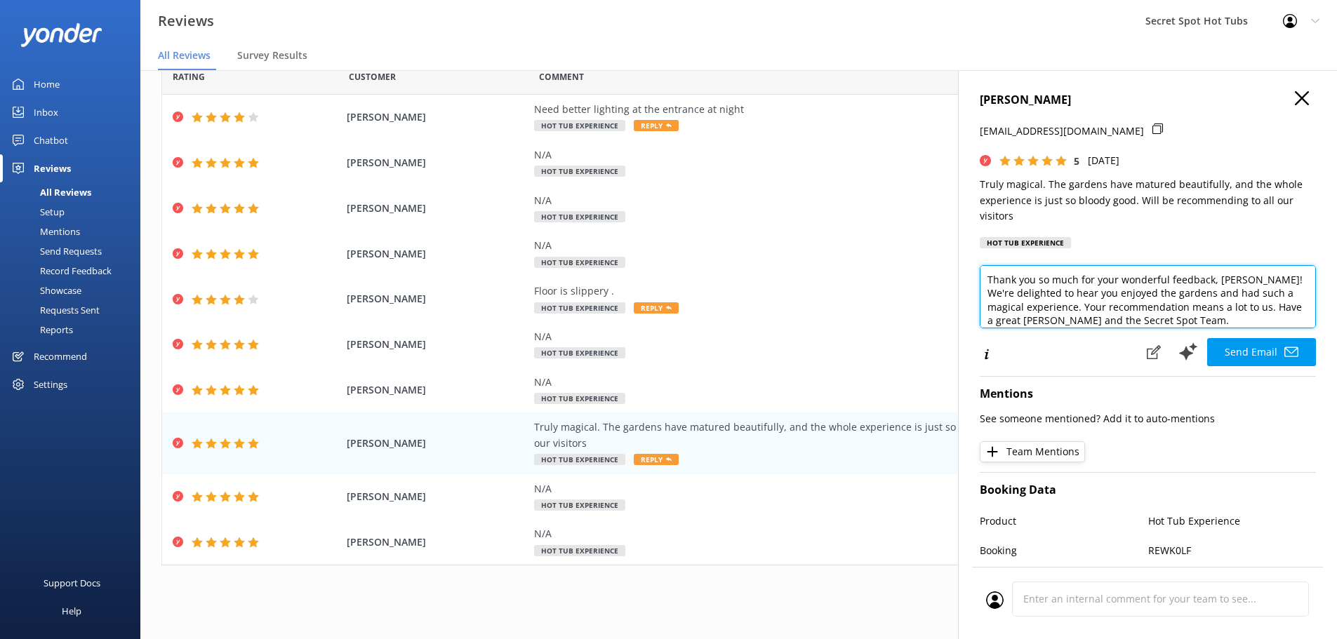
click at [1258, 280] on textarea "Thank you so much for your wonderful feedback, [PERSON_NAME]! We're delighted t…" at bounding box center [1148, 296] width 336 height 63
click at [1280, 300] on textarea "Thank you so much for your wonderful feedback, [PERSON_NAME]! We're delighted t…" at bounding box center [1148, 296] width 336 height 63
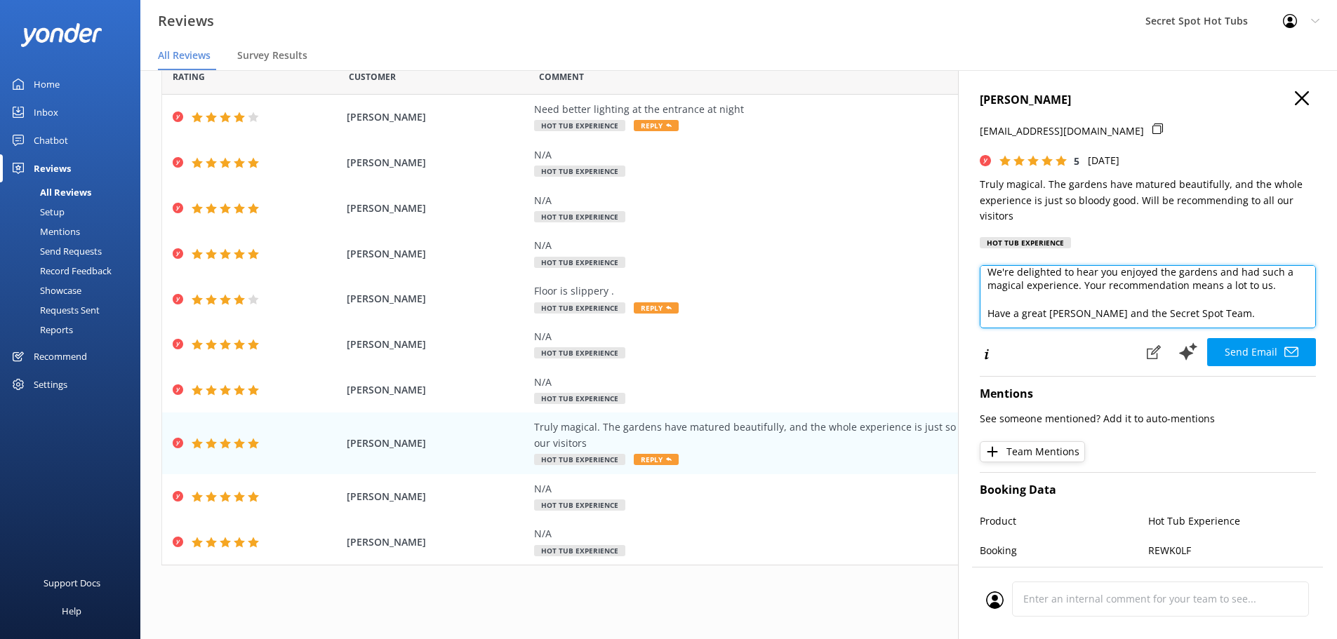
click at [1071, 314] on textarea "Thank you so much for your wonderful feedback, [PERSON_NAME]! We're delighted t…" at bounding box center [1148, 296] width 336 height 63
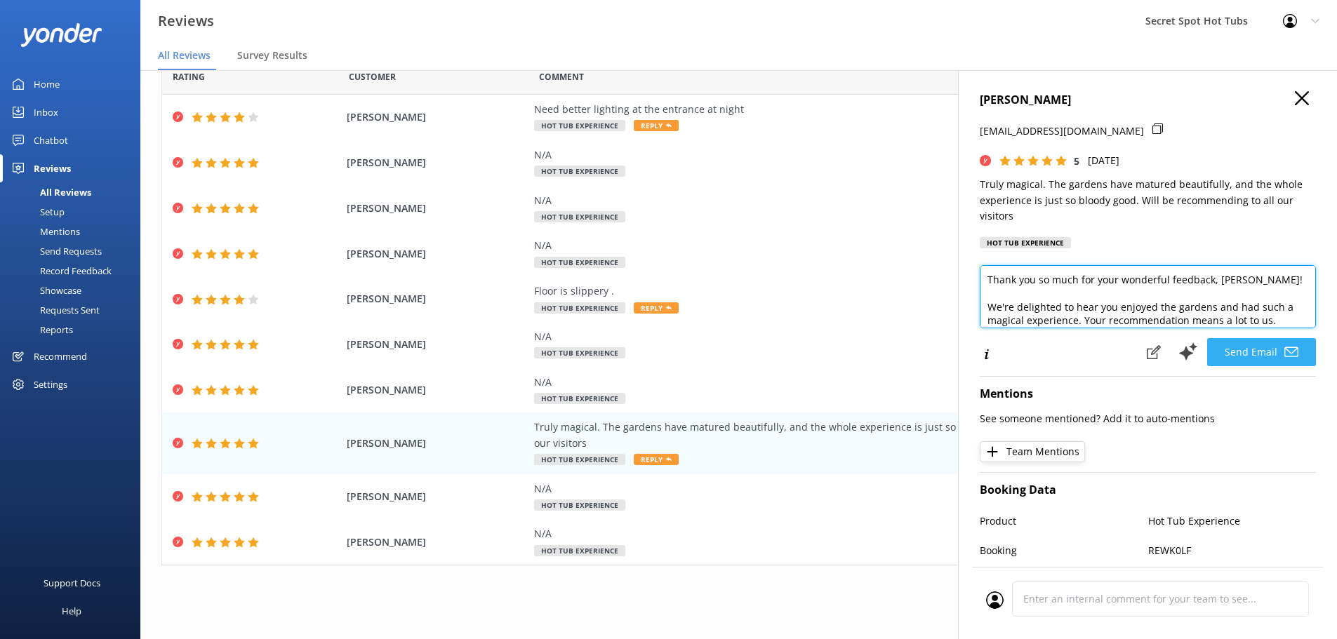
type textarea "Thank you so much for your wonderful feedback, [PERSON_NAME]! We're delighted t…"
click at [1246, 355] on button "Send Email" at bounding box center [1261, 352] width 109 height 28
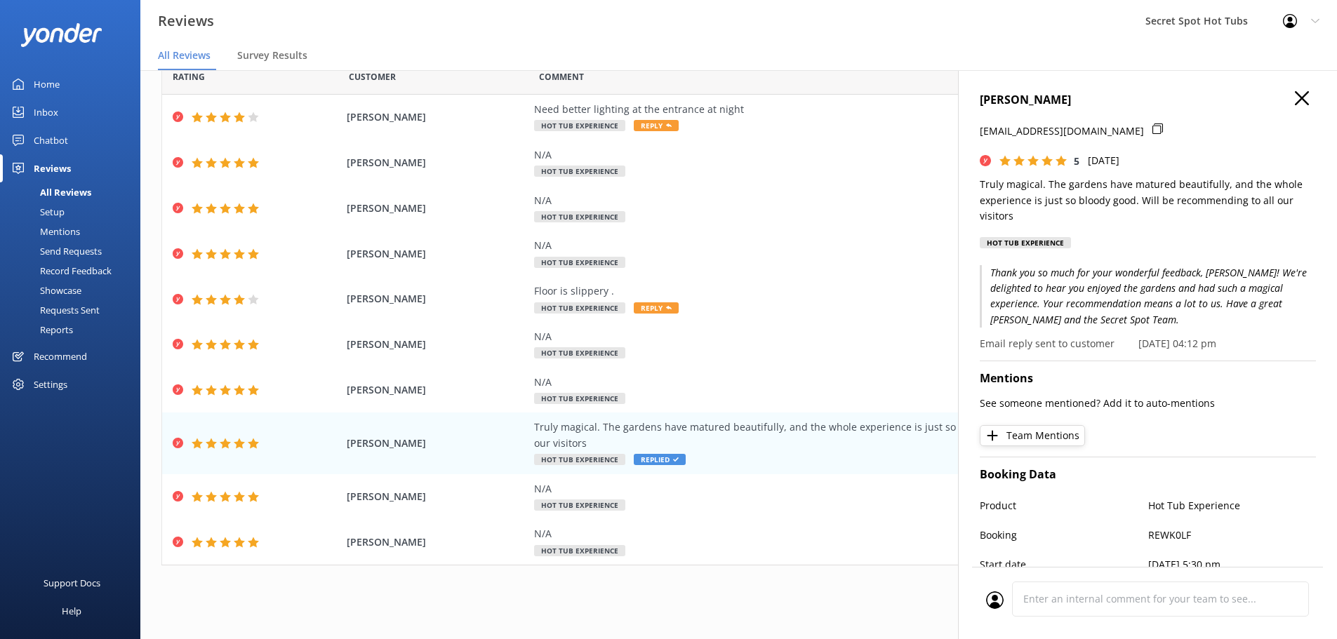
click at [1295, 98] on use at bounding box center [1302, 98] width 14 height 14
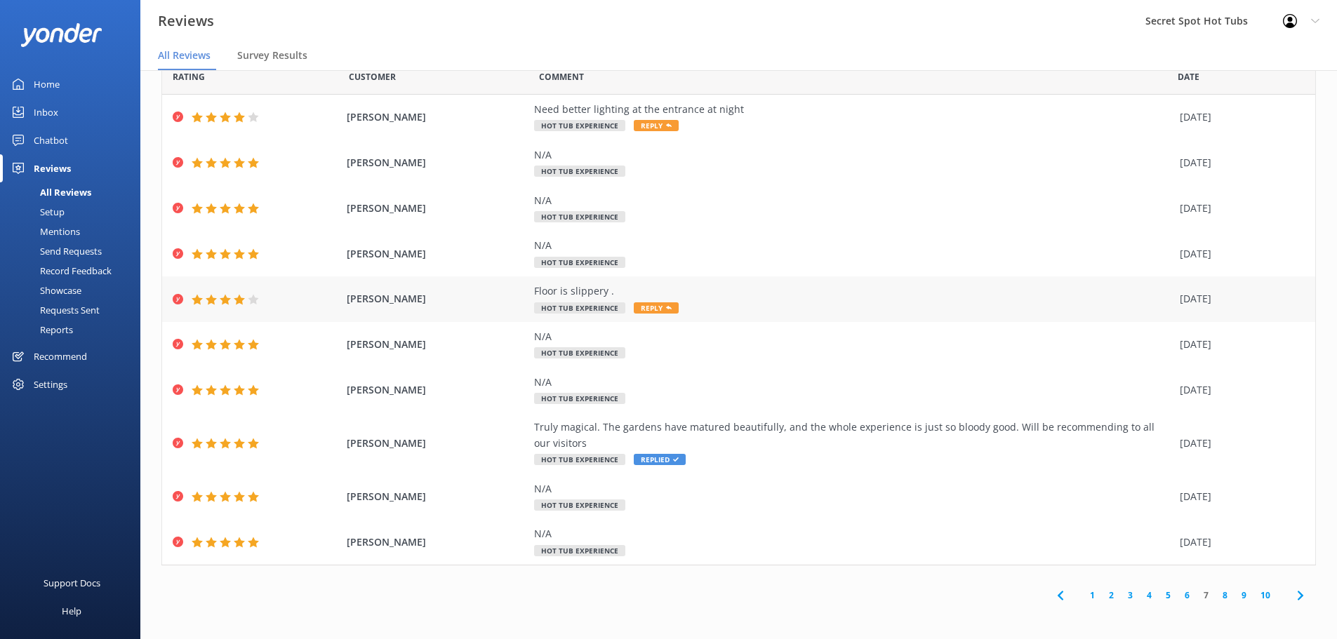
click at [652, 305] on span "Reply" at bounding box center [656, 307] width 45 height 11
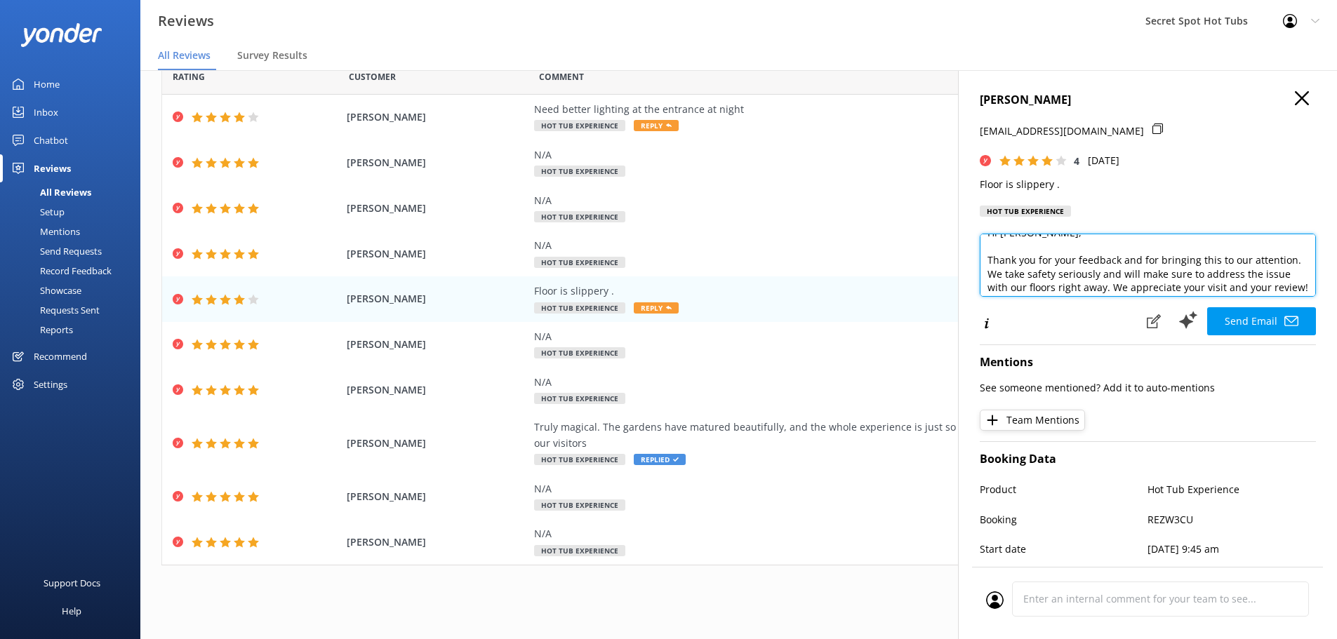
scroll to position [28, 0]
drag, startPoint x: 1147, startPoint y: 276, endPoint x: 1029, endPoint y: 272, distance: 118.7
click at [1029, 272] on textarea "Hi [PERSON_NAME], Thank you for your feedback and for bringing this to our atte…" at bounding box center [1148, 265] width 336 height 63
click at [1109, 285] on textarea "Hi [PERSON_NAME], Thank you for your feedback and for bringing this to our atte…" at bounding box center [1148, 265] width 336 height 63
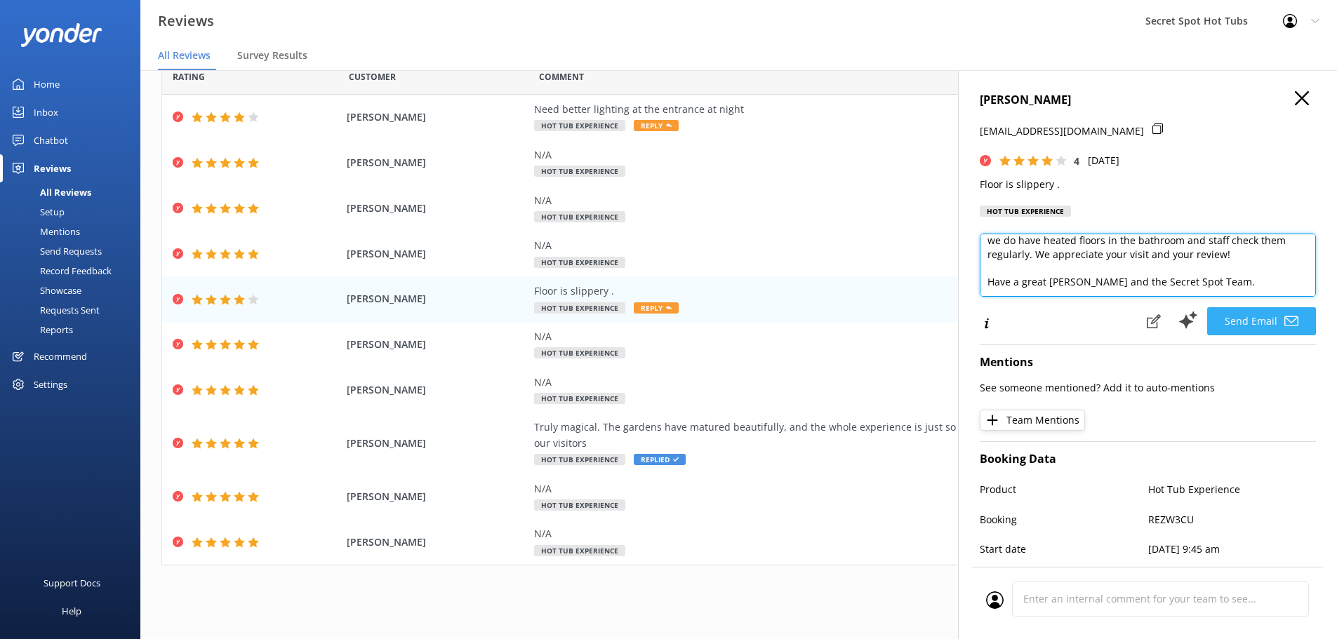
type textarea "Hi [PERSON_NAME], Thank you for your feedback and for bringing this to our atte…"
click at [1236, 321] on button "Send Email" at bounding box center [1261, 321] width 109 height 28
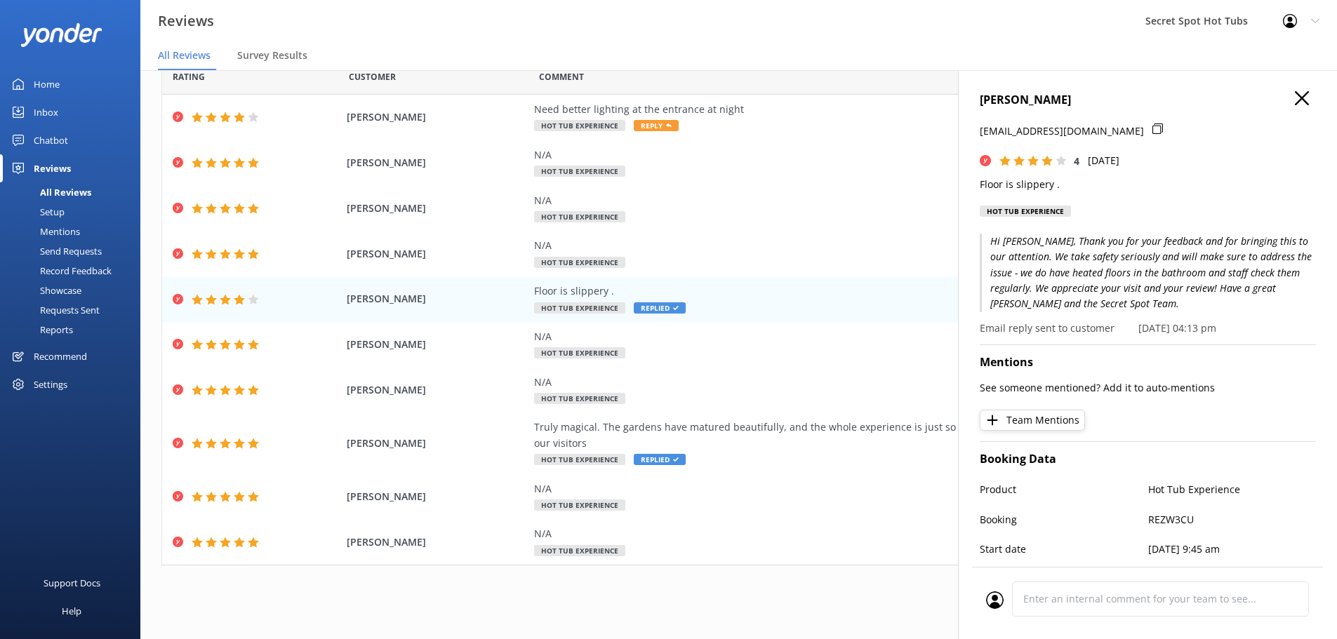
click at [1295, 102] on use at bounding box center [1302, 98] width 14 height 14
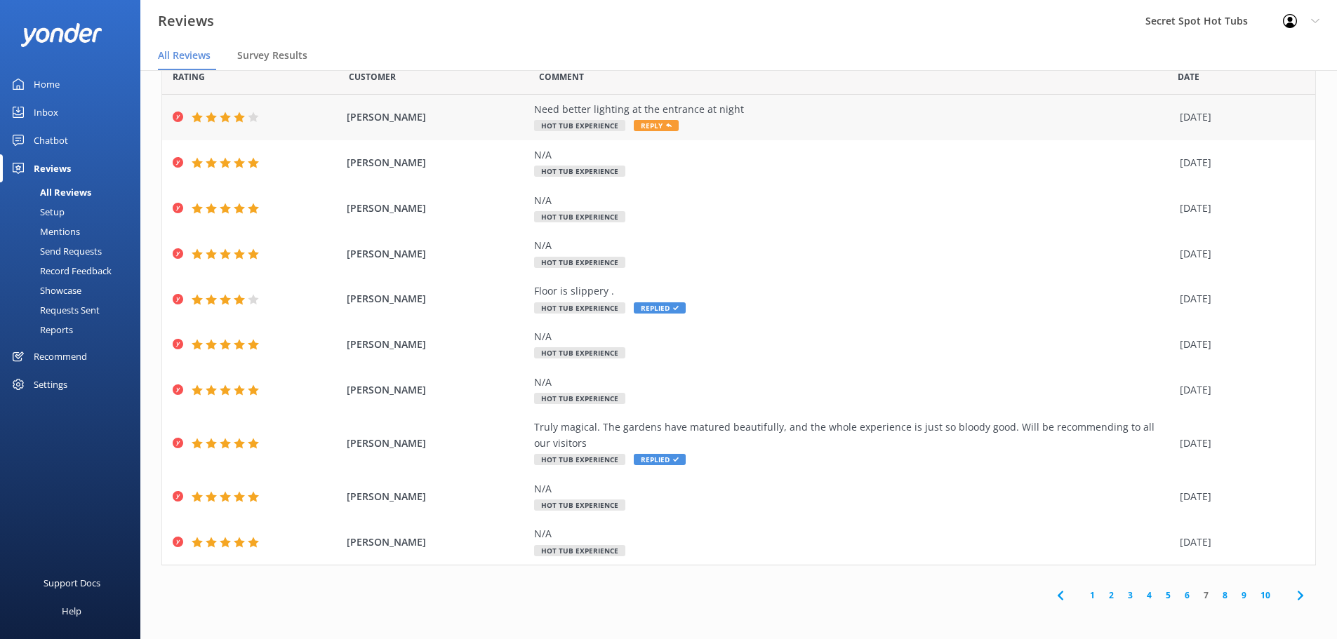
click at [647, 121] on span "Reply" at bounding box center [656, 125] width 45 height 11
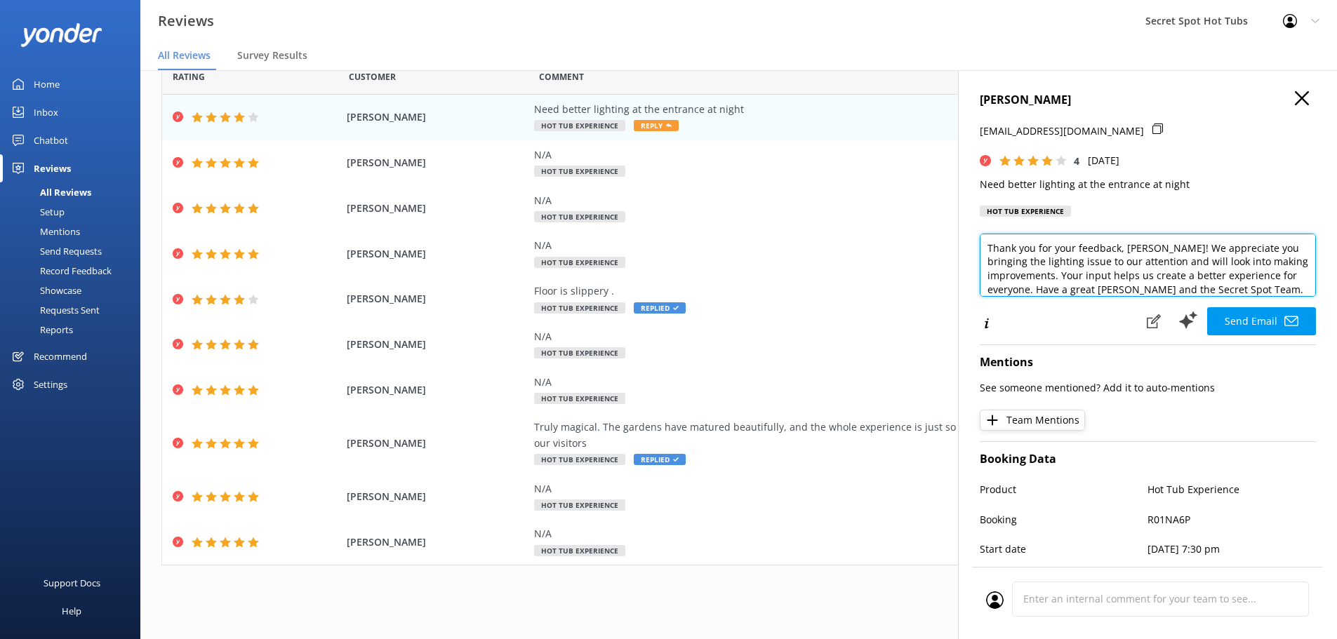
click at [1154, 250] on textarea "Thank you for your feedback, [PERSON_NAME]! We appreciate you bringing the ligh…" at bounding box center [1148, 265] width 336 height 63
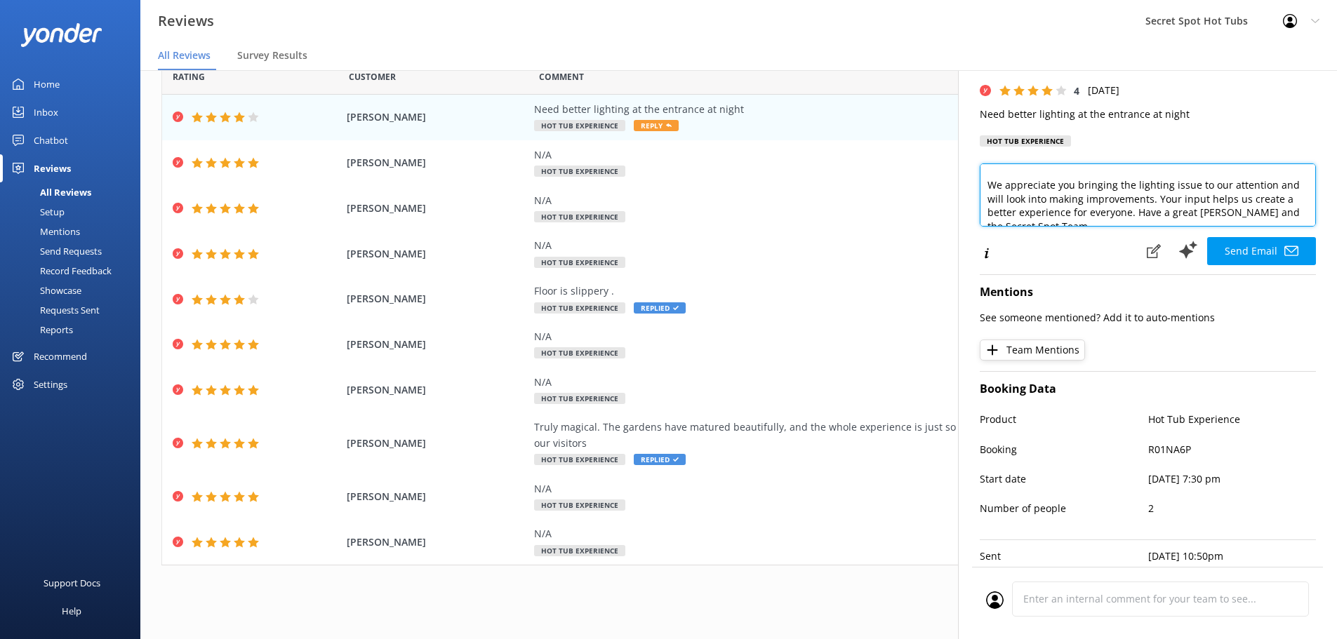
scroll to position [28, 0]
drag, startPoint x: 1174, startPoint y: 202, endPoint x: 1184, endPoint y: 194, distance: 13.1
click at [1175, 202] on textarea "Thank you for your feedback, [PERSON_NAME]! We appreciate you bringing the ligh…" at bounding box center [1148, 194] width 336 height 63
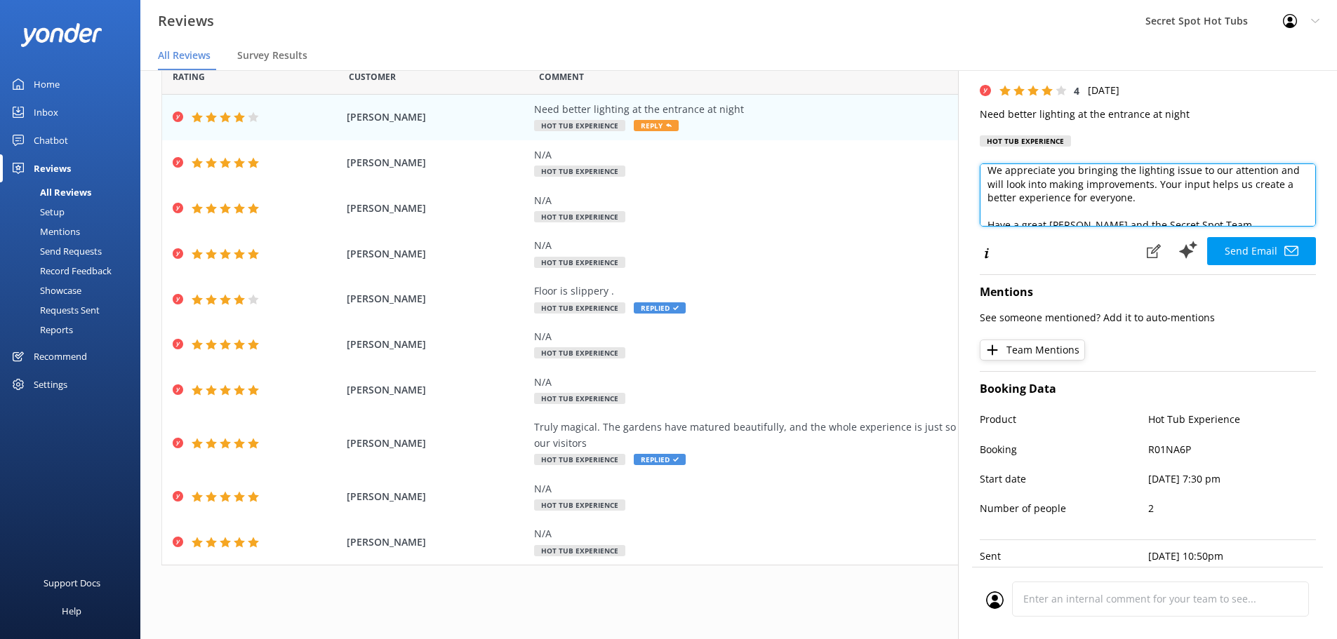
scroll to position [48, 0]
click at [1071, 215] on textarea "Thank you for your feedback, [PERSON_NAME]! We appreciate you bringing the ligh…" at bounding box center [1148, 194] width 336 height 63
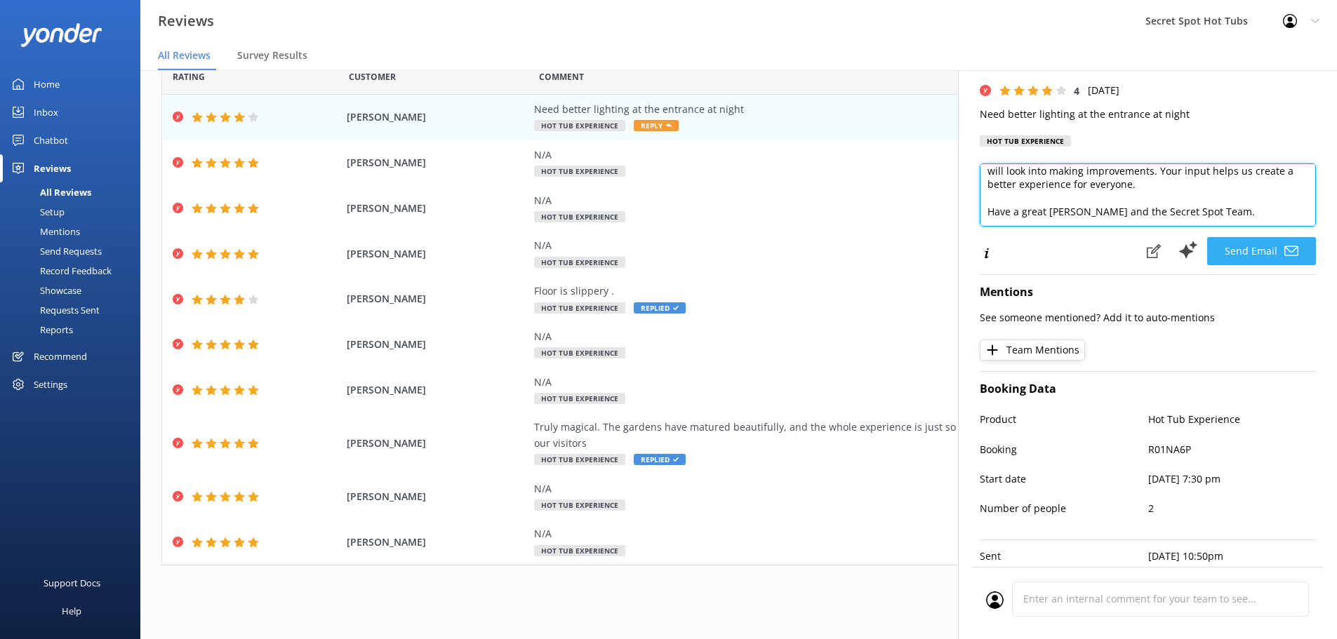
type textarea "Thank you for your feedback, [PERSON_NAME]! We appreciate you bringing the ligh…"
click at [1267, 246] on button "Send Email" at bounding box center [1261, 251] width 109 height 28
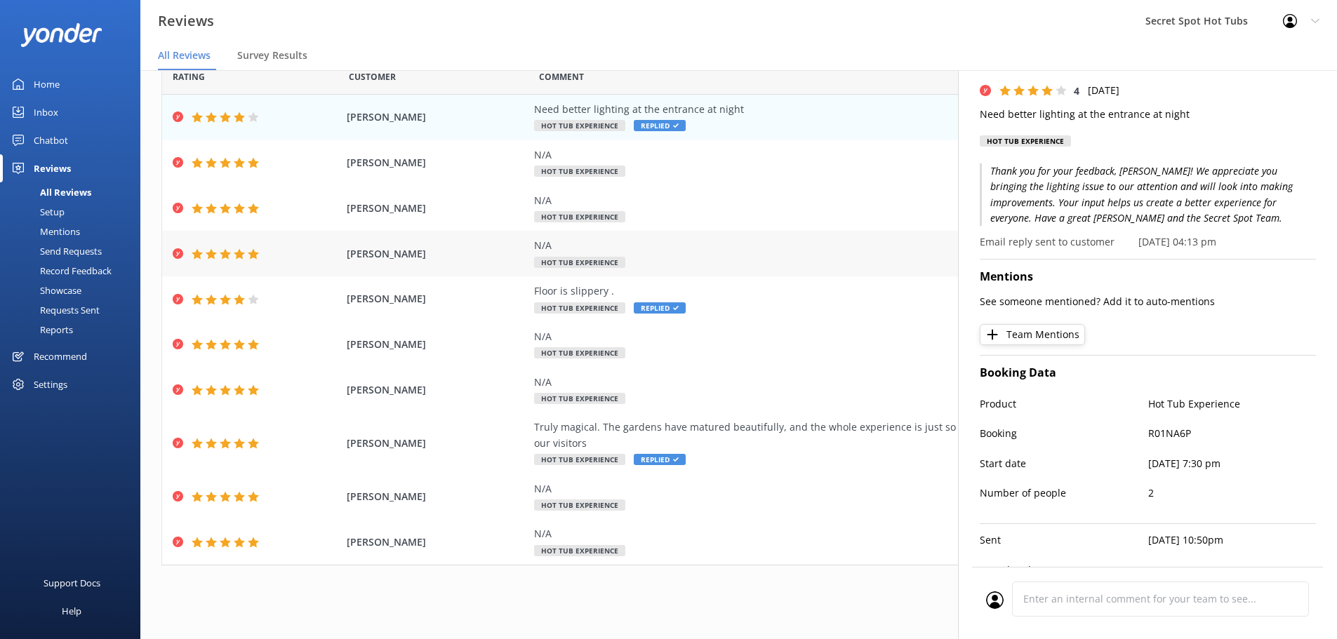
click at [781, 266] on div "N/A Hot Tub Experience" at bounding box center [853, 254] width 639 height 32
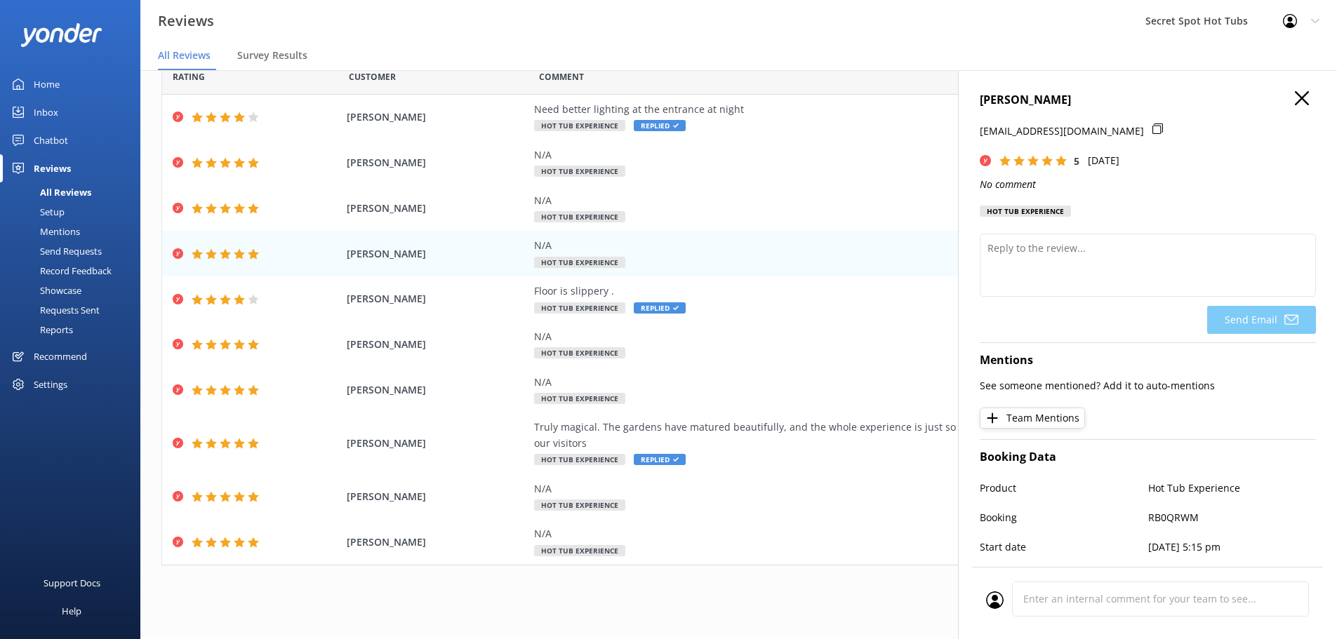
click at [1295, 93] on icon at bounding box center [1302, 98] width 14 height 14
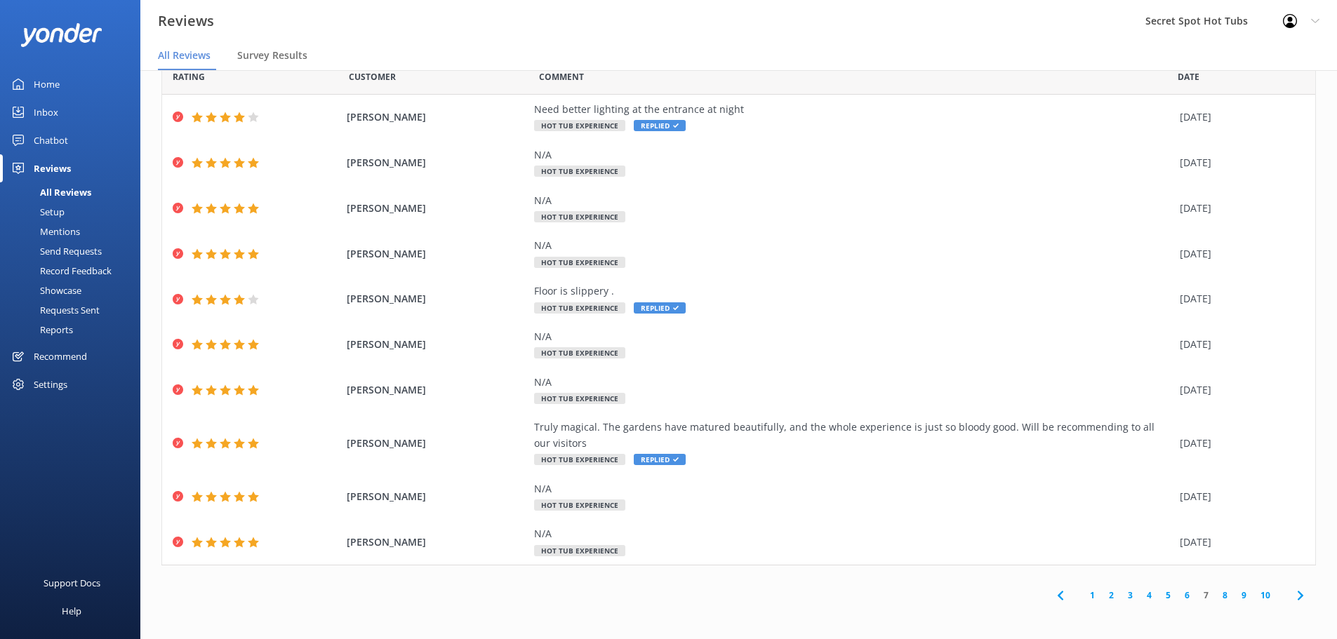
click at [1177, 594] on link "6" at bounding box center [1186, 595] width 19 height 13
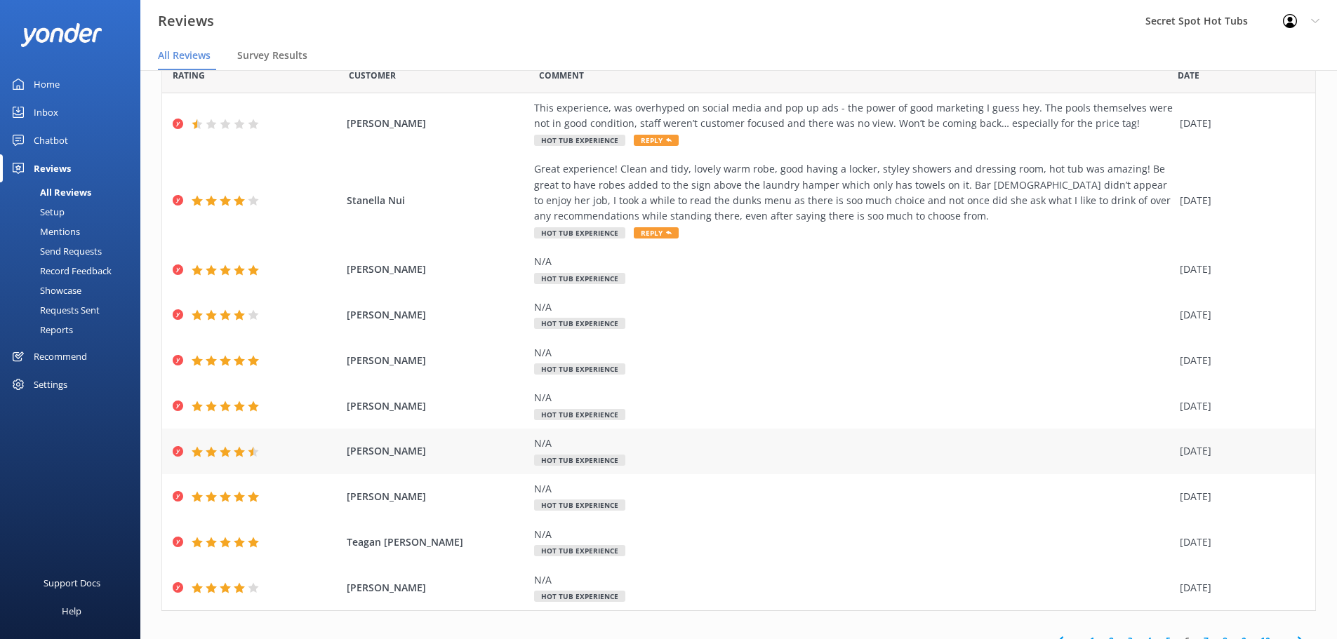
scroll to position [10, 0]
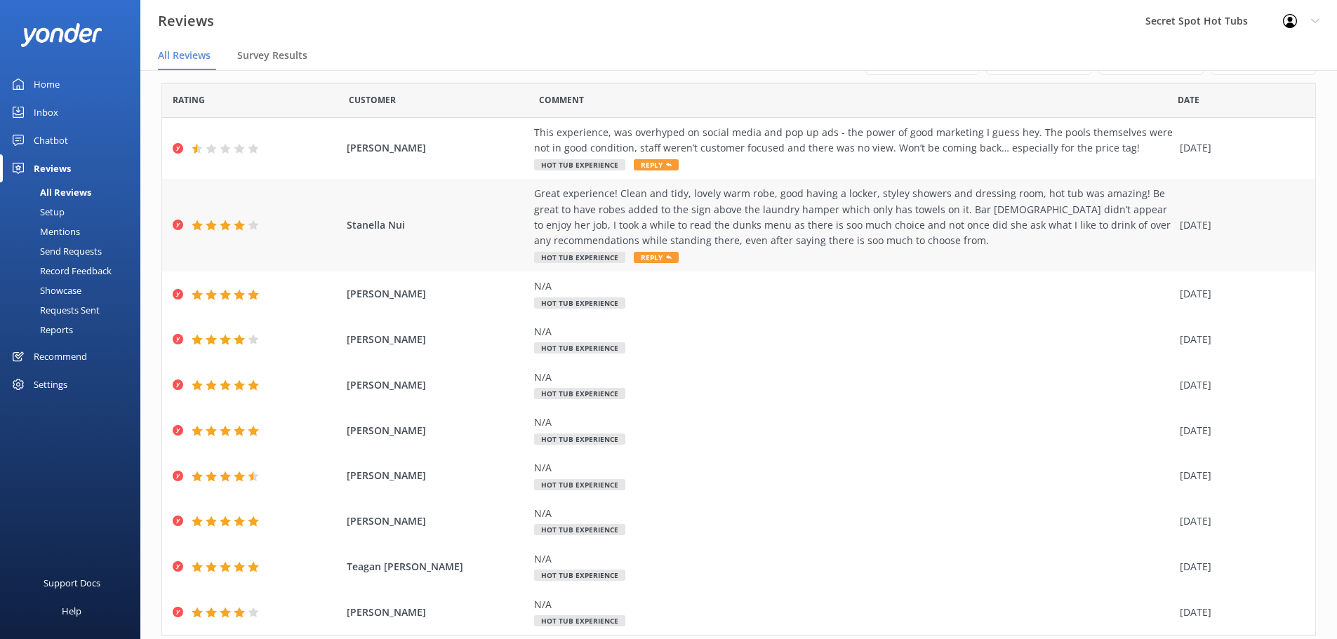
click at [710, 220] on div "Great experience! Clean and tidy, lovely warm robe, good having a locker, style…" at bounding box center [853, 217] width 639 height 63
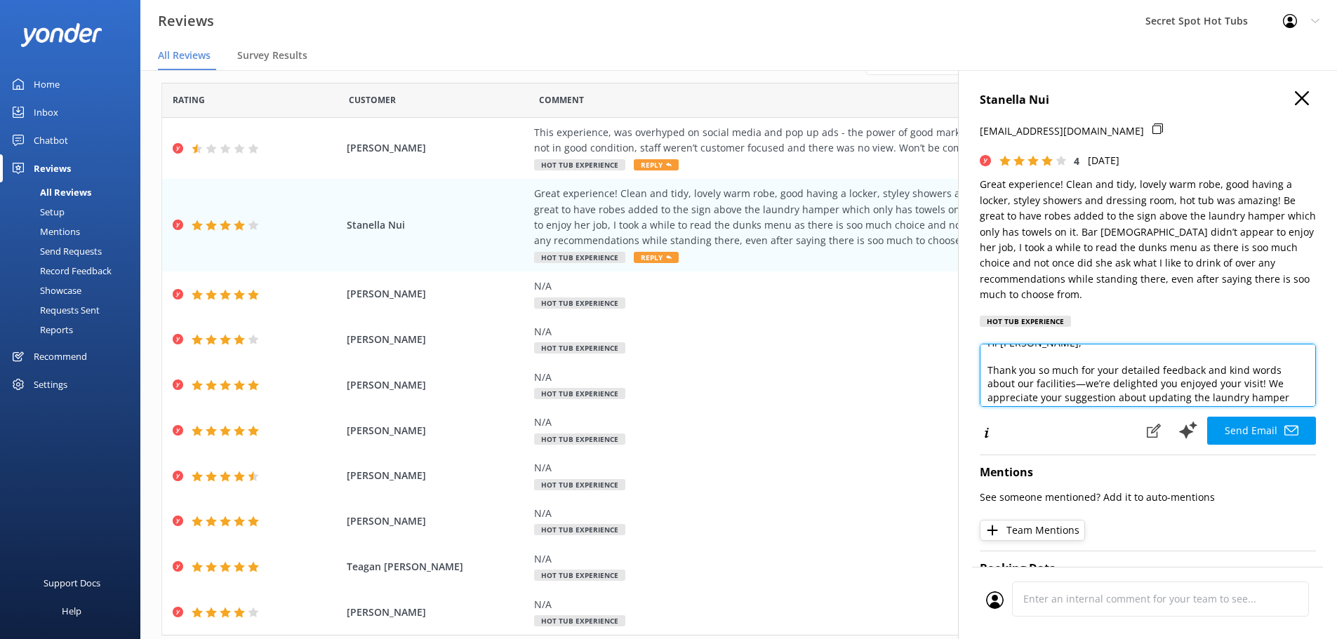
scroll to position [28, 0]
click at [1133, 364] on textarea "Hi [PERSON_NAME], Thank you so much for your detailed feedback and kind words a…" at bounding box center [1148, 375] width 336 height 63
click at [1118, 355] on textarea "Hi [PERSON_NAME], Thank you so much for your detailed feedback and kind words a…" at bounding box center [1148, 375] width 336 height 63
click at [1158, 356] on textarea "Hi [PERSON_NAME], Thank you so much for your detailed feedback and kind words a…" at bounding box center [1148, 375] width 336 height 63
click at [1082, 372] on textarea "Hi [PERSON_NAME], Thank you so much for your detailed feedback and kind words a…" at bounding box center [1148, 375] width 336 height 63
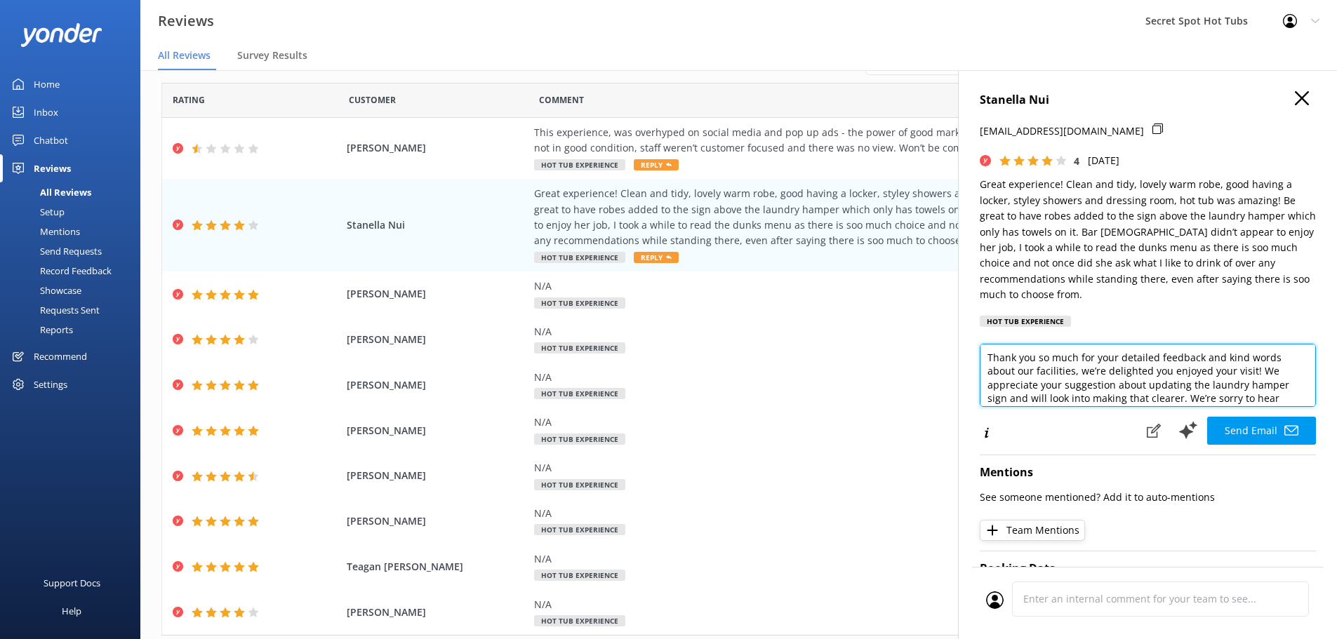
scroll to position [56, 0]
drag, startPoint x: 1162, startPoint y: 383, endPoint x: 1227, endPoint y: 384, distance: 65.3
click at [1227, 384] on textarea "Hi [PERSON_NAME], Thank you so much for your detailed feedback and kind words a…" at bounding box center [1148, 375] width 336 height 63
click at [1236, 384] on textarea "Hi [PERSON_NAME], Thank you so much for your detailed feedback and kind words a…" at bounding box center [1148, 375] width 336 height 63
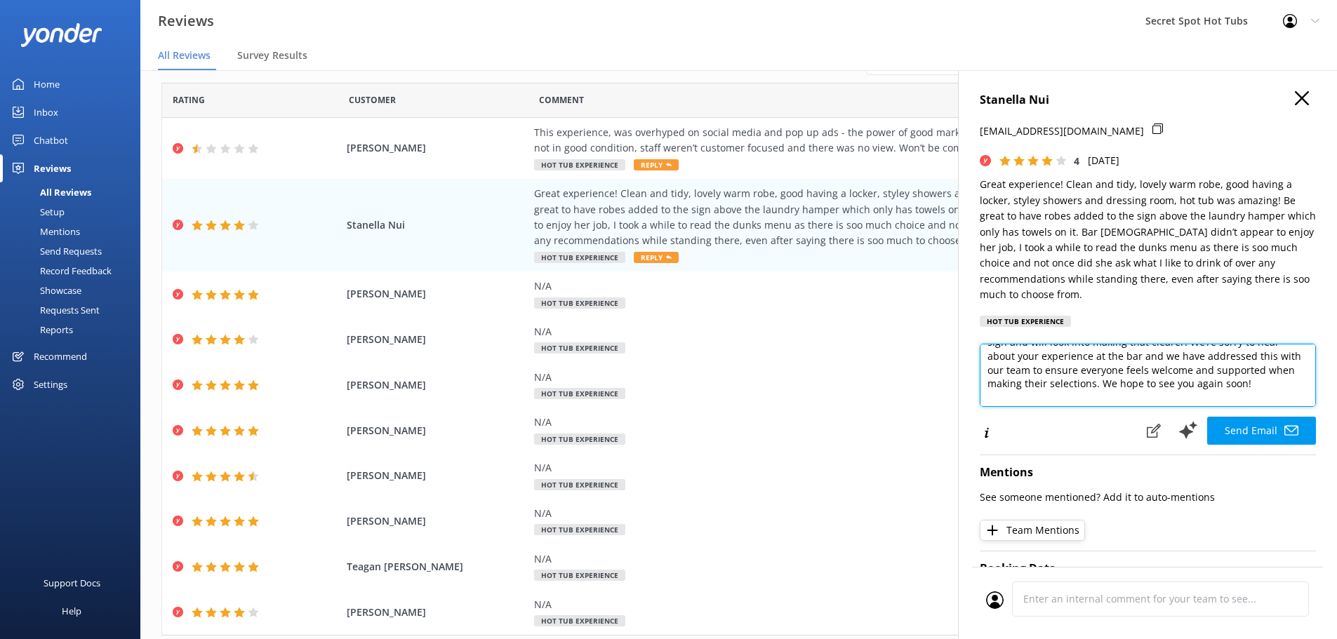
drag, startPoint x: 1055, startPoint y: 370, endPoint x: 1067, endPoint y: 370, distance: 11.9
click at [1067, 370] on textarea "Hi [PERSON_NAME], Thank you so much for your detailed feedback and kind words a…" at bounding box center [1148, 375] width 336 height 63
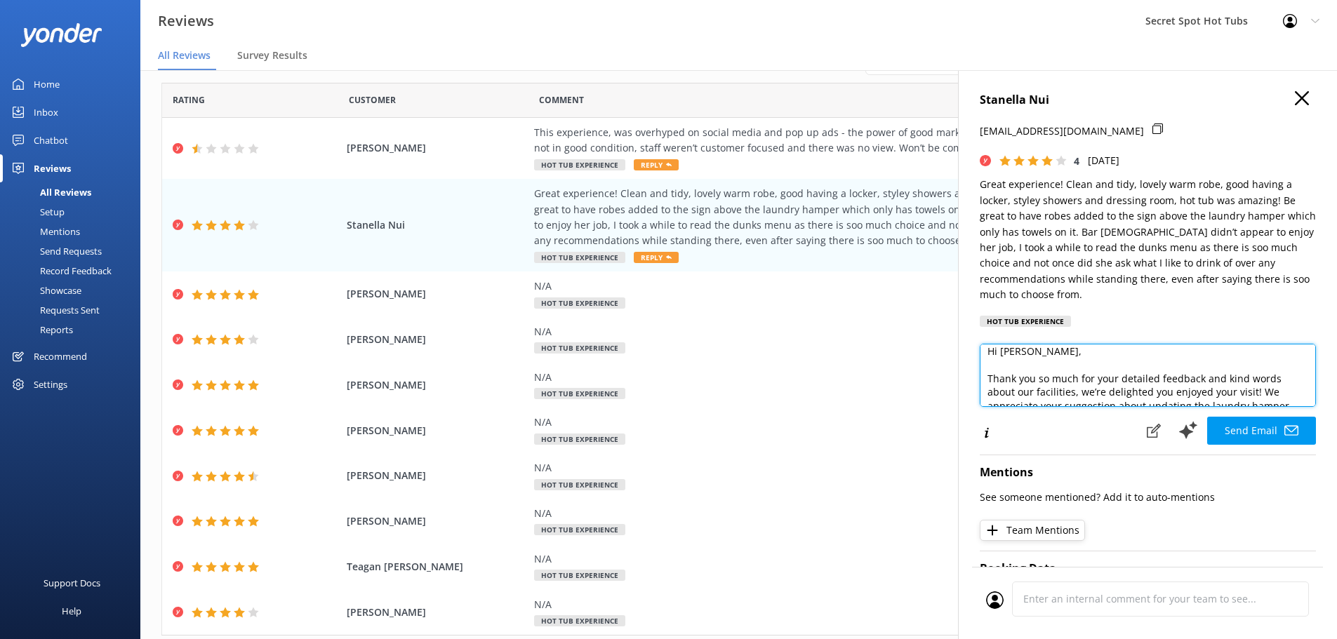
scroll to position [0, 0]
type textarea "Hi [PERSON_NAME], Thank you so much for your detailed feedback and kind words a…"
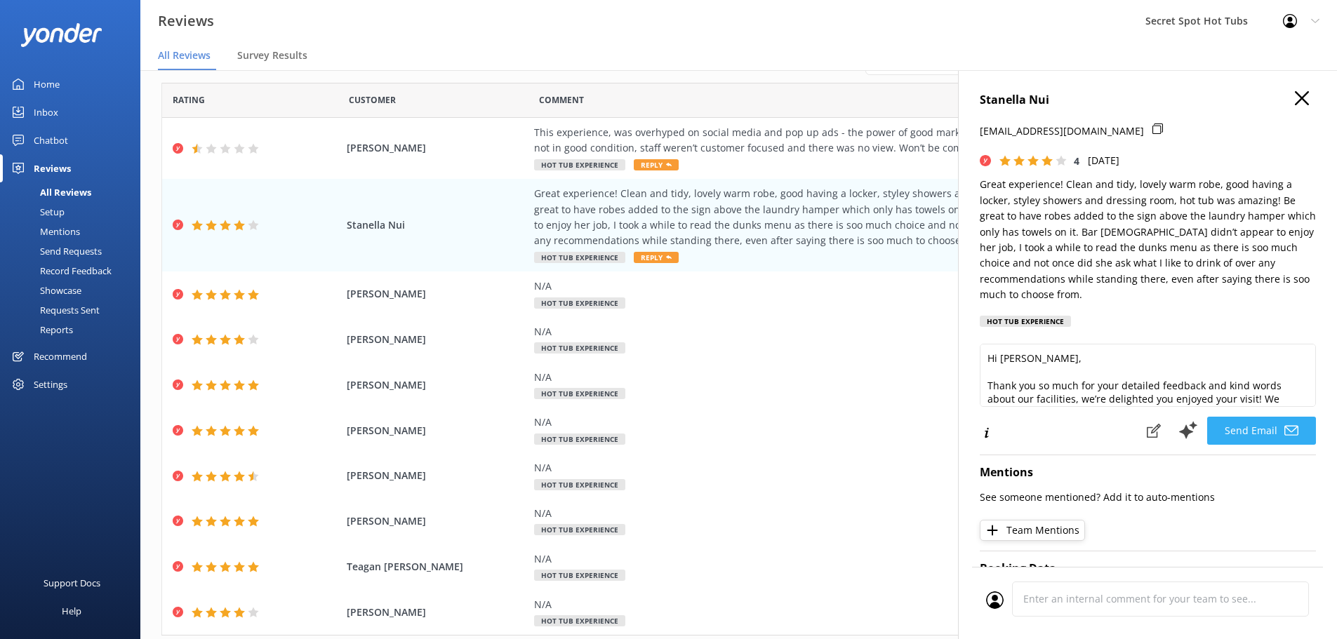
click at [1284, 430] on icon at bounding box center [1291, 431] width 14 height 14
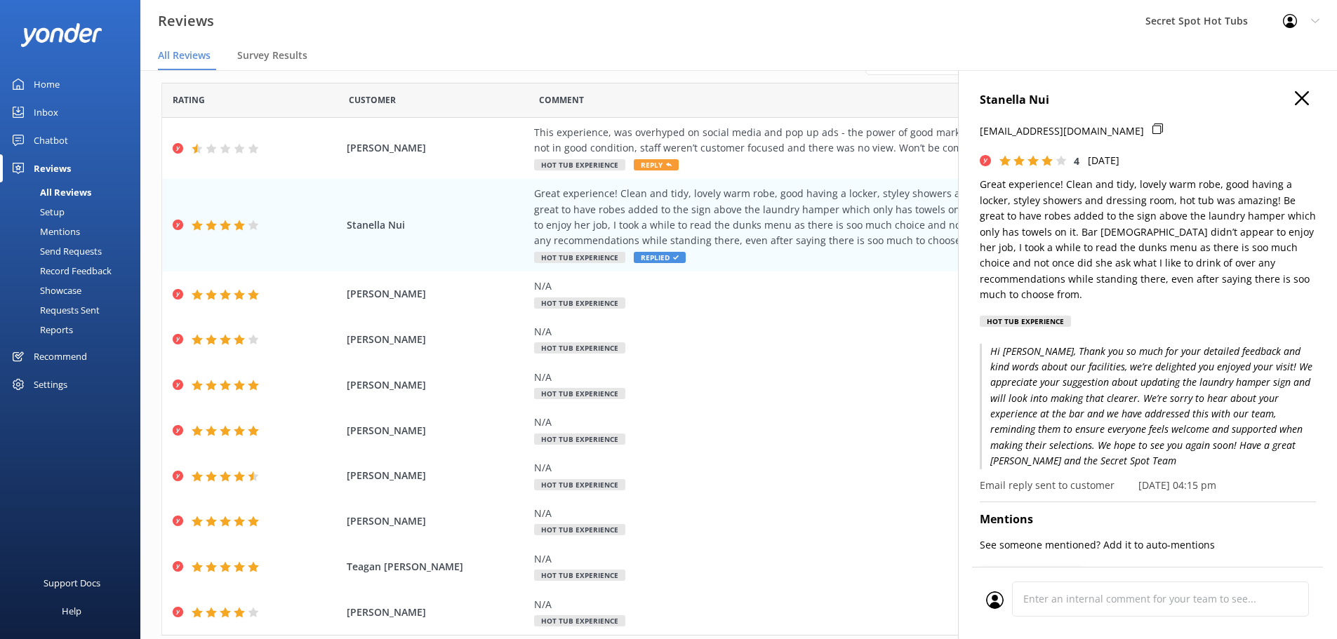
click at [1295, 98] on icon at bounding box center [1302, 98] width 14 height 14
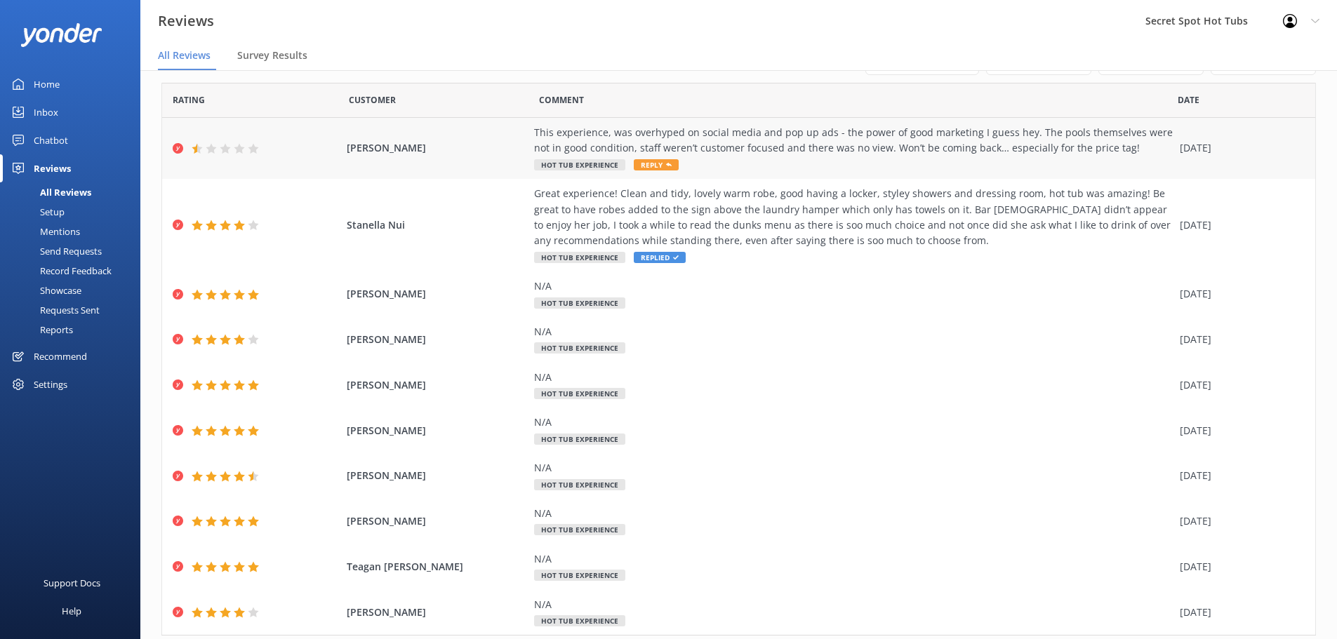
click at [666, 164] on icon at bounding box center [669, 165] width 6 height 6
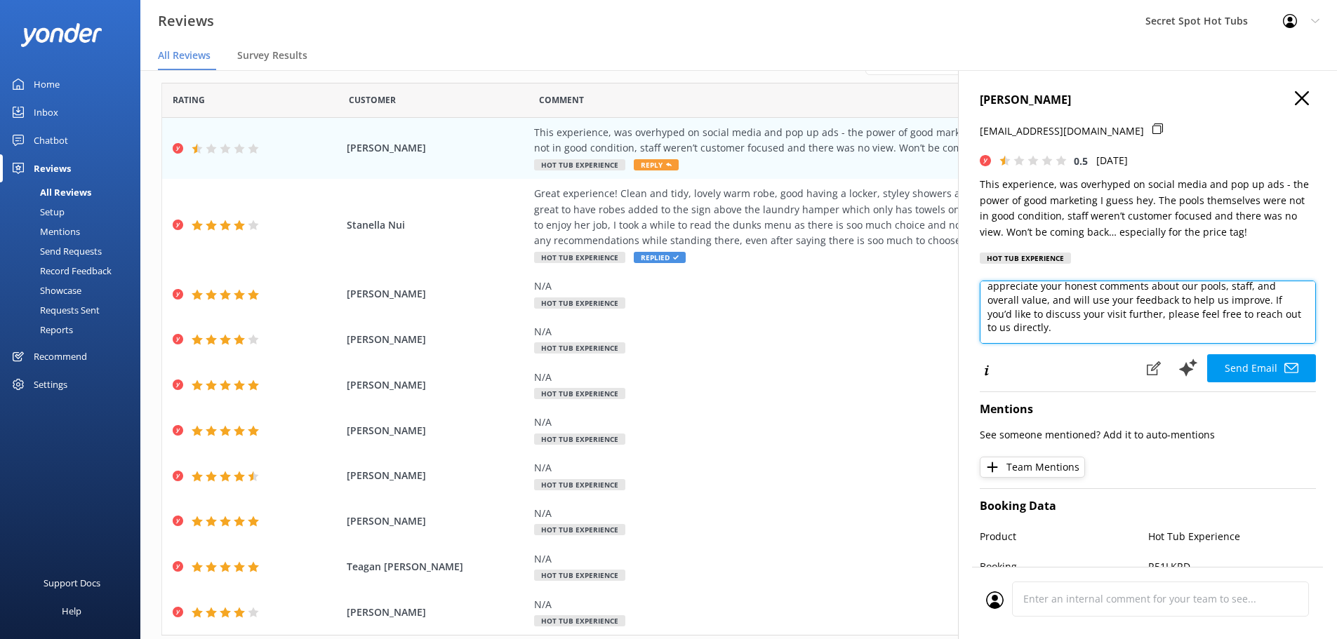
scroll to position [56, 0]
drag, startPoint x: 1089, startPoint y: 335, endPoint x: 1264, endPoint y: 306, distance: 177.8
click at [1264, 306] on textarea "Hi [PERSON_NAME], Thank you for taking the time to share your feedback. We're s…" at bounding box center [1148, 312] width 336 height 63
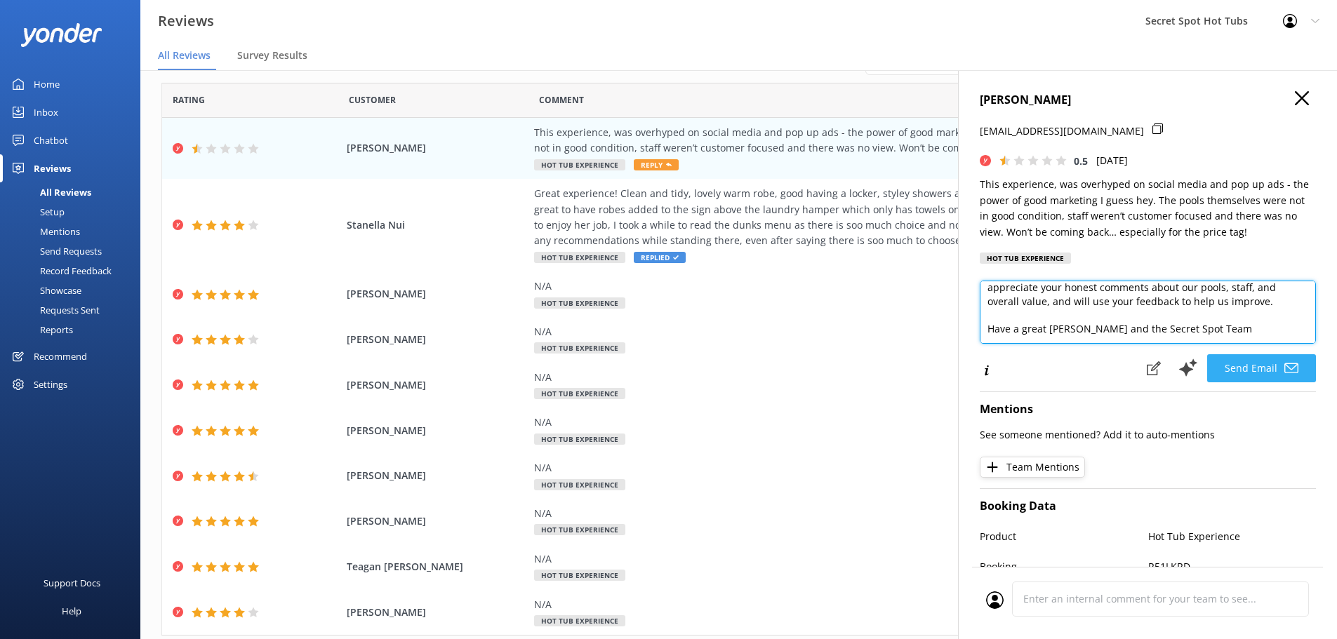
type textarea "Hi [PERSON_NAME], Thank you for taking the time to share your feedback. We're s…"
click at [1222, 368] on button "Send Email" at bounding box center [1261, 368] width 109 height 28
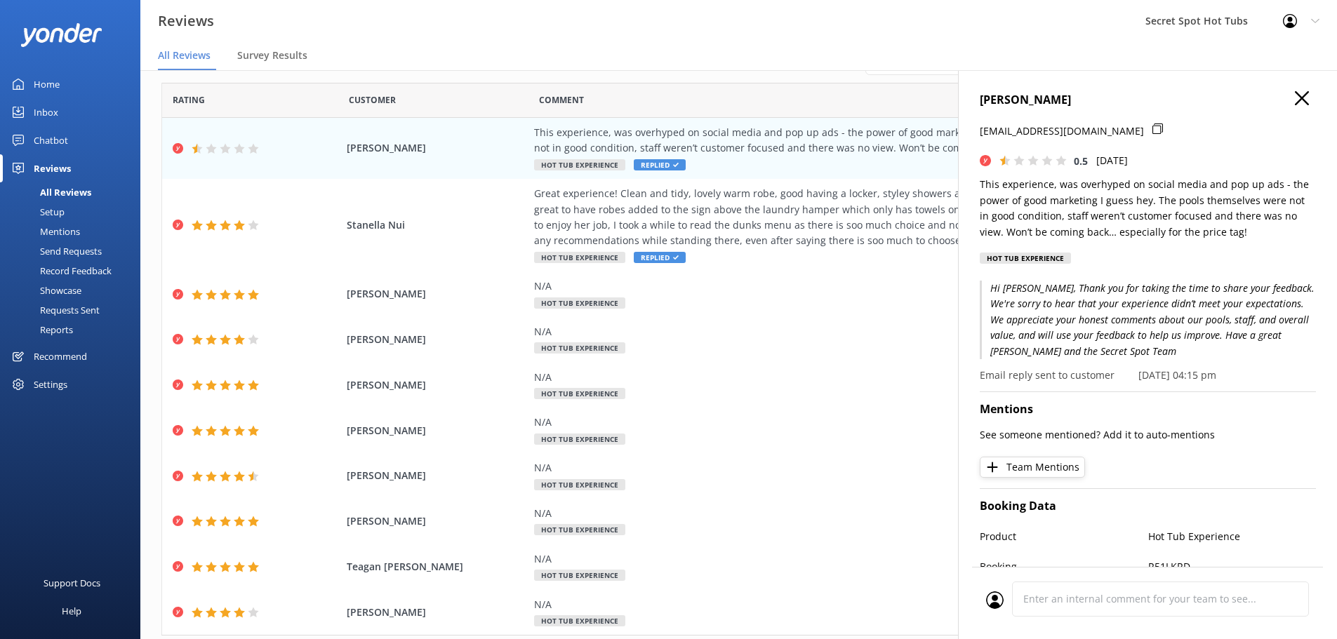
click at [1295, 98] on icon at bounding box center [1302, 98] width 14 height 14
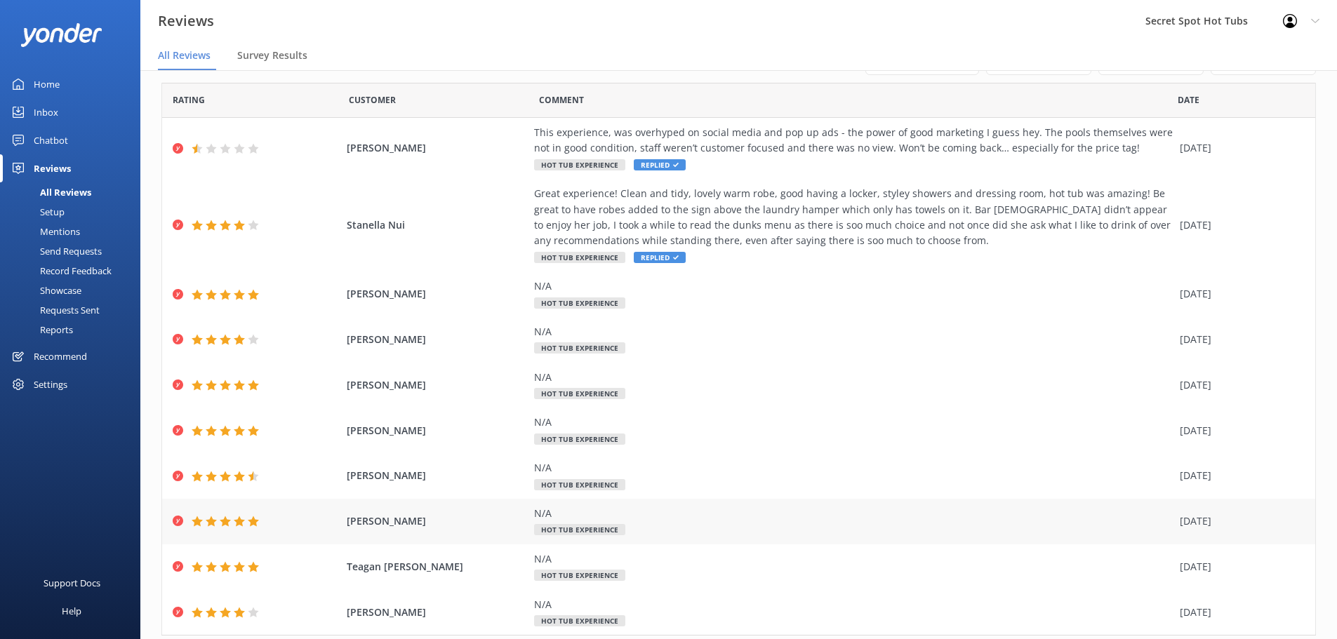
scroll to position [80, 0]
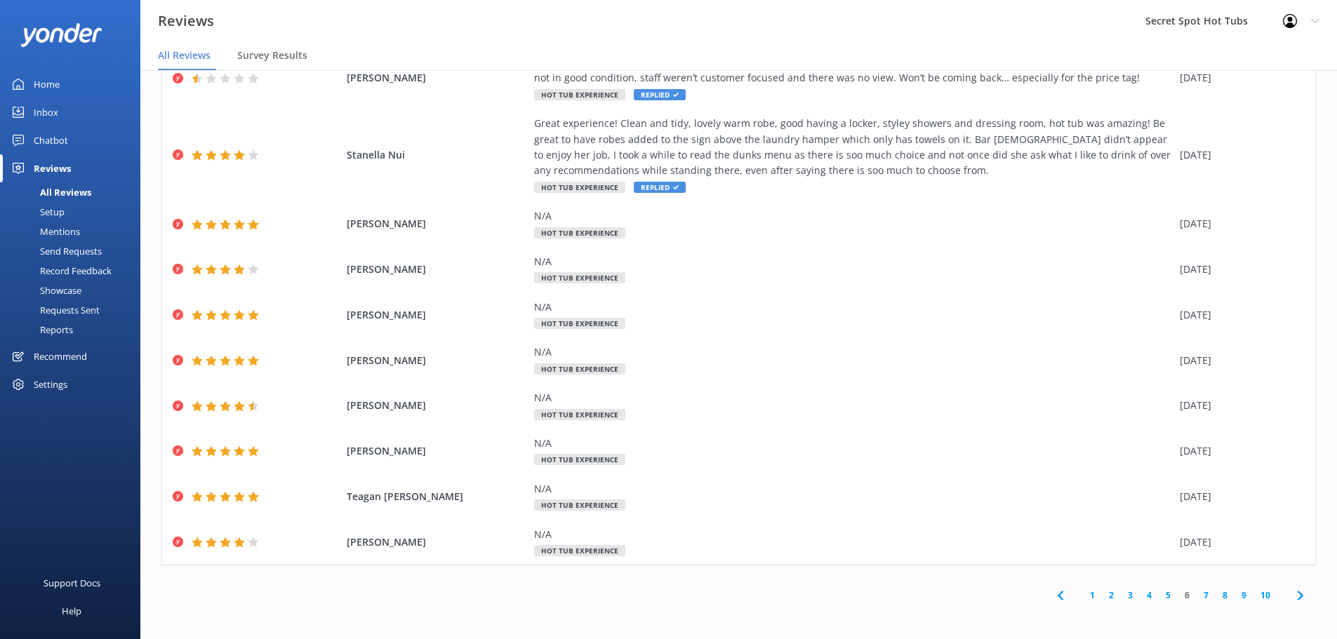
click at [1161, 593] on link "5" at bounding box center [1167, 595] width 19 height 13
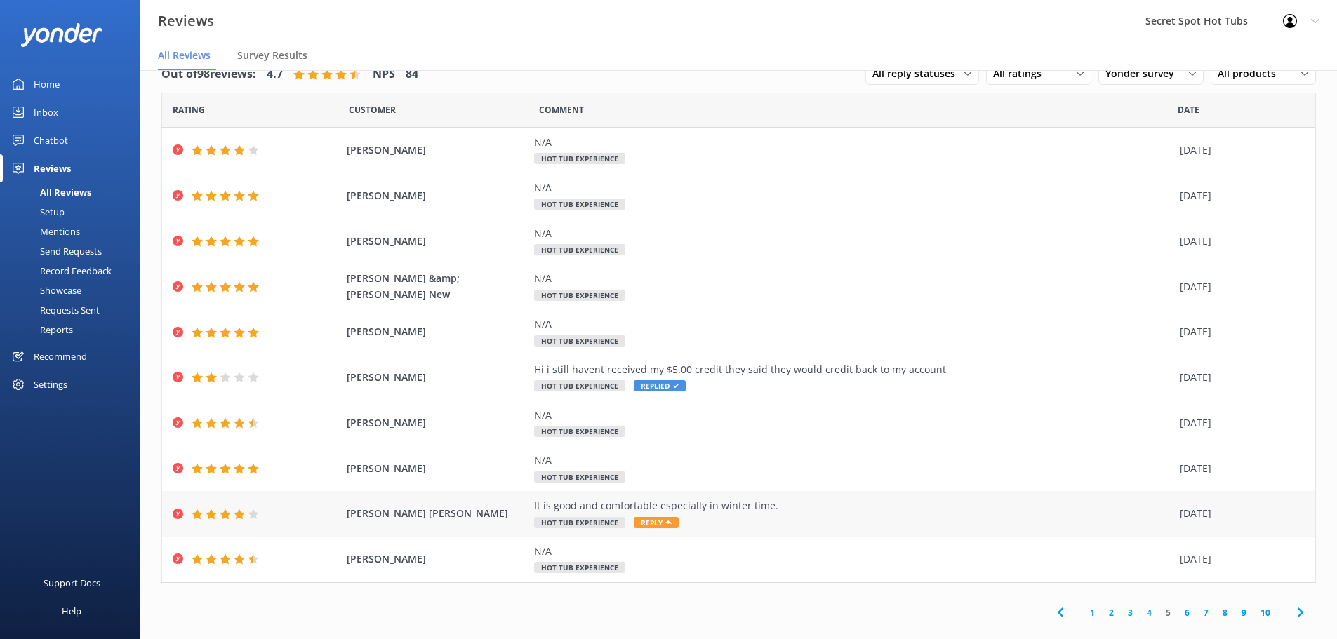
click at [635, 503] on div "It is good and comfortable especially in winter time." at bounding box center [853, 505] width 639 height 15
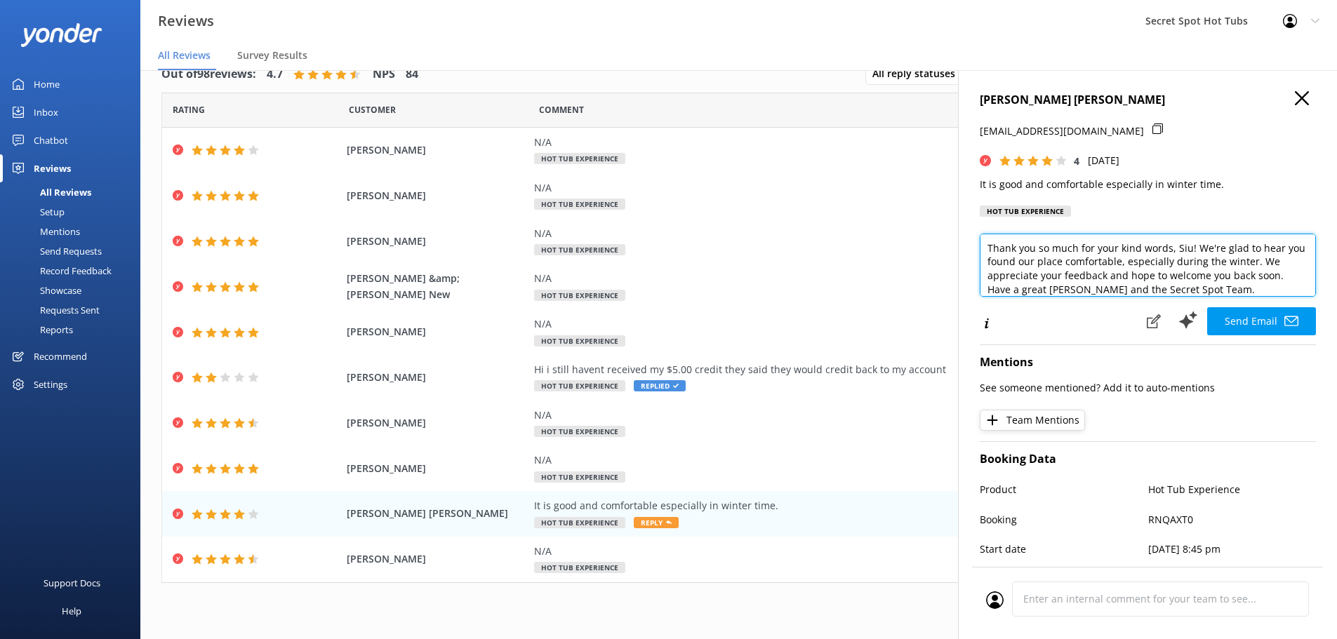
click at [1187, 248] on textarea "Thank you so much for your kind words, Siu! We're glad to hear you found our pl…" at bounding box center [1148, 265] width 336 height 63
type textarea "Thank you so much for your kind words! We're glad to hear you found our place c…"
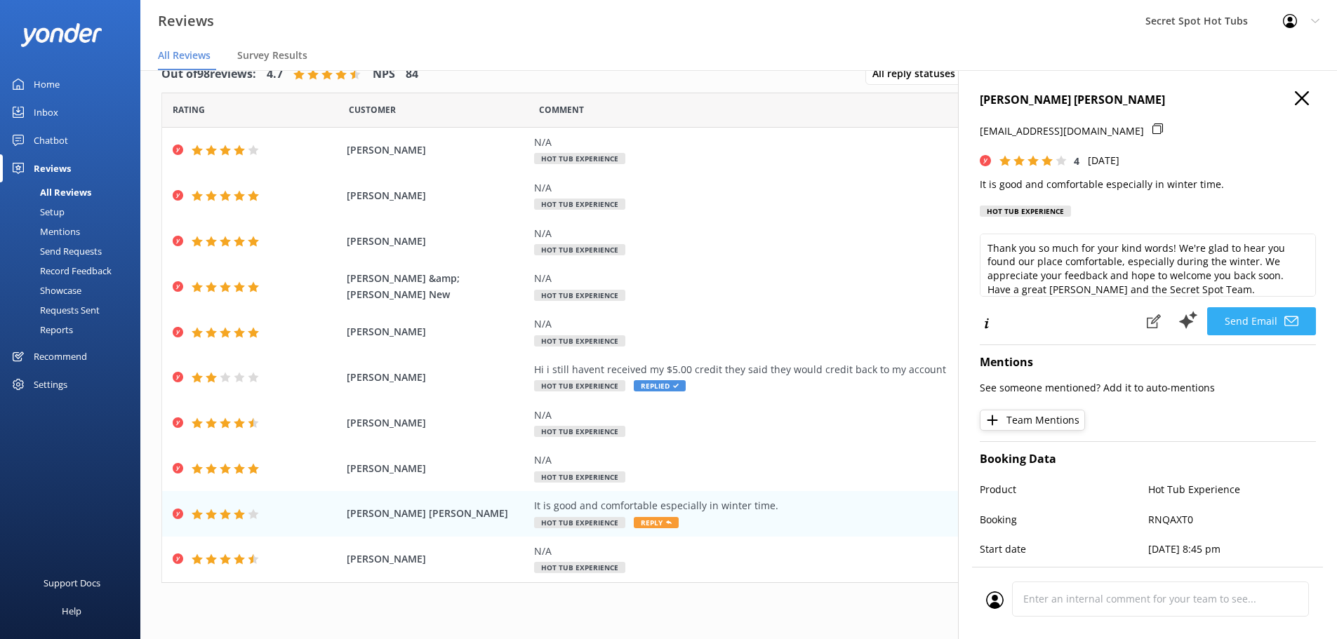
click at [1258, 320] on button "Send Email" at bounding box center [1261, 321] width 109 height 28
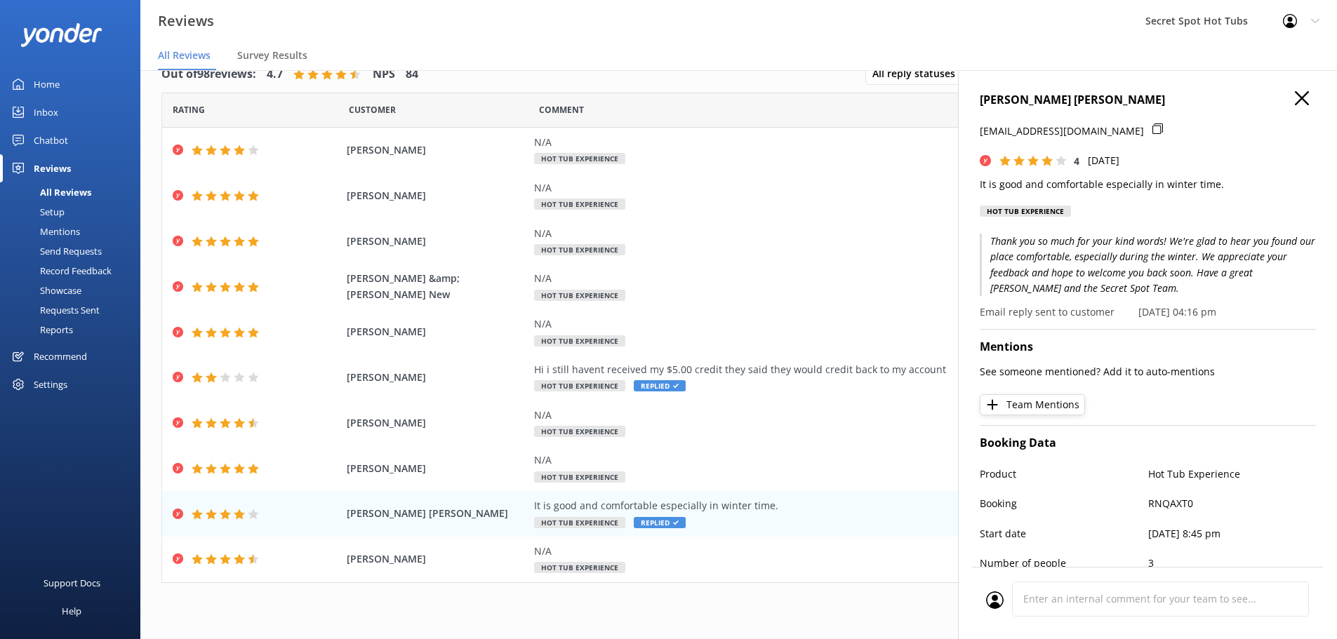
click at [1295, 99] on icon at bounding box center [1302, 98] width 14 height 14
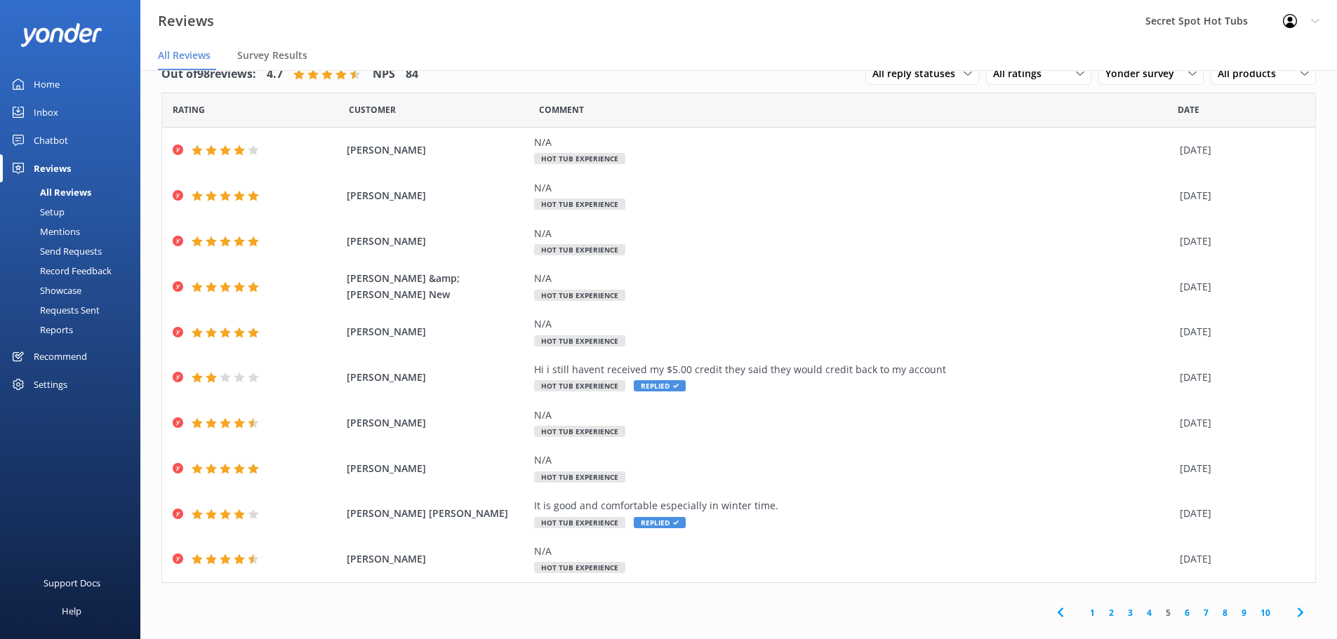
click at [1140, 613] on link "4" at bounding box center [1149, 612] width 19 height 13
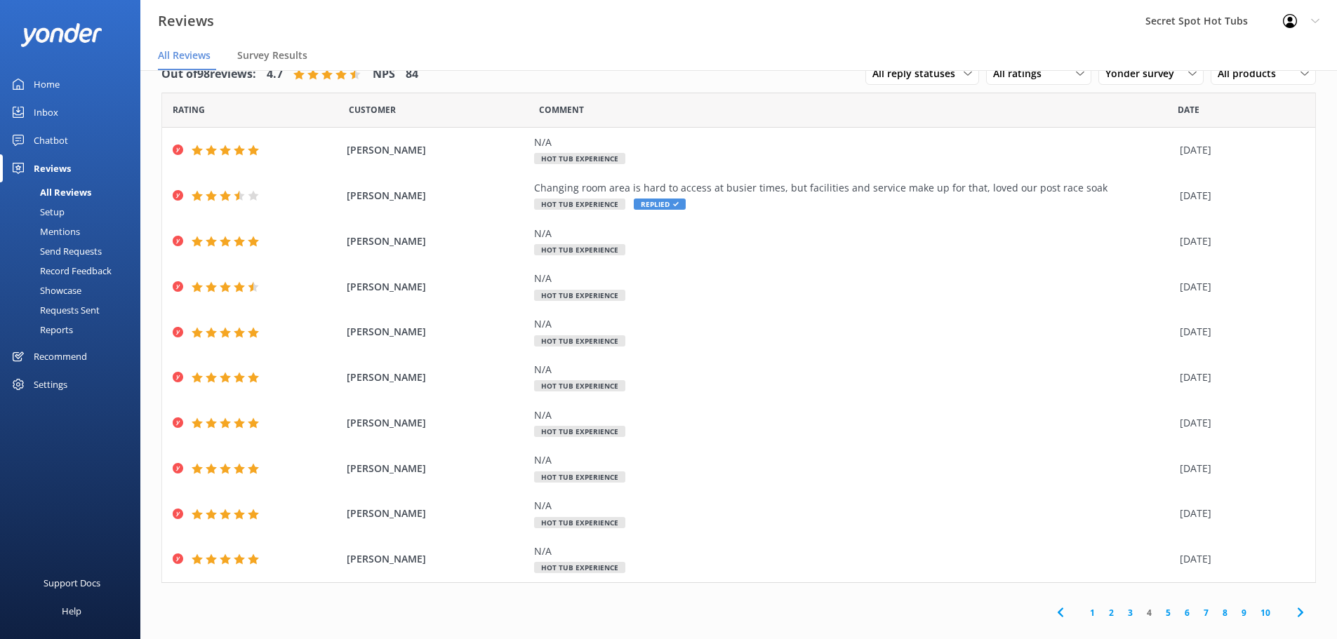
click at [1121, 613] on link "3" at bounding box center [1130, 612] width 19 height 13
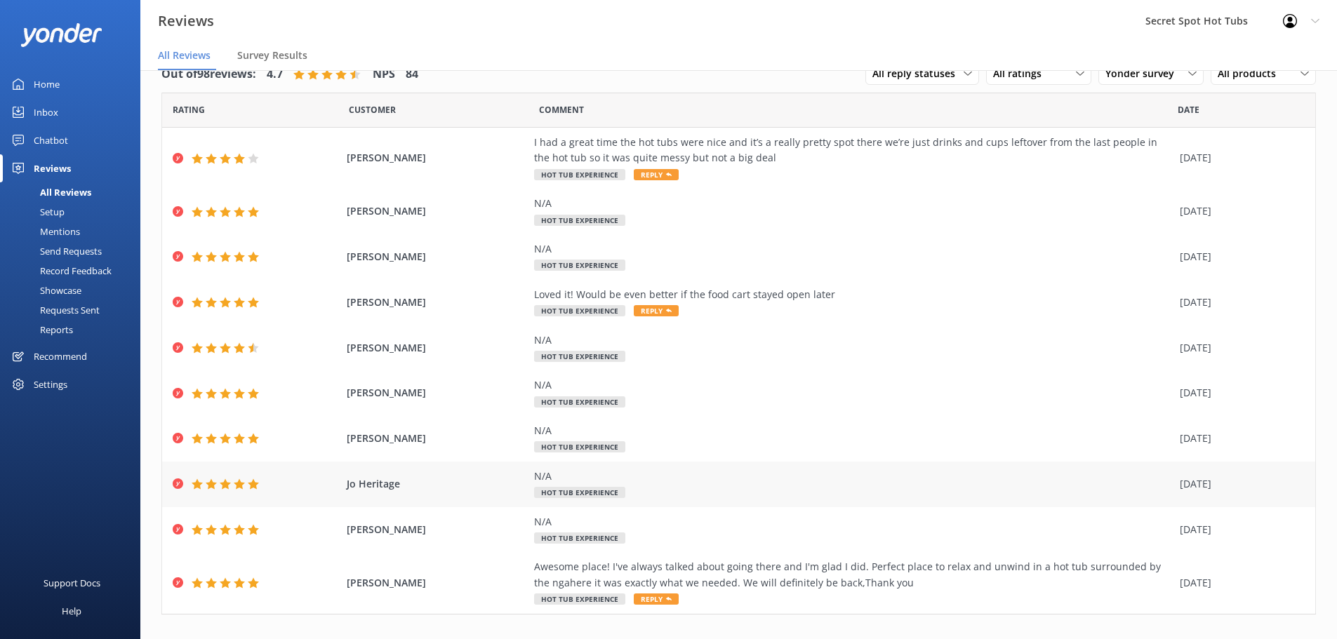
scroll to position [49, 0]
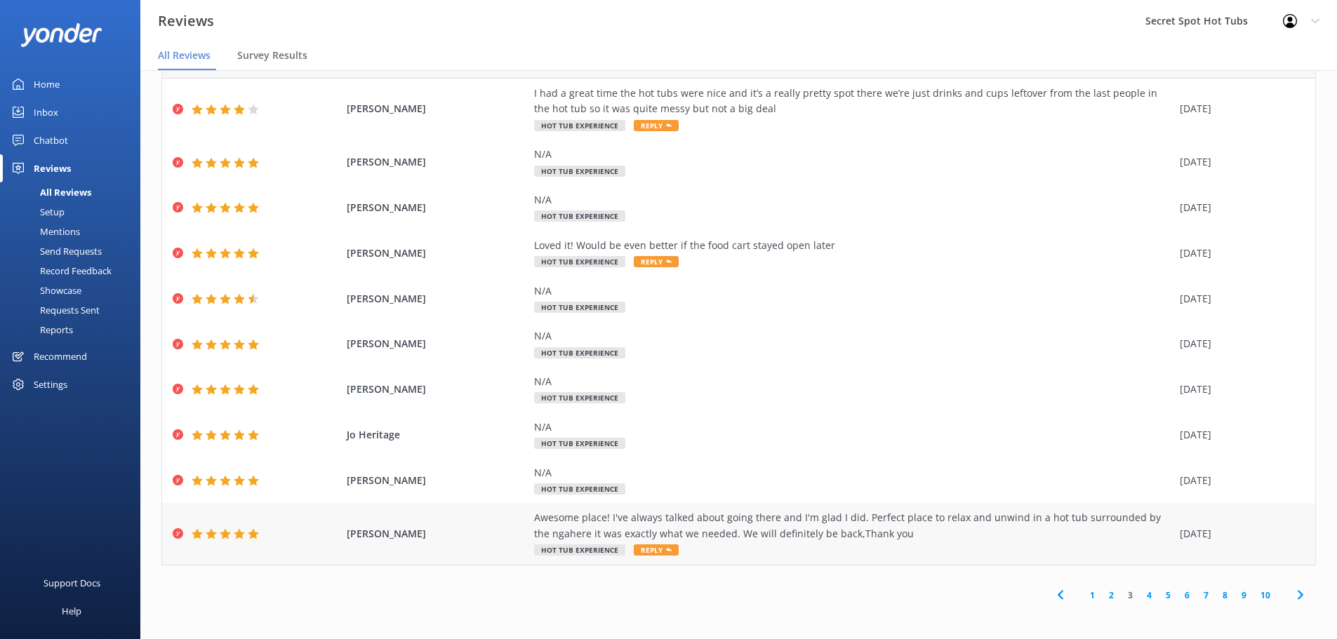
click at [716, 533] on div "Awesome place! I've always talked about going there and I'm glad I did. Perfect…" at bounding box center [853, 526] width 639 height 32
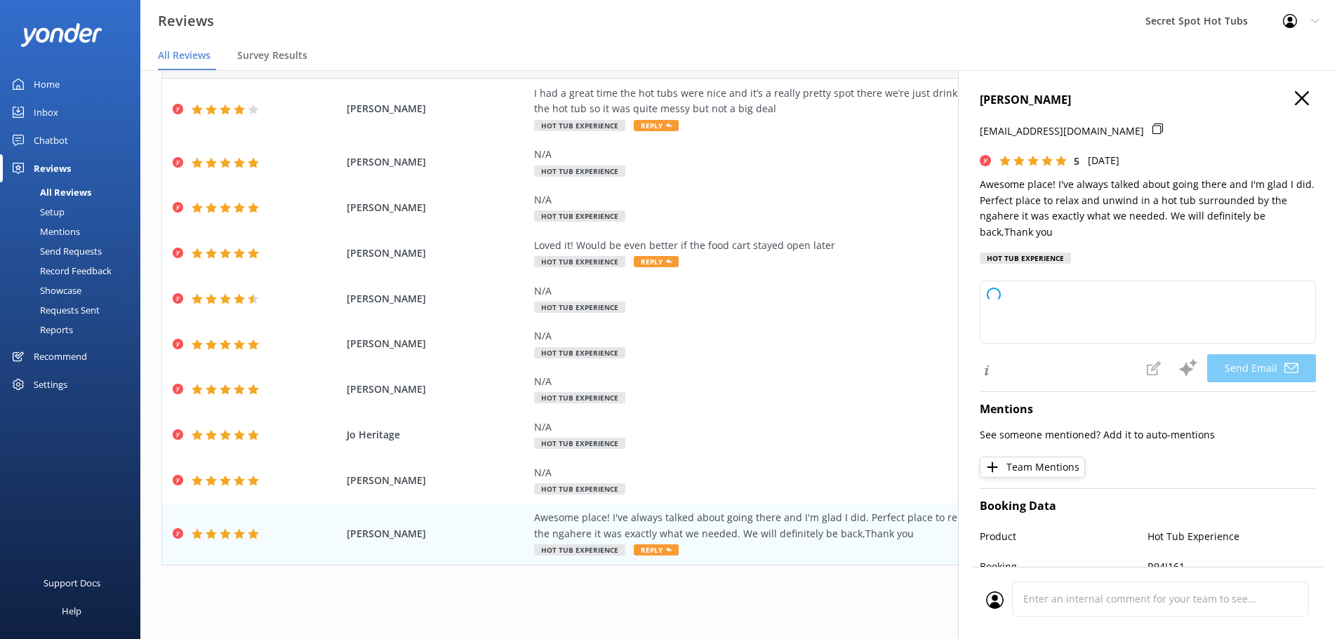
type textarea "Thank you so much for your wonderful review, [PERSON_NAME]! We're delighted you…"
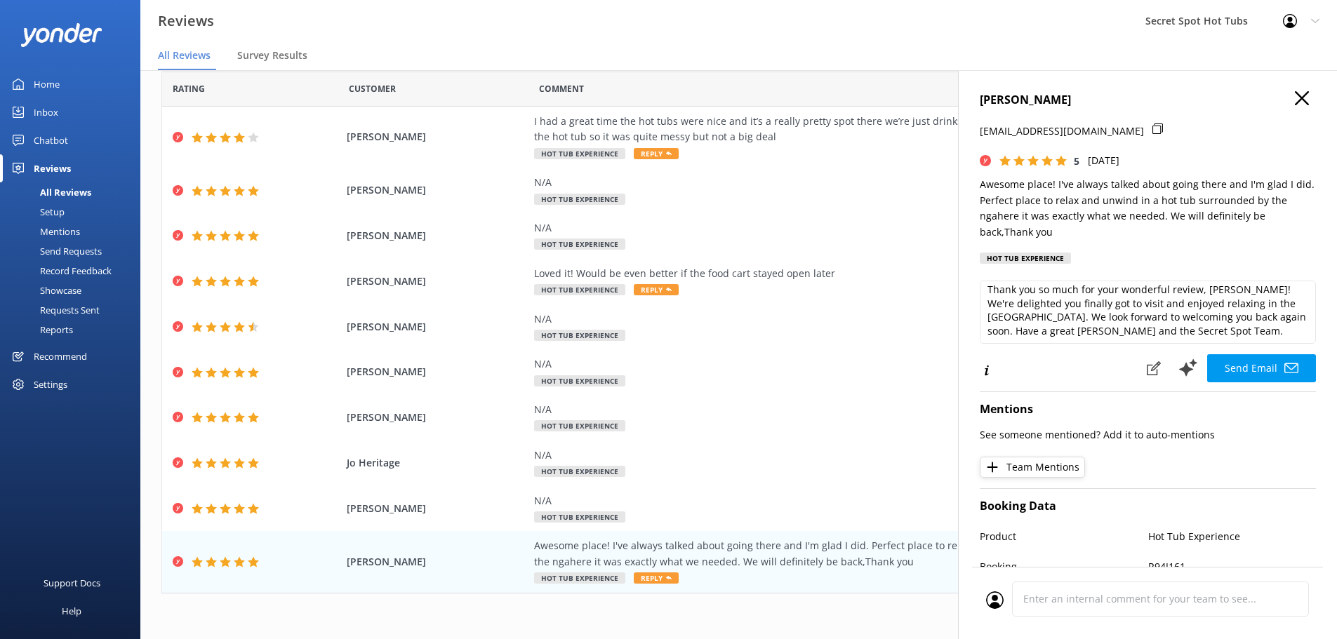
scroll to position [7, 0]
click at [1241, 361] on button "Send Email" at bounding box center [1261, 368] width 109 height 28
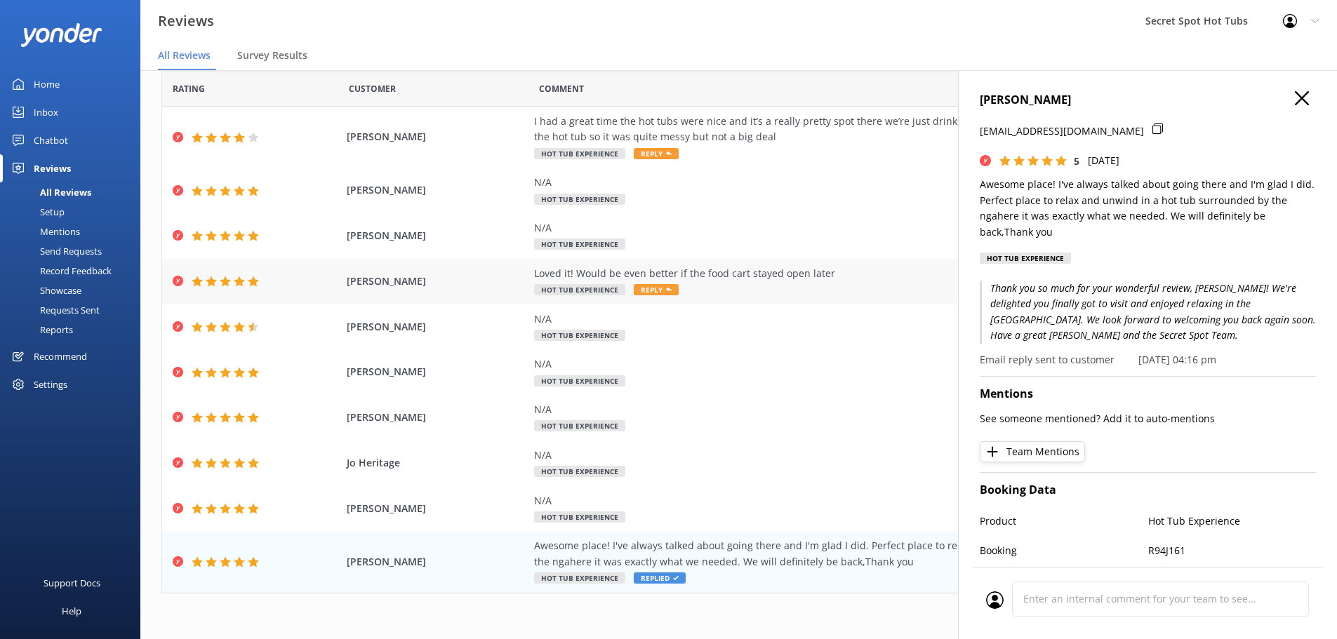
click at [667, 283] on div "Loved it! Would be even better if the food cart stayed open later Hot Tub Exper…" at bounding box center [853, 282] width 639 height 32
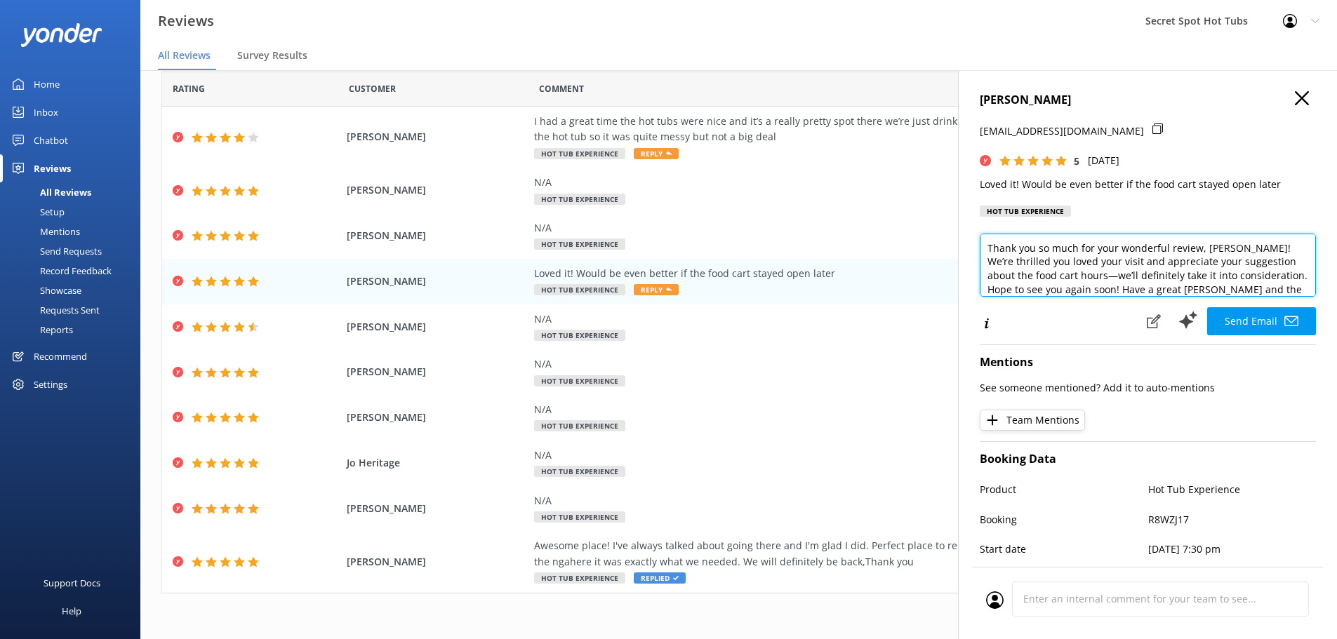
drag, startPoint x: 1029, startPoint y: 278, endPoint x: 1010, endPoint y: 279, distance: 18.3
click at [1010, 279] on textarea "Thank you so much for your wonderful review, [PERSON_NAME]! We’re thrilled you …" at bounding box center [1148, 265] width 336 height 63
drag, startPoint x: 1065, startPoint y: 276, endPoint x: 1252, endPoint y: 275, distance: 187.4
click at [1252, 275] on textarea "Thank you so much for your wonderful review, [PERSON_NAME]! We’re thrilled you …" at bounding box center [1148, 265] width 336 height 63
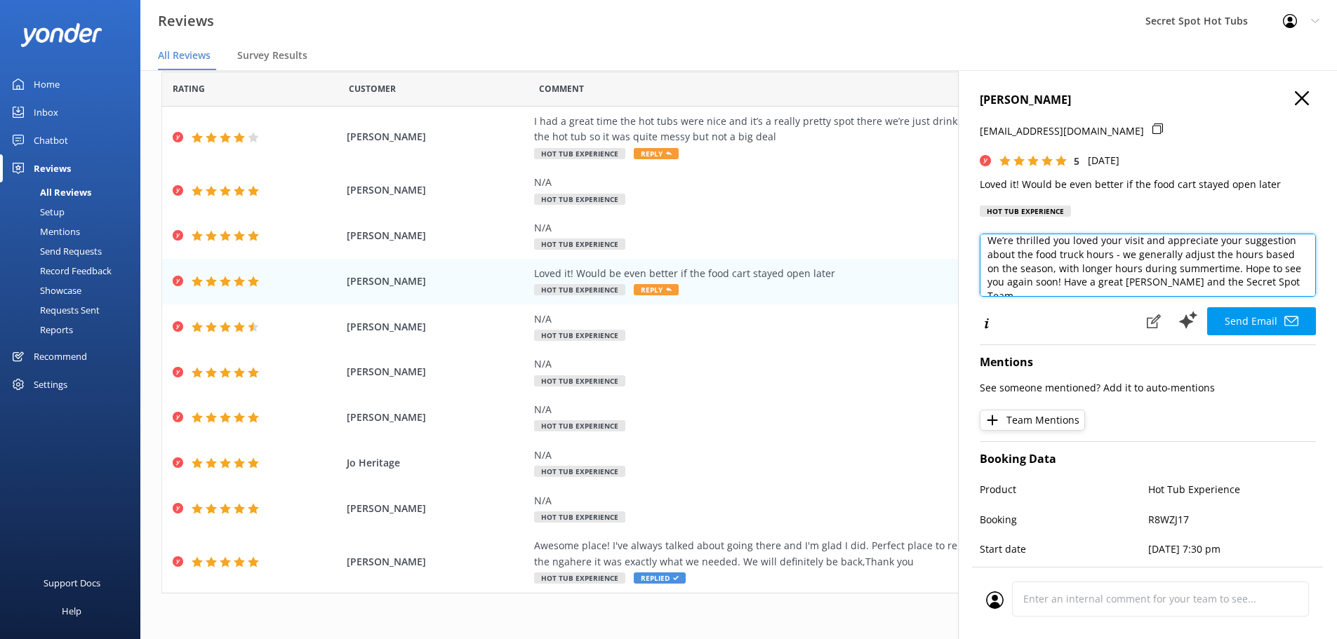
click at [1043, 281] on textarea "Thank you so much for your wonderful review, [PERSON_NAME]! We’re thrilled you …" at bounding box center [1148, 265] width 336 height 63
click at [1069, 283] on textarea "Thank you so much for your wonderful review, [PERSON_NAME]! We’re thrilled you …" at bounding box center [1148, 265] width 336 height 63
click at [1224, 250] on textarea "Thank you so much for your wonderful review, [PERSON_NAME]! We’re thrilled you …" at bounding box center [1148, 265] width 336 height 63
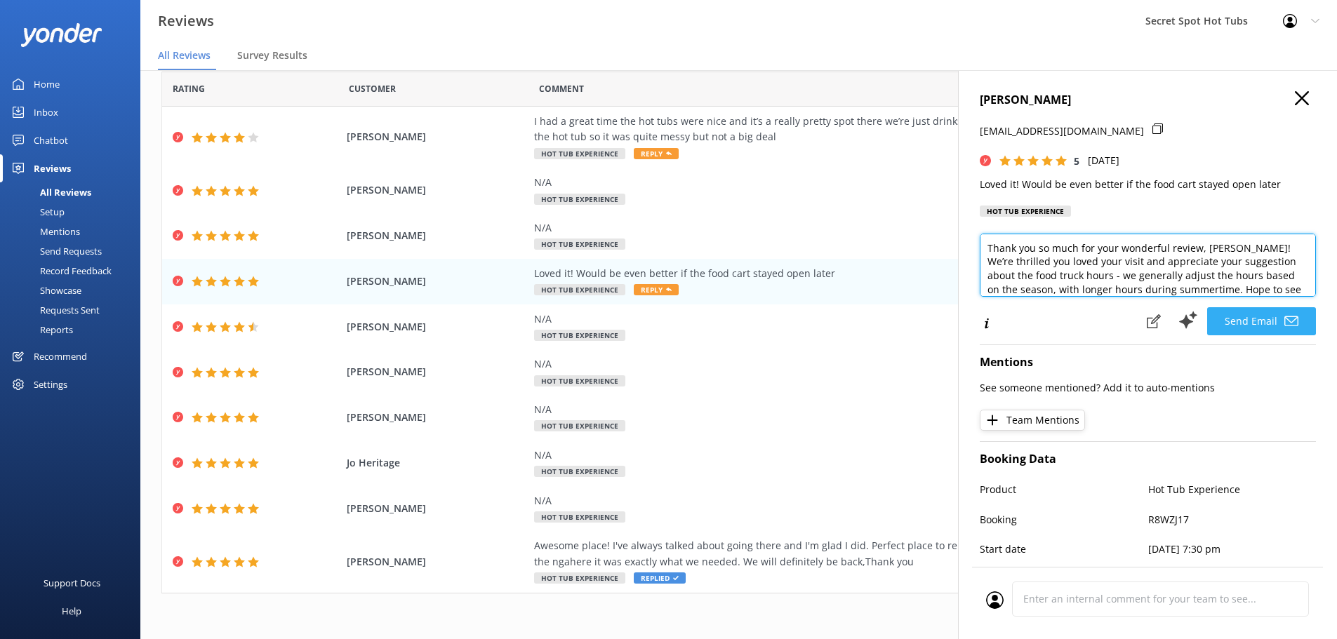
type textarea "Thank you so much for your wonderful review, [PERSON_NAME]! We’re thrilled you …"
click at [1254, 323] on button "Send Email" at bounding box center [1261, 321] width 109 height 28
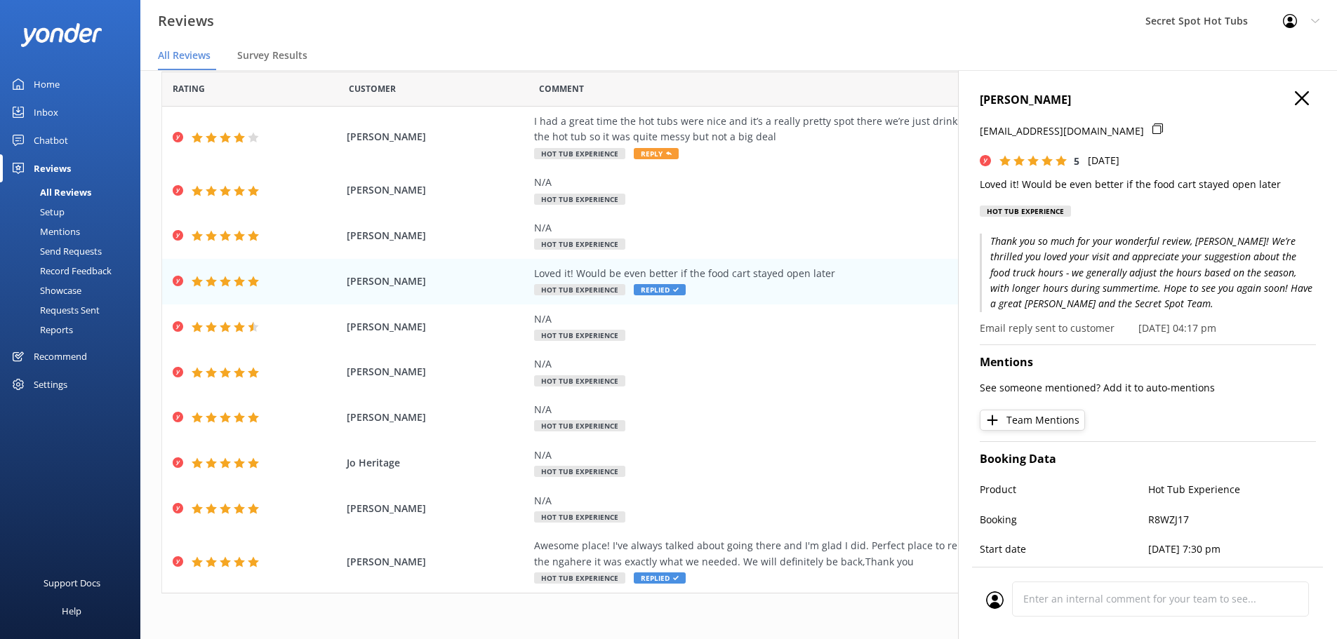
click at [1295, 98] on use at bounding box center [1302, 98] width 14 height 14
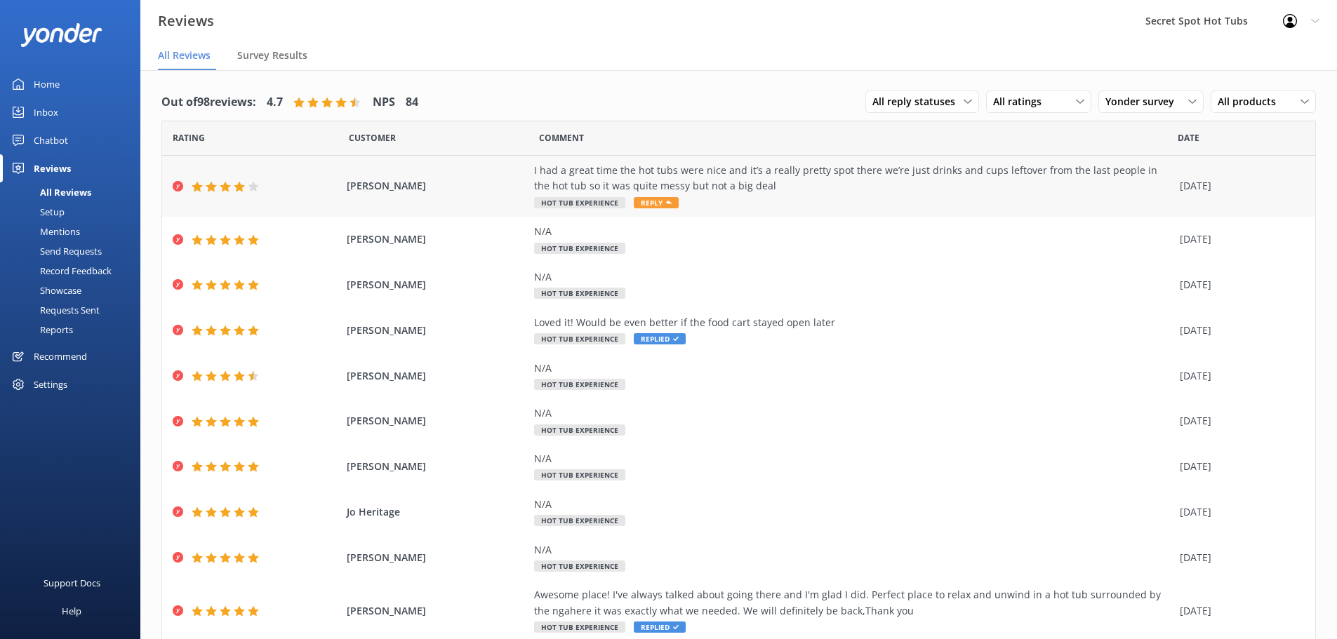
click at [667, 194] on div "I had a great time the hot tubs were nice and it’s a really pretty spot there w…" at bounding box center [853, 186] width 639 height 47
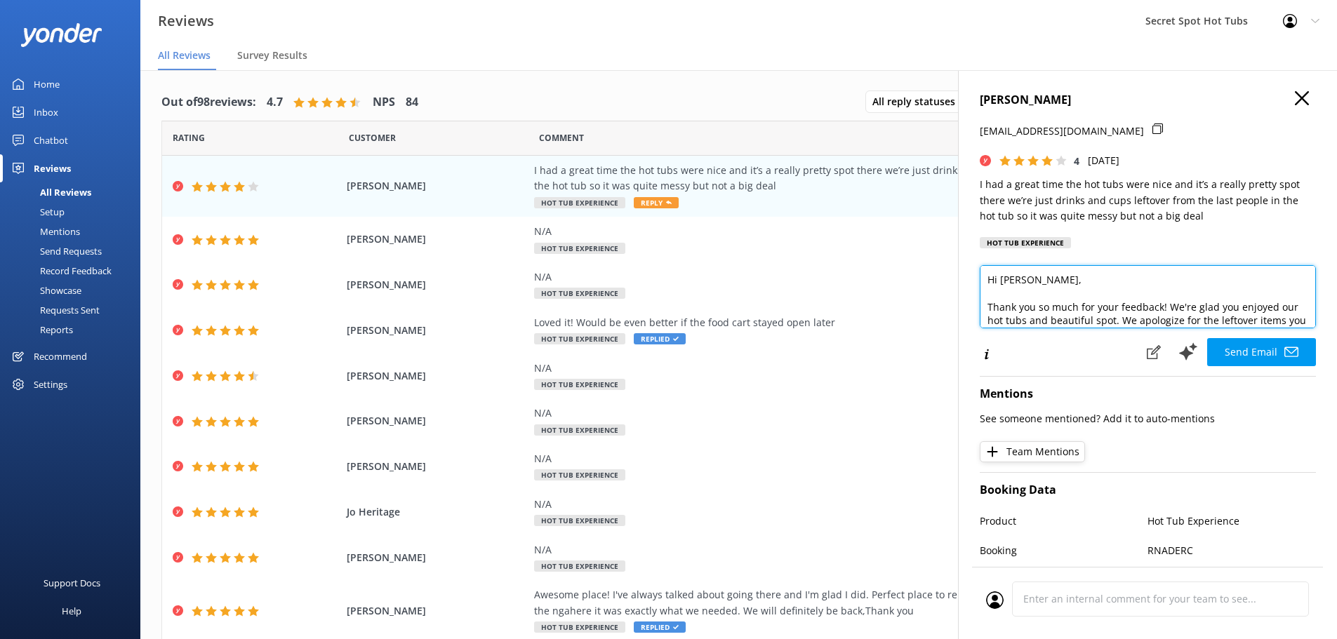
scroll to position [28, 0]
click at [1071, 306] on textarea "Hi [PERSON_NAME], Thank you so much for your feedback! We're glad you enjoyed o…" at bounding box center [1148, 296] width 336 height 63
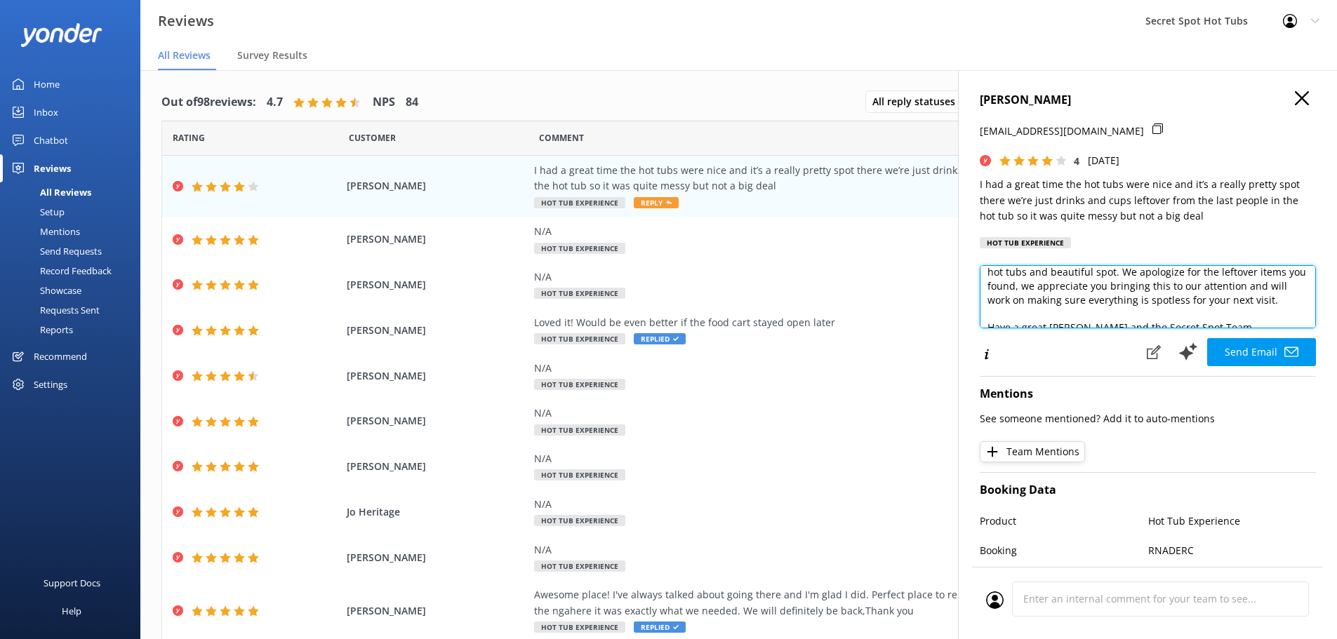
scroll to position [56, 0]
click at [1020, 306] on textarea "Hi [PERSON_NAME], Thank you so much for your feedback! We're glad you enjoyed o…" at bounding box center [1148, 296] width 336 height 63
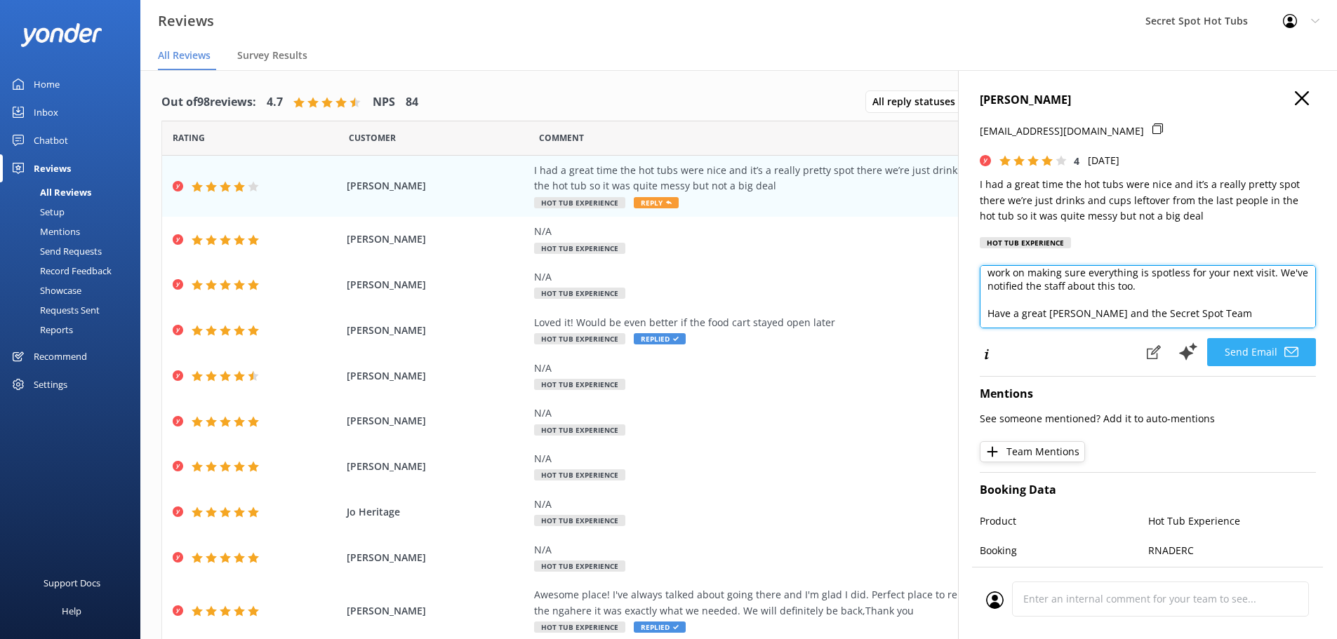
type textarea "Hi [PERSON_NAME], Thank you so much for your feedback! We're glad you enjoyed o…"
click at [1284, 355] on icon at bounding box center [1291, 352] width 14 height 14
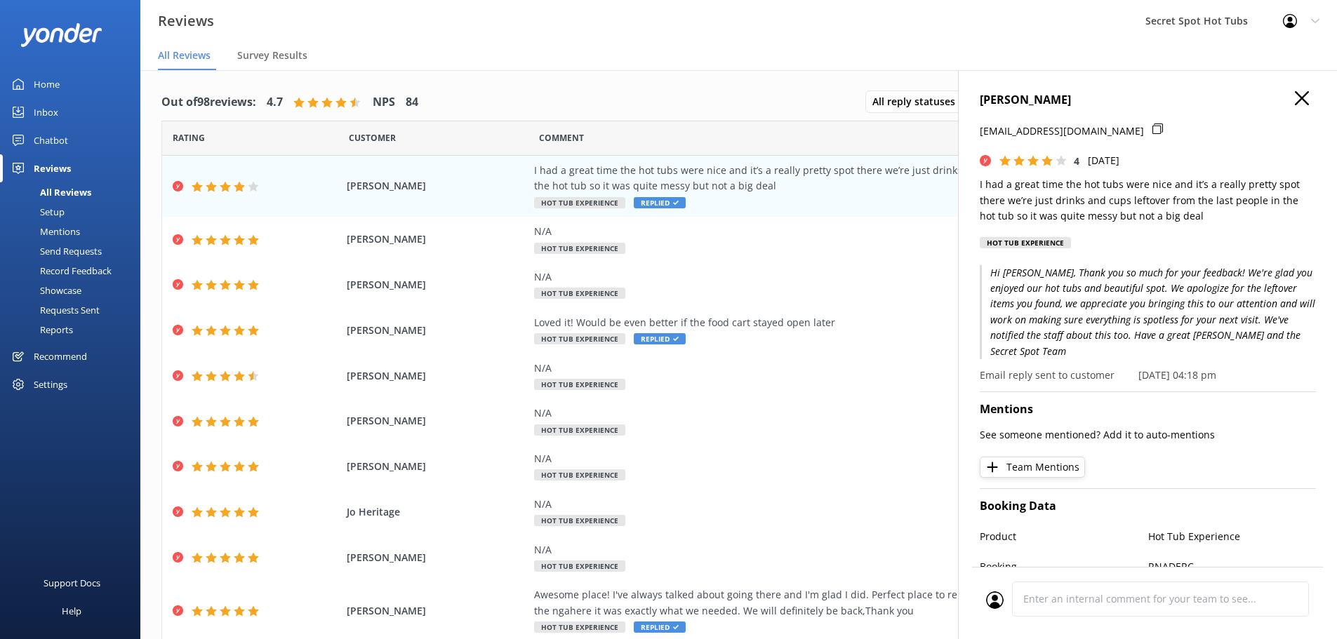
click at [1295, 102] on use at bounding box center [1302, 98] width 14 height 14
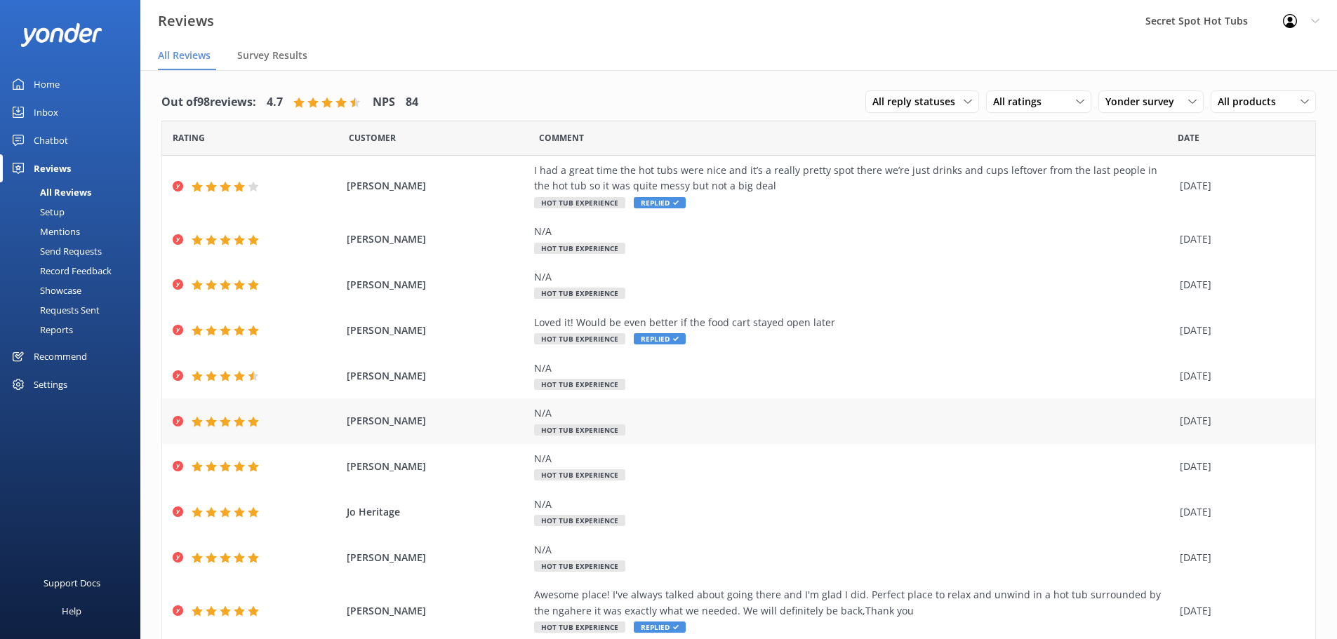
scroll to position [49, 0]
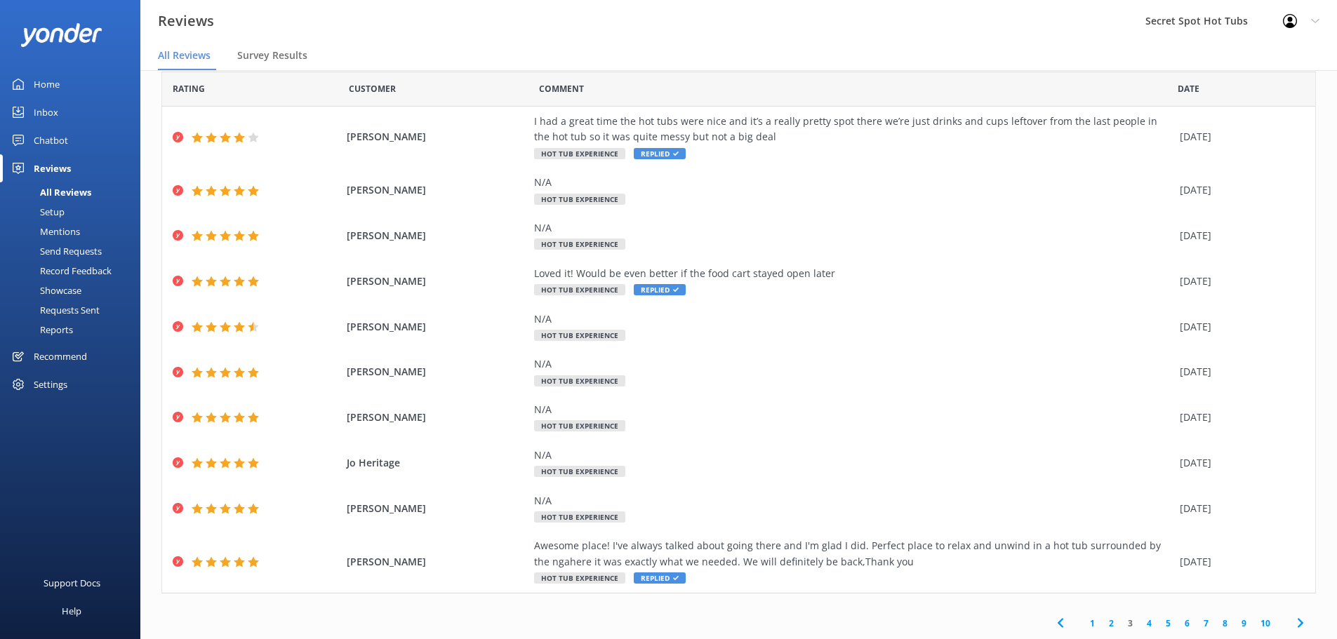
click at [1104, 620] on link "2" at bounding box center [1111, 623] width 19 height 13
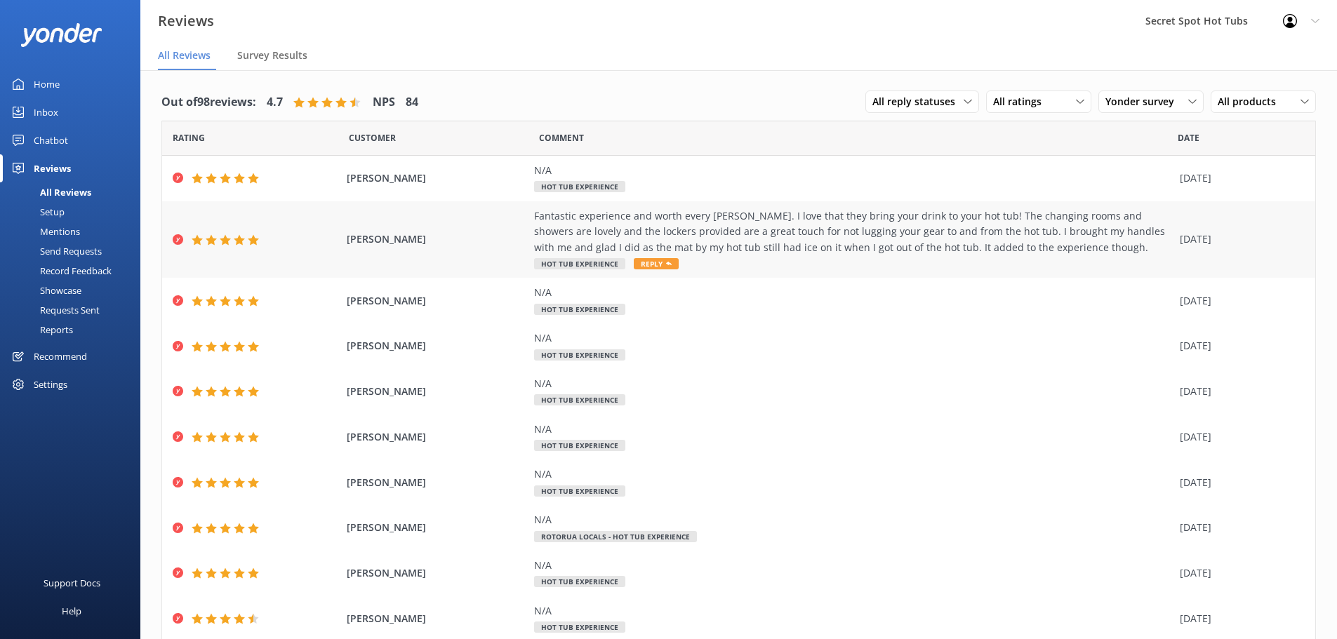
click at [641, 262] on span "Reply" at bounding box center [656, 263] width 45 height 11
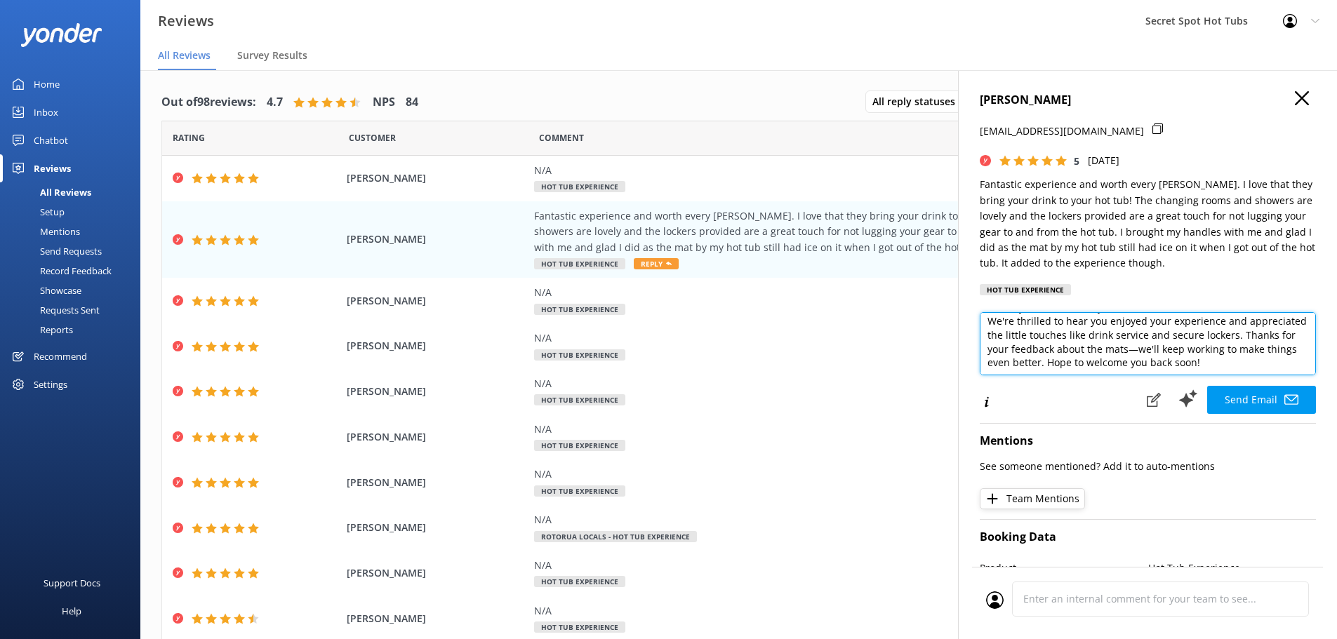
scroll to position [28, 0]
click at [1137, 340] on textarea "Thank you so much for your wonderful review, [PERSON_NAME]! We're thrilled to h…" at bounding box center [1148, 343] width 336 height 63
drag, startPoint x: 1178, startPoint y: 340, endPoint x: 1038, endPoint y: 352, distance: 140.1
click at [1038, 353] on textarea "Thank you so much for your wonderful review, [PERSON_NAME]! We're thrilled to h…" at bounding box center [1148, 343] width 336 height 63
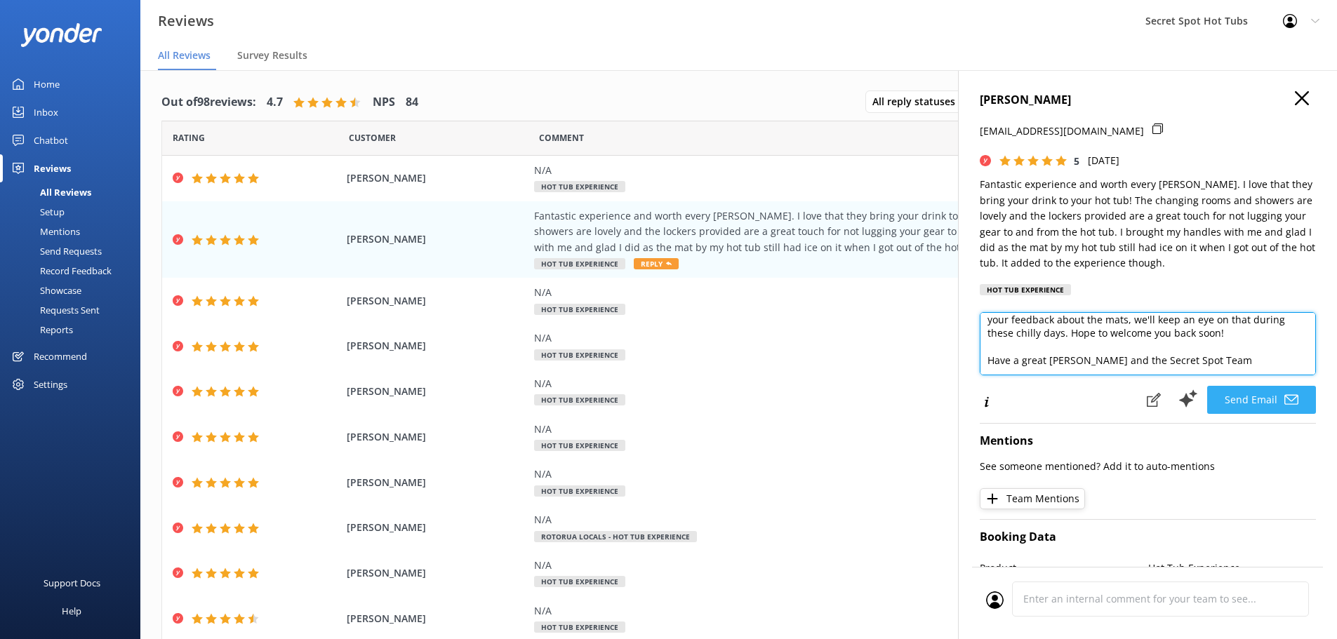
type textarea "Thank you so much for your wonderful review, [PERSON_NAME]! We're thrilled to h…"
click at [1253, 399] on button "Send Email" at bounding box center [1261, 400] width 109 height 28
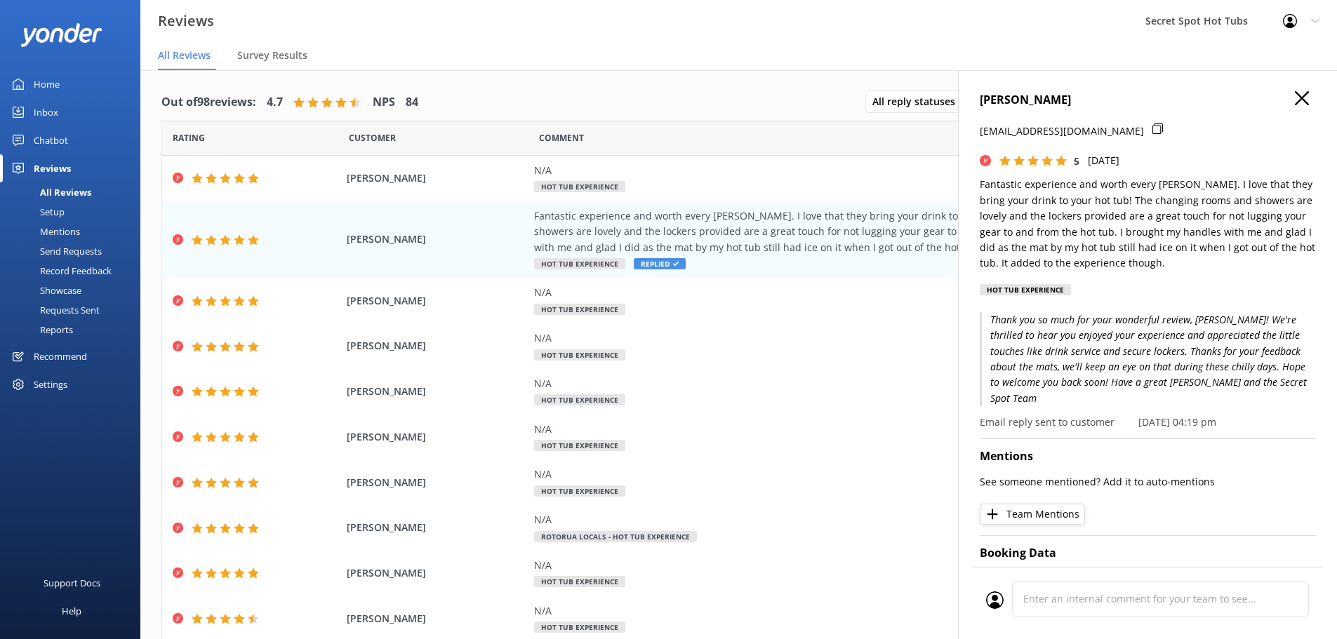
click at [1295, 92] on icon at bounding box center [1302, 98] width 14 height 14
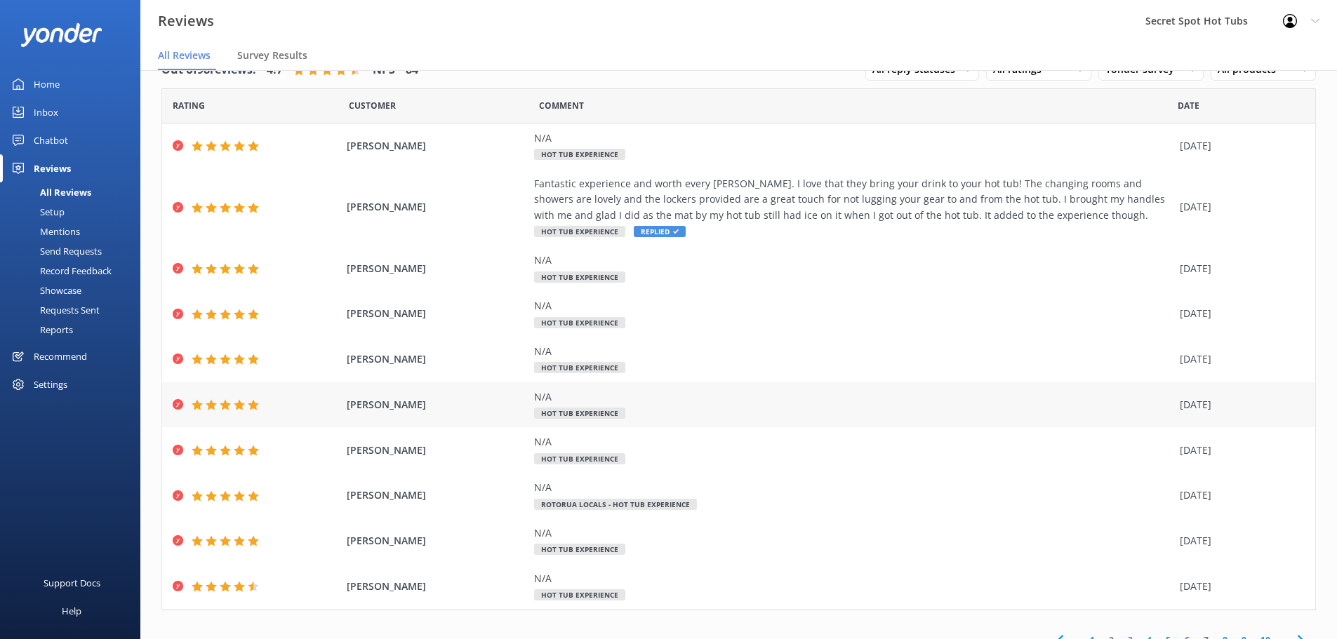
scroll to position [49, 0]
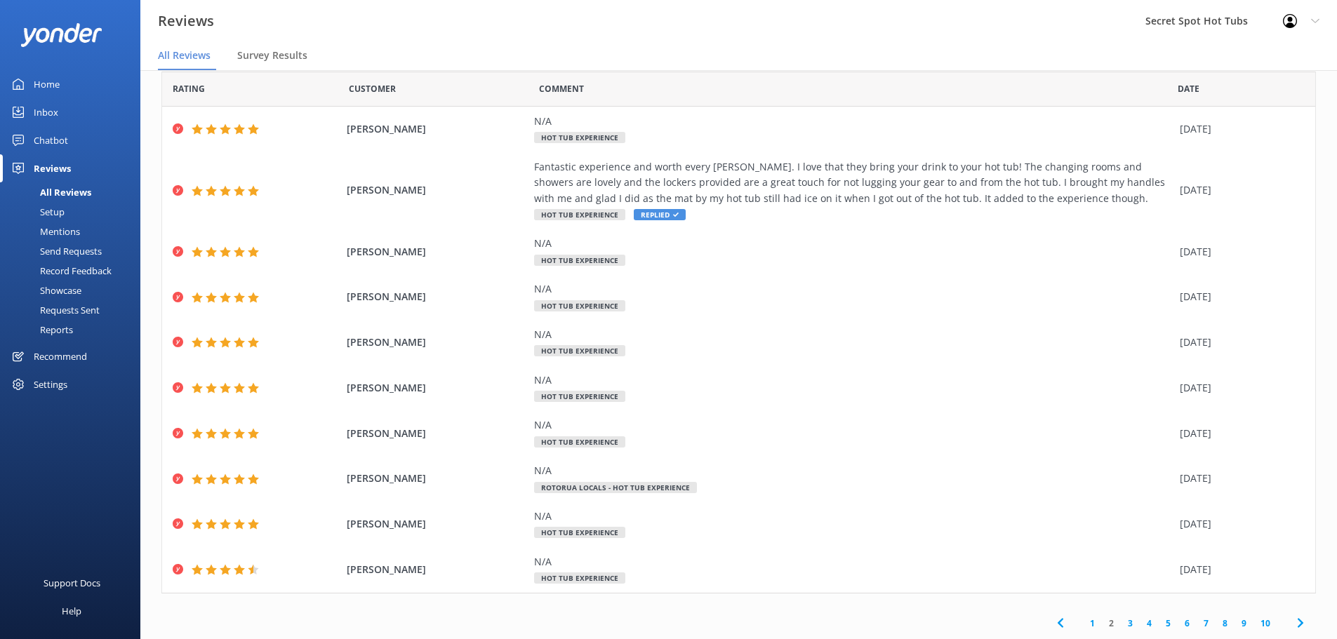
click at [1083, 625] on link "1" at bounding box center [1092, 623] width 19 height 13
